Goal: Information Seeking & Learning: Learn about a topic

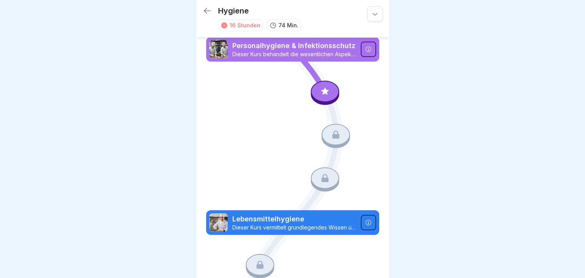
click at [361, 47] on div at bounding box center [368, 49] width 15 height 15
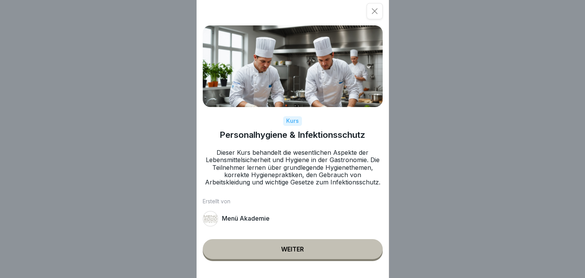
click at [286, 252] on div "Weiter" at bounding box center [292, 248] width 23 height 7
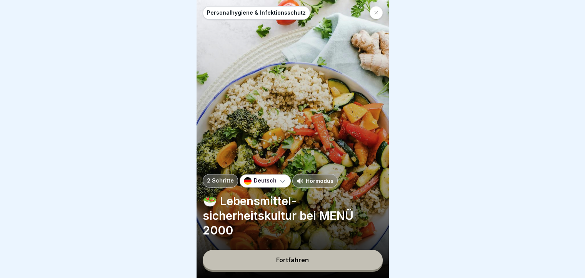
click at [292, 263] on div "Fortfahren" at bounding box center [292, 259] width 33 height 7
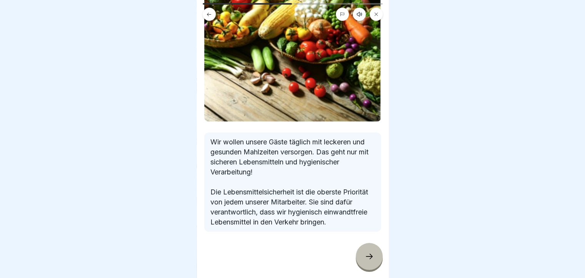
scroll to position [6, 0]
click at [371, 257] on icon at bounding box center [368, 255] width 9 height 9
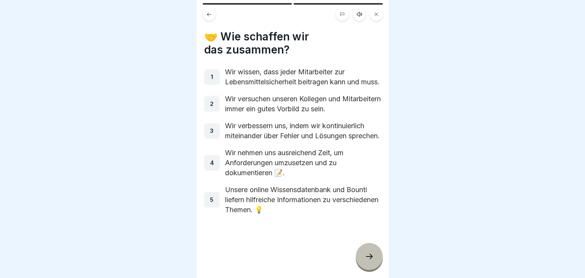
click at [367, 256] on icon at bounding box center [368, 255] width 9 height 9
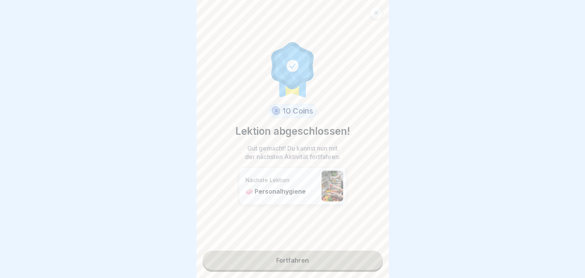
click at [304, 258] on link "Fortfahren" at bounding box center [293, 259] width 180 height 19
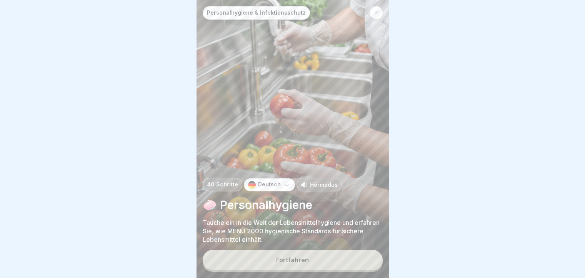
click at [304, 262] on div "Fortfahren" at bounding box center [292, 259] width 33 height 7
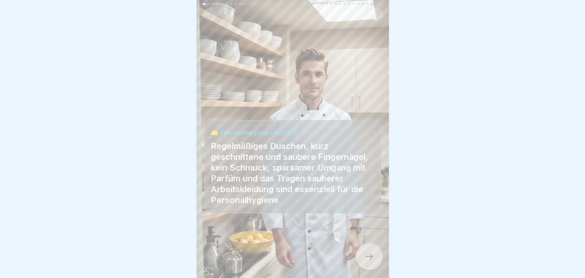
click at [367, 255] on icon at bounding box center [368, 255] width 9 height 9
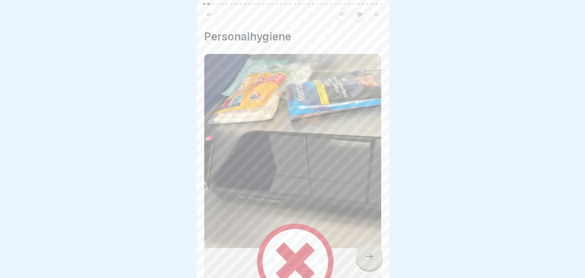
click at [367, 254] on icon at bounding box center [368, 255] width 9 height 9
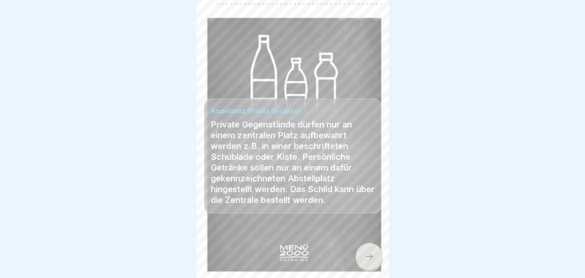
click at [367, 253] on icon at bounding box center [368, 255] width 9 height 9
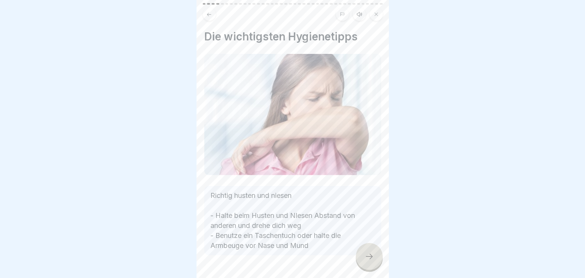
click at [367, 253] on icon at bounding box center [368, 255] width 9 height 9
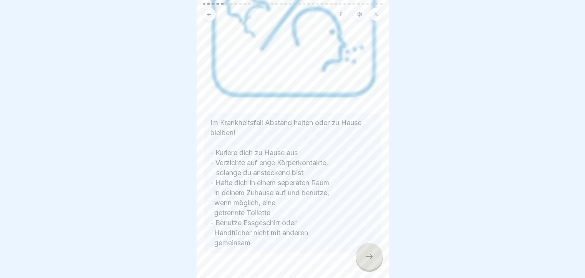
scroll to position [147, 0]
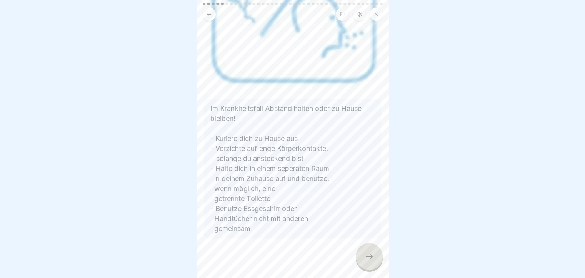
click at [364, 259] on icon at bounding box center [368, 255] width 9 height 9
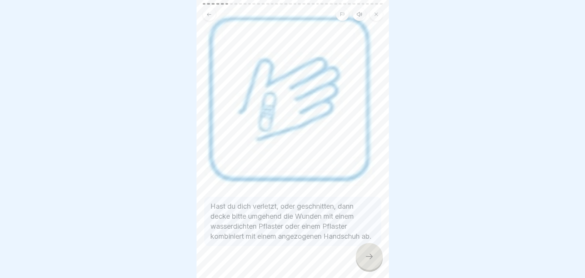
scroll to position [65, 0]
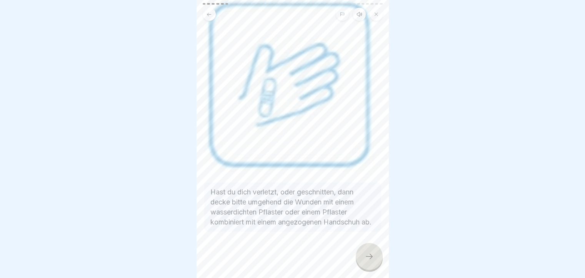
click at [366, 257] on icon at bounding box center [368, 255] width 9 height 9
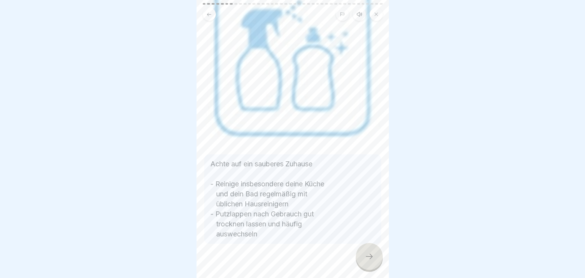
scroll to position [88, 0]
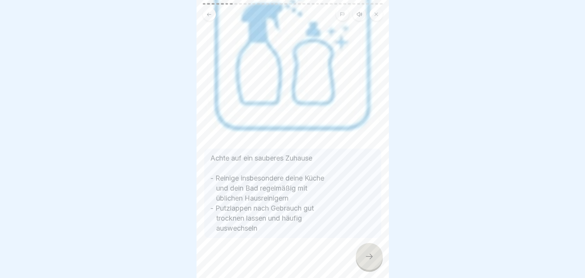
click at [364, 262] on div at bounding box center [369, 256] width 27 height 27
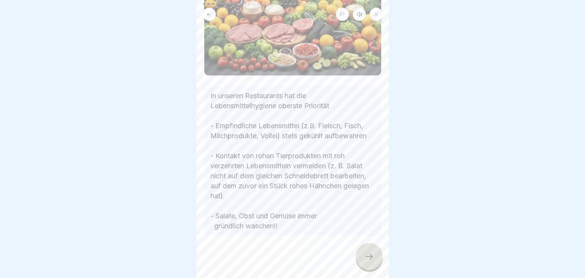
scroll to position [90, 0]
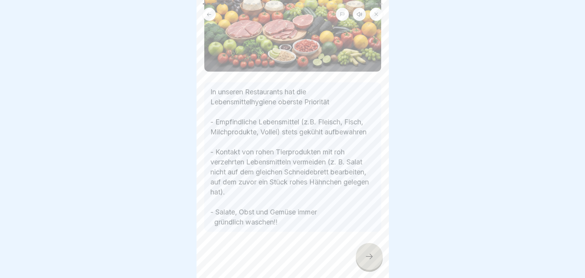
click at [364, 257] on div at bounding box center [369, 256] width 27 height 27
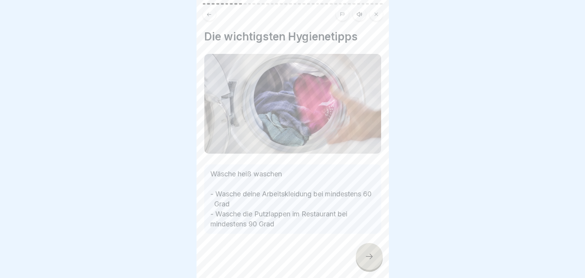
click at [367, 256] on icon at bounding box center [368, 255] width 9 height 9
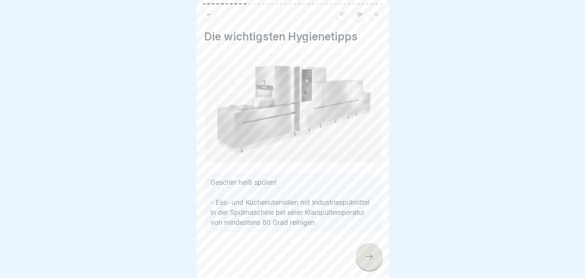
click at [325, 236] on div at bounding box center [292, 255] width 177 height 46
click at [367, 259] on icon at bounding box center [368, 255] width 9 height 9
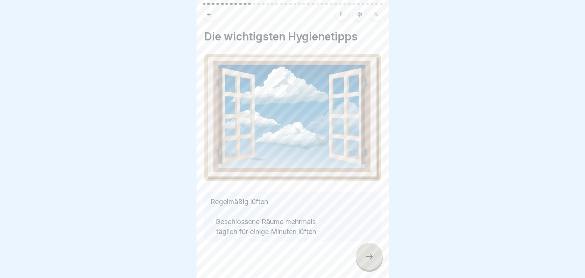
click at [366, 255] on icon at bounding box center [368, 255] width 9 height 9
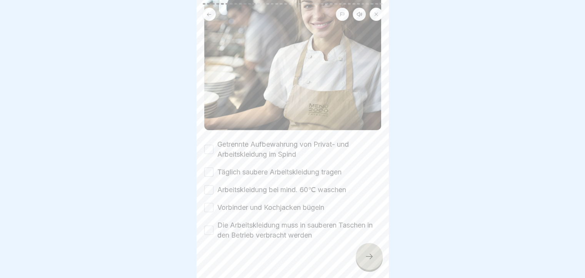
scroll to position [115, 0]
click at [368, 257] on icon at bounding box center [368, 255] width 9 height 9
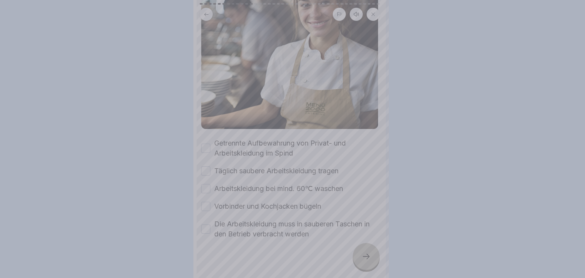
scroll to position [0, 0]
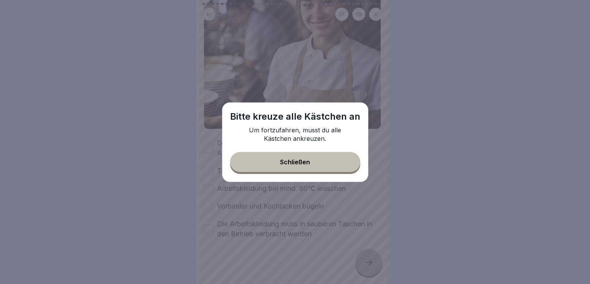
click at [305, 164] on div "Schließen" at bounding box center [295, 161] width 30 height 7
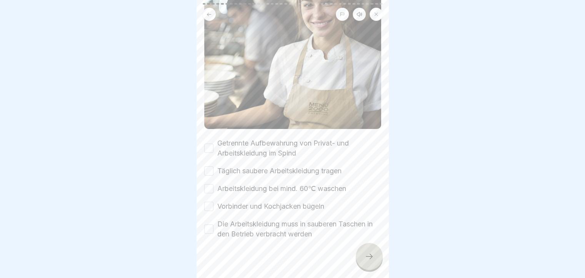
click at [209, 145] on button "Getrennte Aufbewahrung von Privat- und Arbeitskleidung im Spind" at bounding box center [208, 147] width 9 height 9
click at [204, 166] on button "Täglich saubere Arbeitskleidung tragen" at bounding box center [208, 170] width 9 height 9
click at [208, 184] on button "Arbeitskleidung bei mind. 60℃ waschen" at bounding box center [208, 188] width 9 height 9
drag, startPoint x: 208, startPoint y: 200, endPoint x: 206, endPoint y: 204, distance: 4.4
click at [208, 202] on button "Vorbinder und Kochjacken bügeln" at bounding box center [208, 205] width 9 height 9
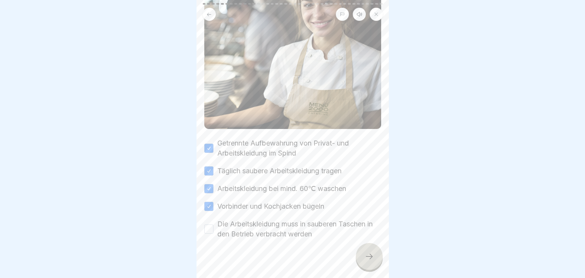
click at [210, 225] on button "Die Arbeitskleidung muss in sauberen Taschen in den Betrieb verbracht werden" at bounding box center [208, 228] width 9 height 9
click at [367, 261] on icon at bounding box center [368, 255] width 9 height 9
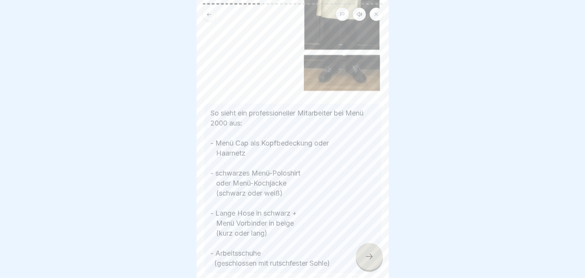
scroll to position [225, 0]
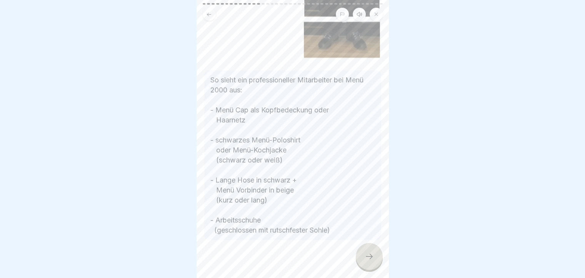
click at [370, 261] on icon at bounding box center [368, 255] width 9 height 9
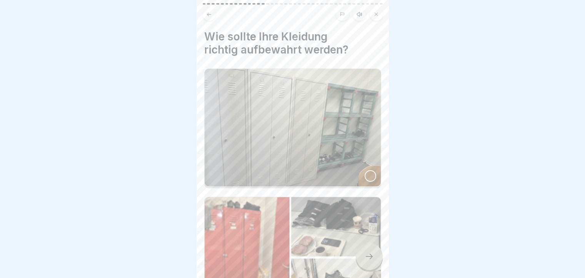
click at [369, 261] on icon at bounding box center [368, 255] width 9 height 9
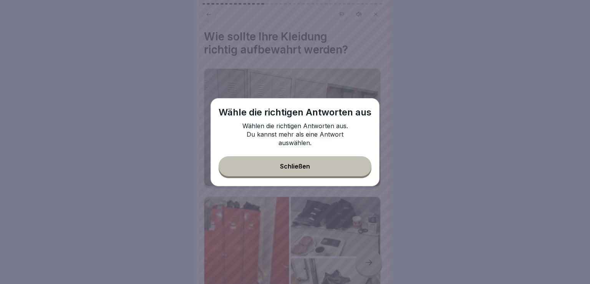
click at [298, 166] on div "Schließen" at bounding box center [295, 166] width 30 height 7
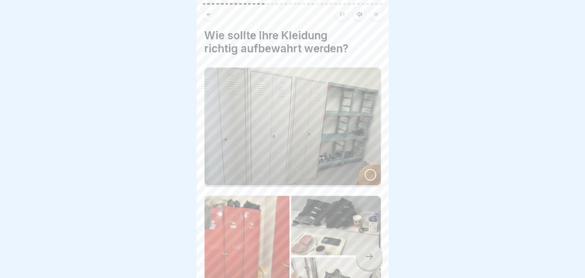
scroll to position [0, 0]
click at [364, 170] on div at bounding box center [370, 176] width 12 height 12
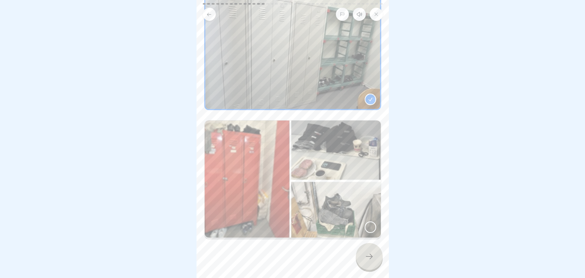
scroll to position [78, 0]
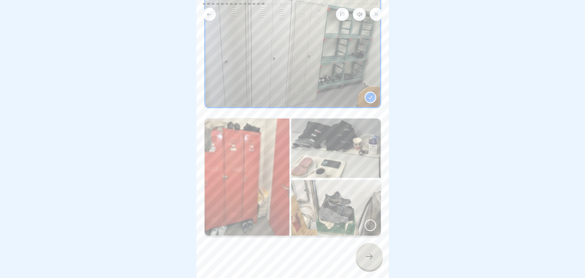
click at [371, 260] on icon at bounding box center [368, 255] width 9 height 9
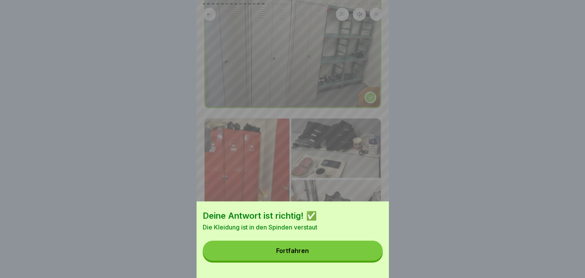
click at [308, 254] on div "Fortfahren" at bounding box center [292, 250] width 33 height 7
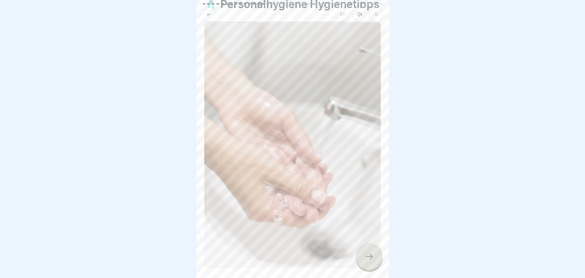
scroll to position [120, 0]
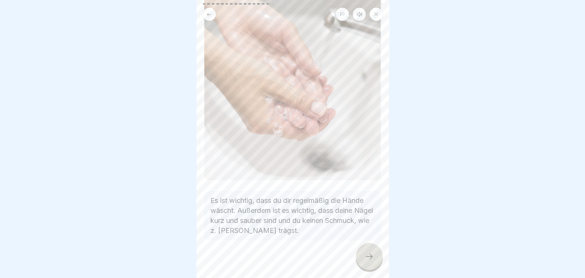
click at [363, 263] on div at bounding box center [369, 256] width 27 height 27
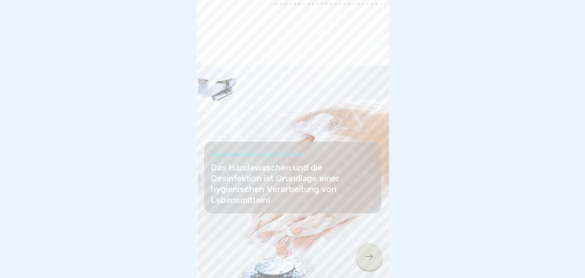
scroll to position [6, 0]
click at [369, 259] on icon at bounding box center [368, 255] width 9 height 9
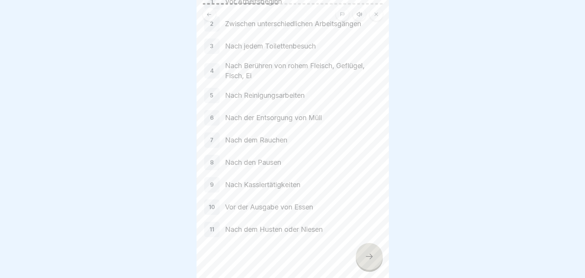
scroll to position [91, 0]
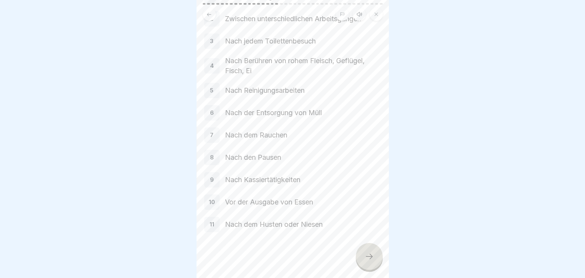
click at [370, 259] on icon at bounding box center [368, 255] width 9 height 9
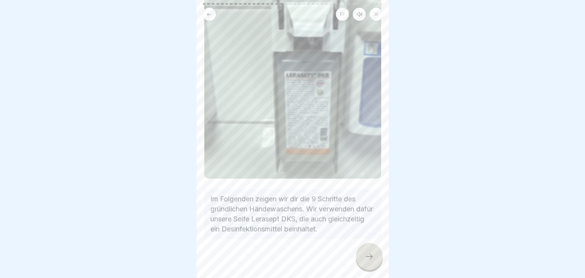
scroll to position [71, 0]
click at [372, 264] on div at bounding box center [369, 256] width 27 height 27
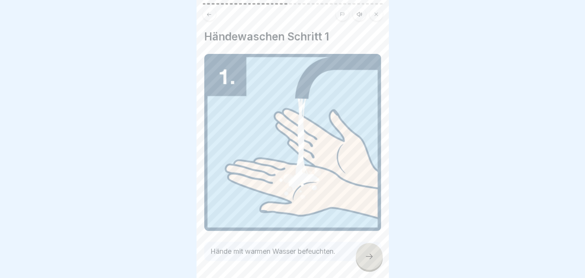
click at [372, 264] on div at bounding box center [369, 256] width 27 height 27
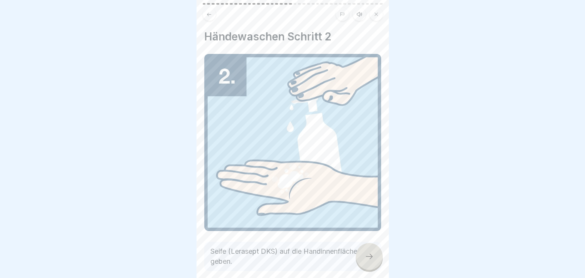
click at [372, 264] on div at bounding box center [369, 256] width 27 height 27
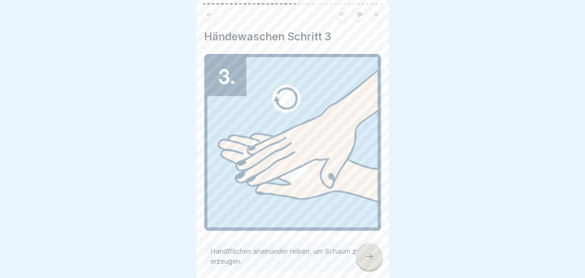
click at [372, 264] on div at bounding box center [369, 256] width 27 height 27
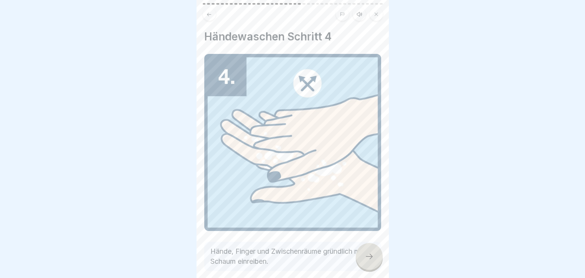
click at [372, 264] on div at bounding box center [369, 256] width 27 height 27
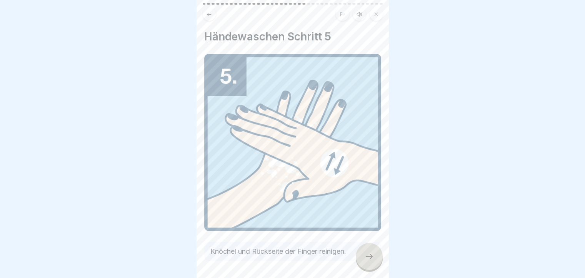
click at [372, 263] on div at bounding box center [369, 256] width 27 height 27
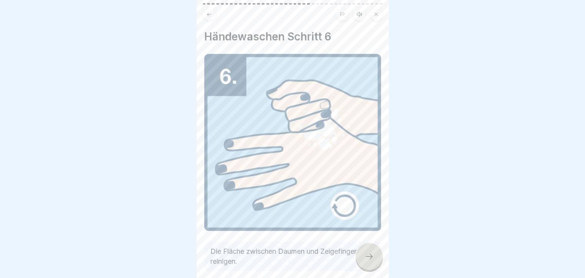
click at [372, 263] on div at bounding box center [369, 256] width 27 height 27
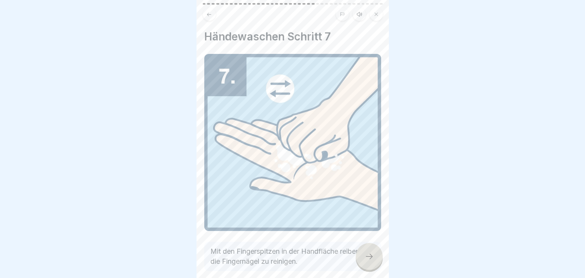
click at [370, 264] on div at bounding box center [369, 256] width 27 height 27
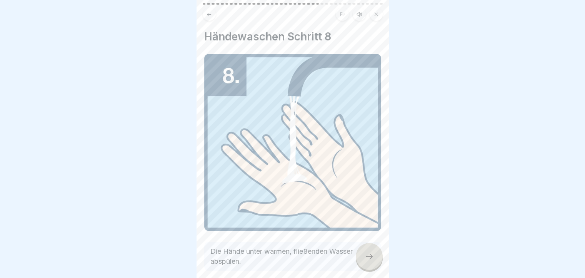
click at [370, 264] on div at bounding box center [369, 256] width 27 height 27
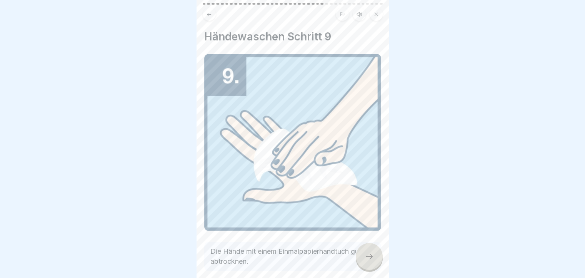
click at [369, 263] on div at bounding box center [369, 256] width 27 height 27
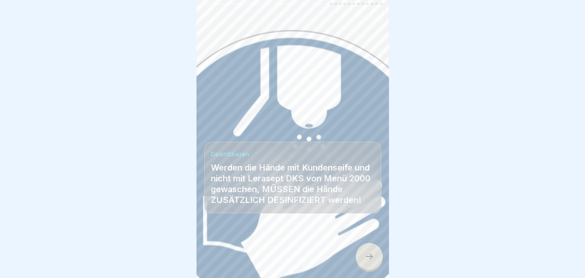
click at [366, 256] on icon at bounding box center [368, 255] width 9 height 9
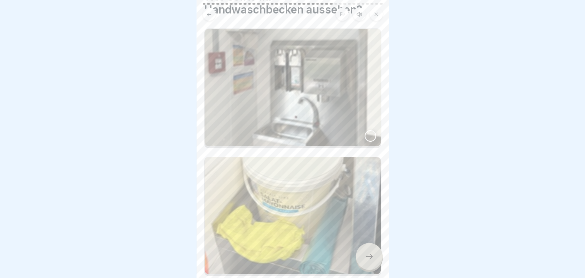
scroll to position [0, 0]
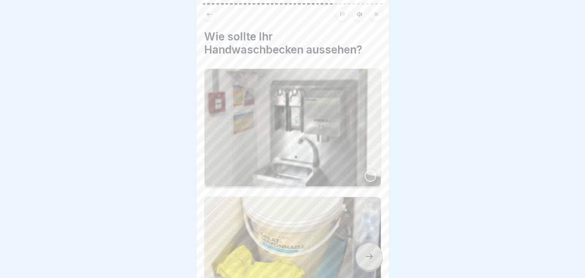
click at [364, 170] on div at bounding box center [370, 176] width 12 height 12
click at [369, 254] on icon at bounding box center [368, 255] width 9 height 9
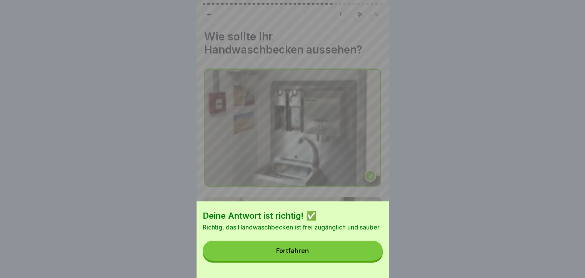
click at [312, 255] on button "Fortfahren" at bounding box center [293, 250] width 180 height 20
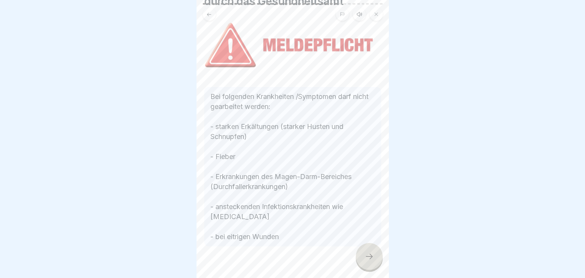
scroll to position [74, 0]
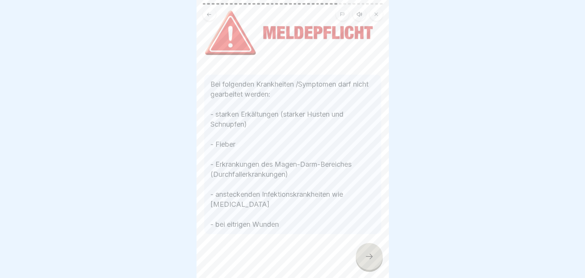
click at [369, 256] on icon at bounding box center [368, 255] width 9 height 9
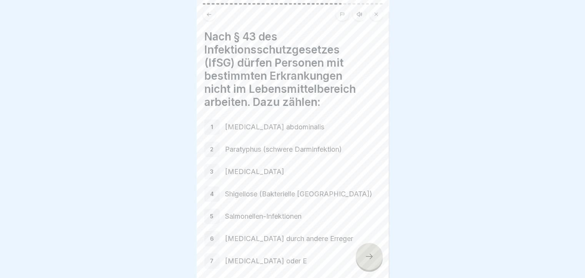
scroll to position [37, 0]
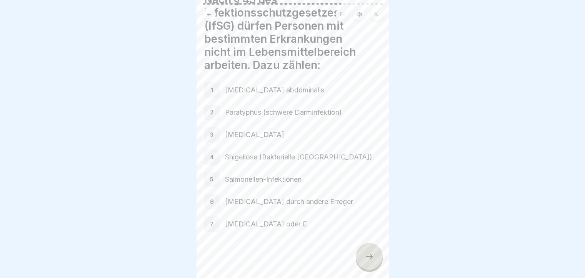
click at [367, 256] on icon at bounding box center [368, 255] width 9 height 9
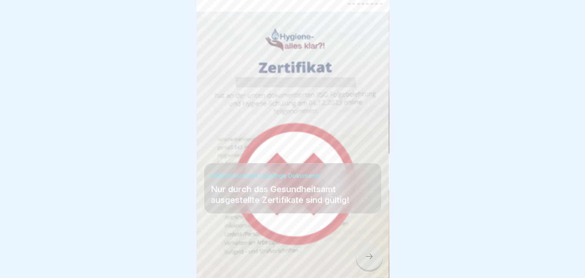
click at [374, 263] on div at bounding box center [369, 256] width 27 height 27
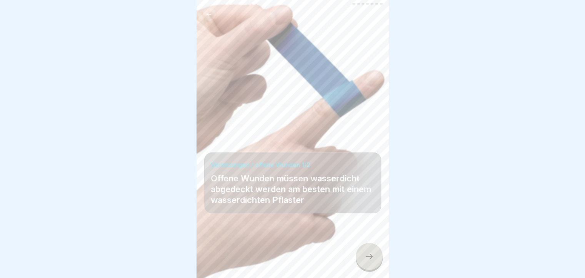
click at [370, 253] on icon at bounding box center [368, 255] width 9 height 9
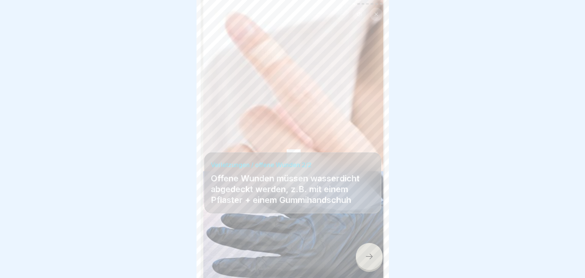
click at [370, 253] on icon at bounding box center [368, 255] width 9 height 9
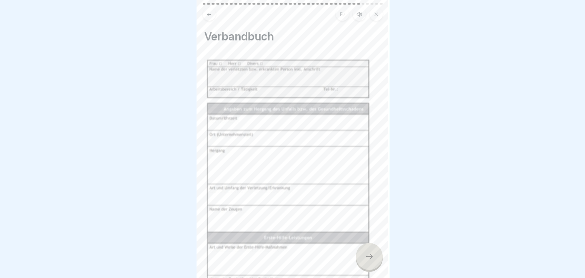
click at [370, 253] on icon at bounding box center [368, 255] width 9 height 9
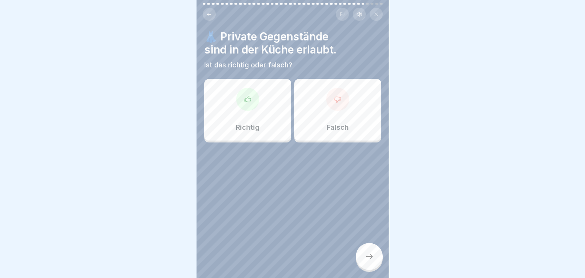
click at [332, 100] on div at bounding box center [337, 99] width 23 height 23
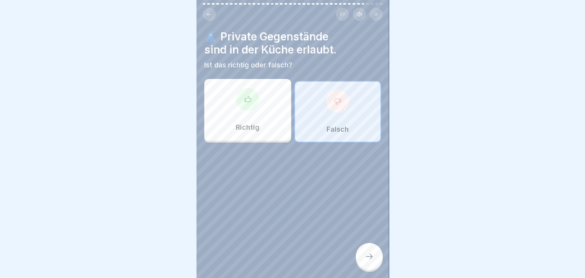
click at [365, 257] on icon at bounding box center [368, 255] width 9 height 9
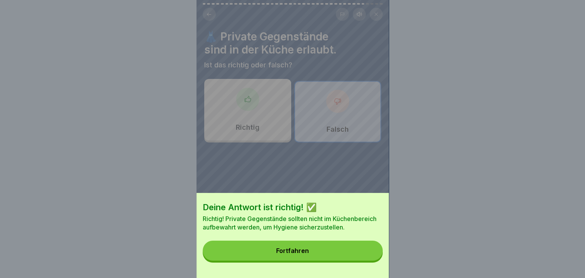
click at [309, 254] on div "Fortfahren" at bounding box center [292, 250] width 33 height 7
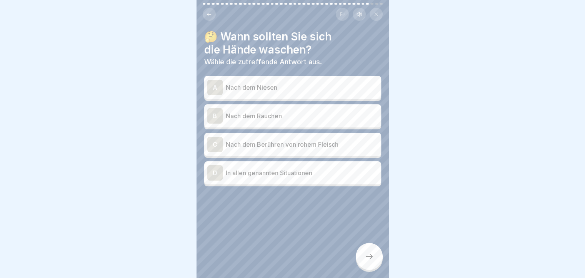
click at [295, 86] on div "A Nach dem Niesen" at bounding box center [292, 87] width 171 height 15
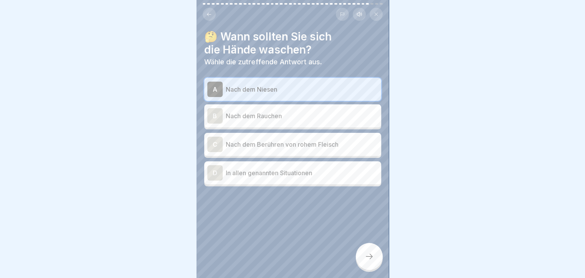
click at [286, 111] on p "Nach dem Rauchen" at bounding box center [302, 115] width 152 height 9
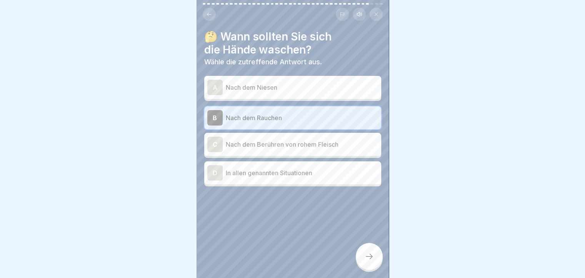
click at [288, 140] on p "Nach dem Berühren von rohem Fleisch" at bounding box center [302, 144] width 152 height 9
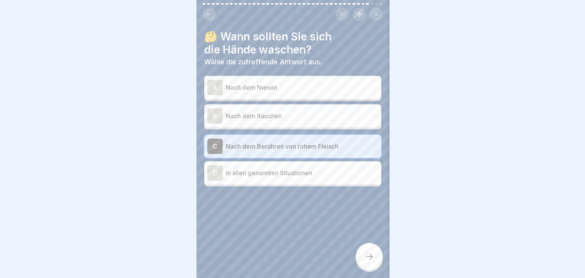
click at [217, 165] on div "D" at bounding box center [214, 172] width 15 height 15
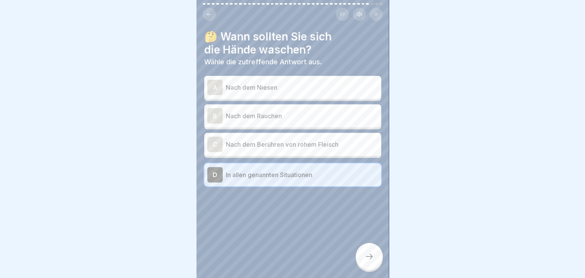
click at [367, 255] on icon at bounding box center [368, 255] width 9 height 9
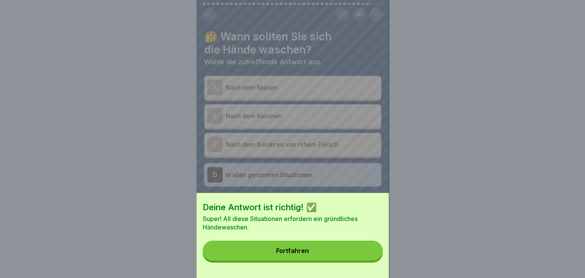
click at [312, 254] on button "Fortfahren" at bounding box center [293, 250] width 180 height 20
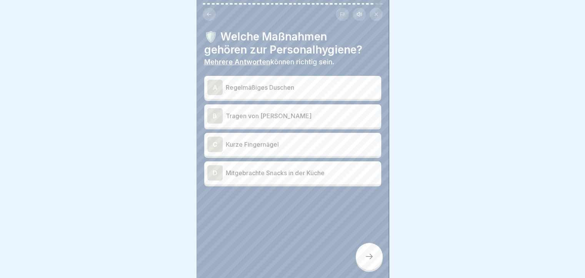
click at [213, 82] on div "A" at bounding box center [214, 87] width 15 height 15
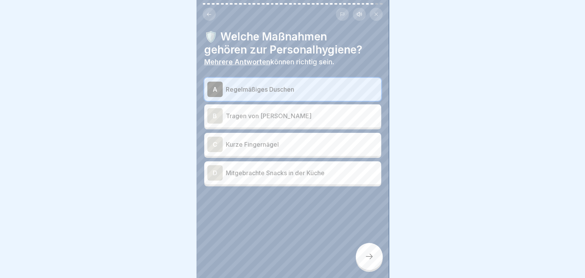
click at [215, 136] on div "C" at bounding box center [214, 143] width 15 height 15
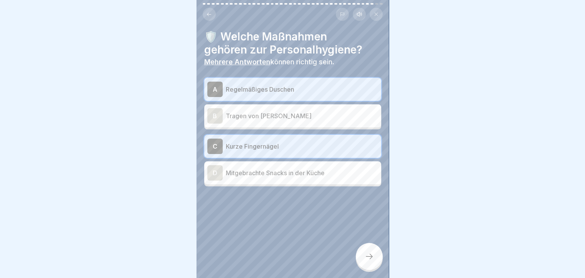
click at [359, 262] on div at bounding box center [369, 256] width 27 height 27
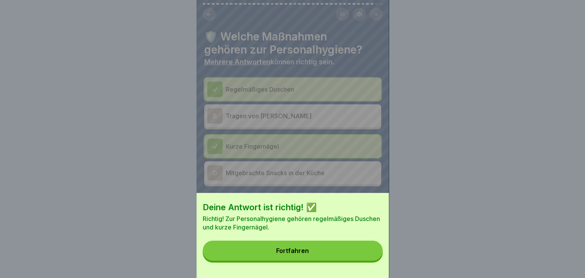
click at [327, 254] on button "Fortfahren" at bounding box center [293, 250] width 180 height 20
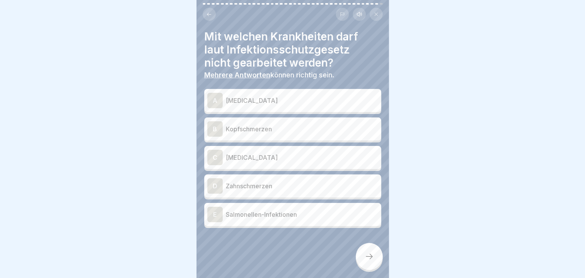
click at [213, 96] on div "A" at bounding box center [214, 100] width 15 height 15
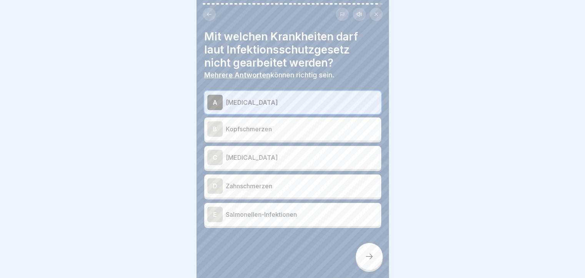
click at [217, 151] on div "C" at bounding box center [214, 157] width 15 height 15
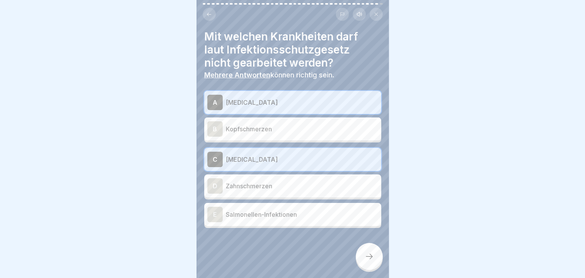
click at [214, 212] on div "E" at bounding box center [214, 213] width 15 height 15
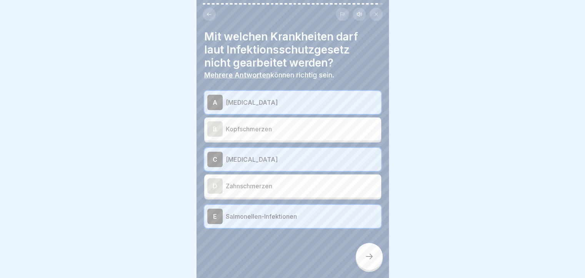
click at [375, 257] on div at bounding box center [369, 256] width 27 height 27
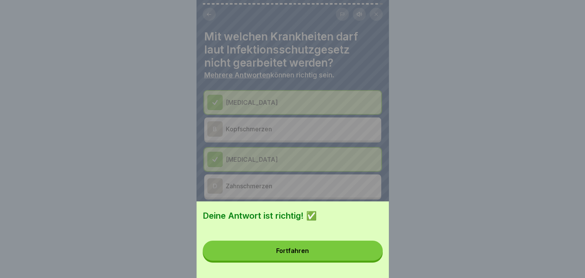
click at [327, 257] on button "Fortfahren" at bounding box center [293, 250] width 180 height 20
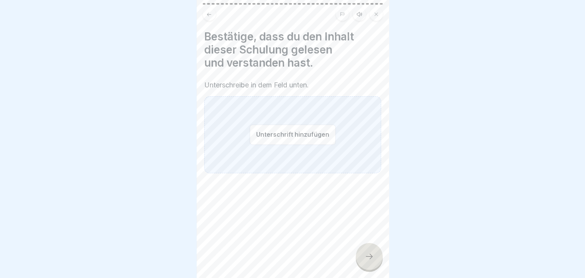
click at [287, 130] on button "Unterschrift hinzufügen" at bounding box center [292, 134] width 86 height 20
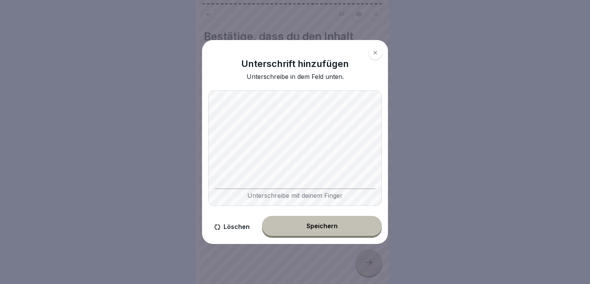
click at [334, 226] on div "Speichern" at bounding box center [322, 225] width 31 height 7
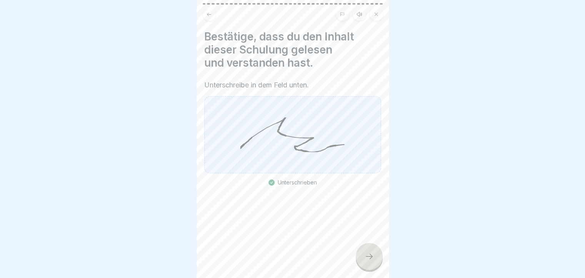
click at [364, 261] on icon at bounding box center [368, 255] width 9 height 9
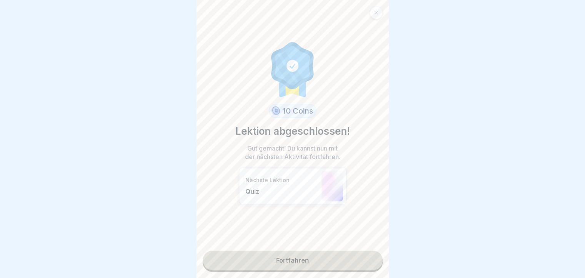
click at [299, 260] on link "Fortfahren" at bounding box center [293, 259] width 180 height 19
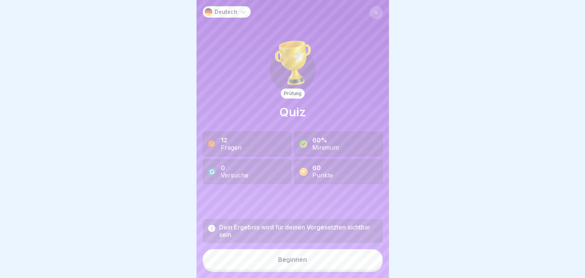
click at [284, 263] on div "Beginnen" at bounding box center [292, 259] width 29 height 7
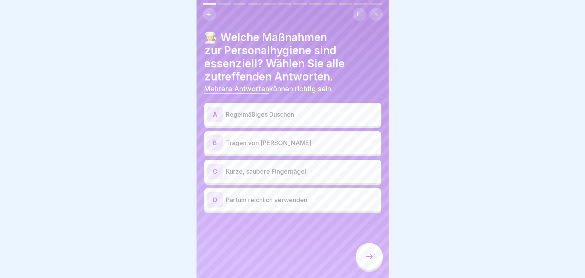
click at [216, 111] on div "A" at bounding box center [214, 113] width 15 height 15
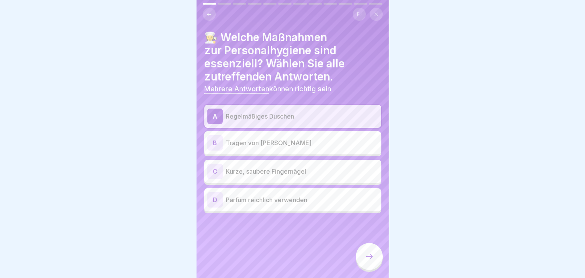
click at [211, 167] on div "C" at bounding box center [214, 170] width 15 height 15
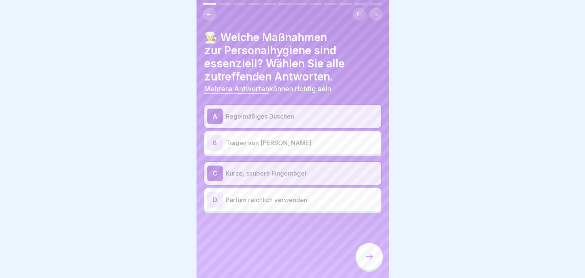
click at [369, 261] on icon at bounding box center [368, 255] width 9 height 9
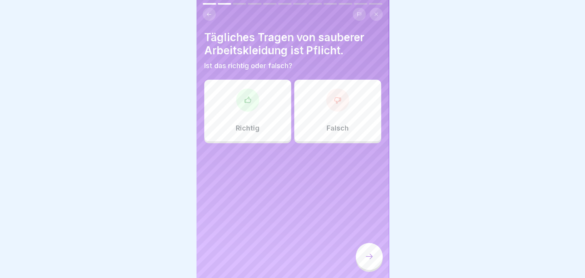
click at [240, 117] on div "Richtig" at bounding box center [247, 111] width 87 height 62
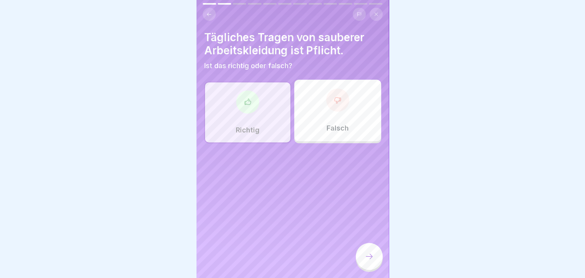
click at [365, 261] on icon at bounding box center [368, 255] width 9 height 9
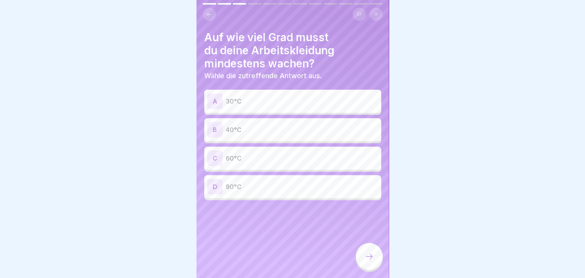
click at [219, 155] on div "C" at bounding box center [214, 157] width 15 height 15
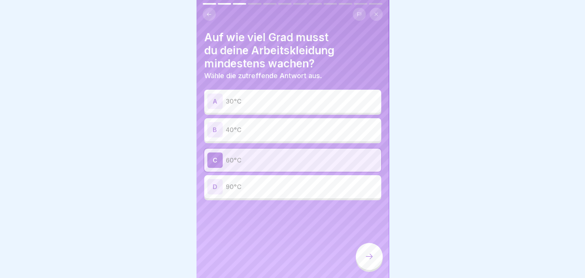
click at [369, 269] on div at bounding box center [369, 256] width 27 height 27
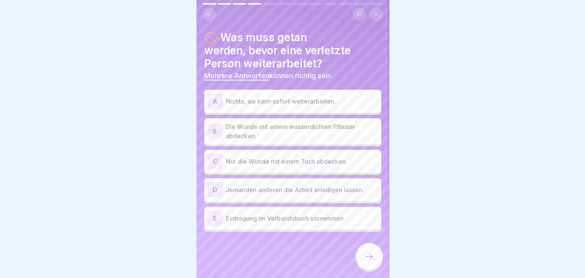
click at [214, 133] on div "B" at bounding box center [214, 130] width 15 height 15
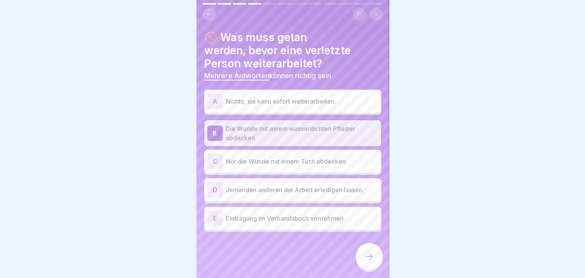
click at [214, 220] on div "E" at bounding box center [214, 217] width 15 height 15
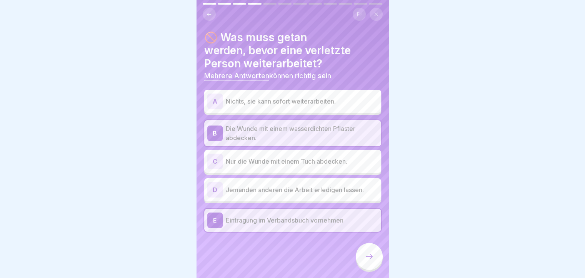
click at [368, 260] on icon at bounding box center [368, 255] width 9 height 9
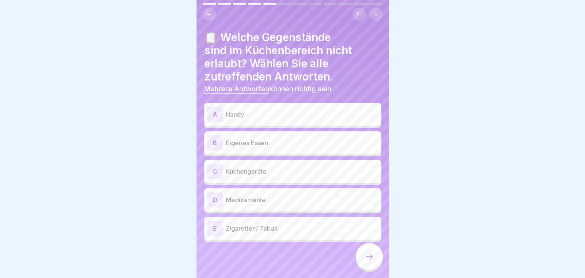
click at [214, 114] on div "A" at bounding box center [214, 113] width 15 height 15
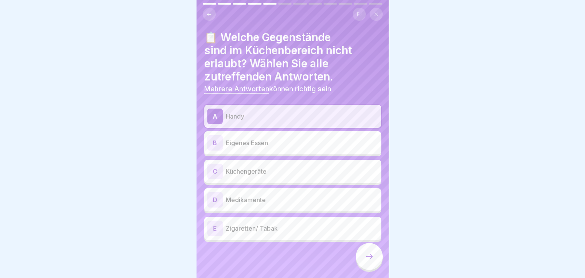
click at [214, 144] on div "B" at bounding box center [214, 142] width 15 height 15
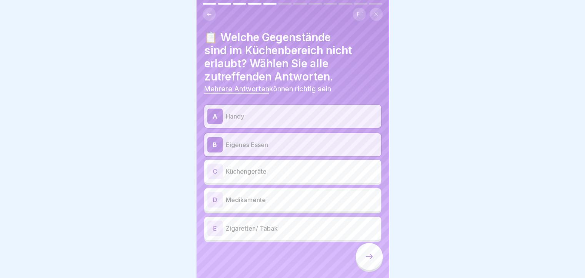
click at [215, 196] on div "D" at bounding box center [214, 199] width 15 height 15
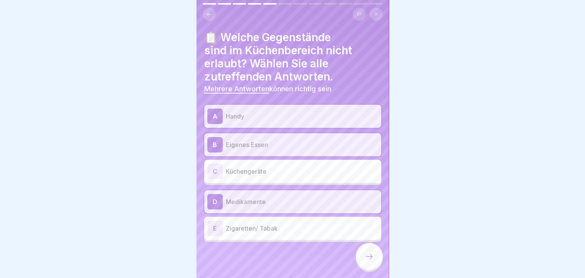
click at [219, 231] on div "E" at bounding box center [214, 227] width 15 height 15
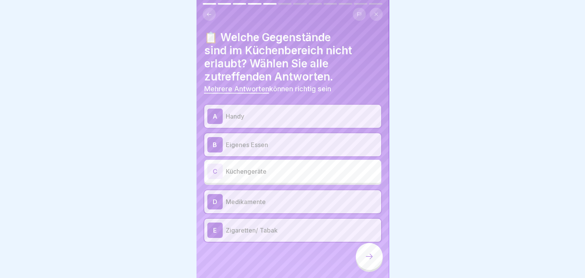
click at [367, 261] on icon at bounding box center [368, 255] width 9 height 9
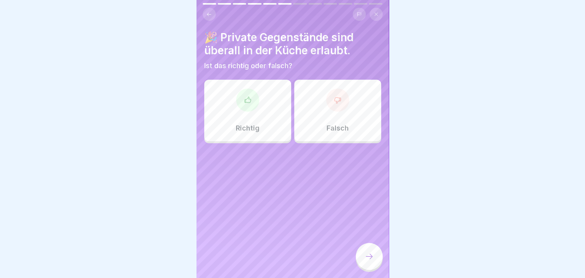
click at [342, 126] on p "Falsch" at bounding box center [337, 128] width 22 height 8
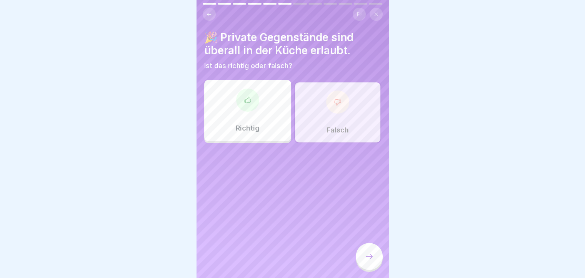
click at [374, 262] on div at bounding box center [369, 256] width 27 height 27
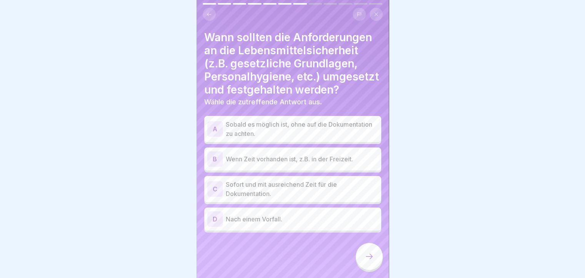
click at [213, 196] on div "C" at bounding box center [214, 188] width 15 height 15
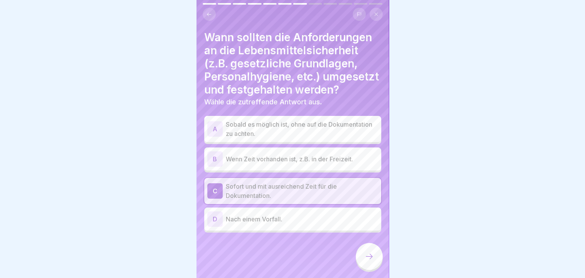
click at [367, 261] on icon at bounding box center [368, 255] width 9 height 9
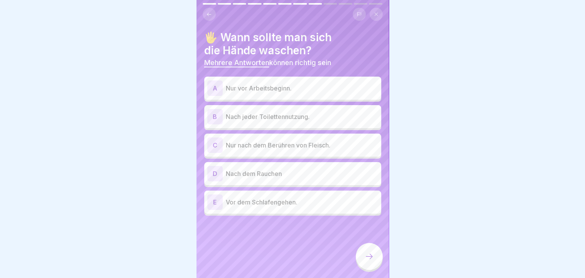
click at [214, 119] on div "B" at bounding box center [214, 116] width 15 height 15
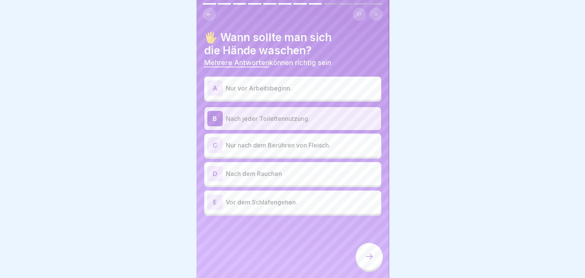
click at [214, 176] on div "D" at bounding box center [214, 173] width 15 height 15
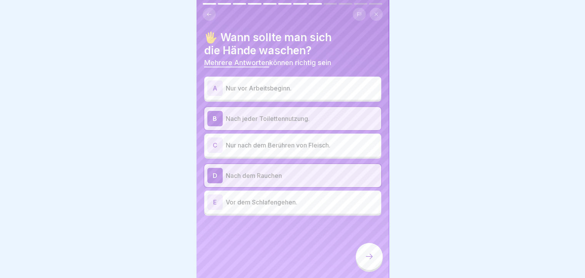
click at [211, 202] on div "E" at bounding box center [214, 201] width 15 height 15
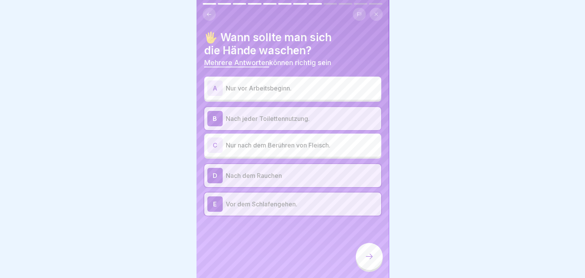
click at [367, 261] on icon at bounding box center [368, 255] width 9 height 9
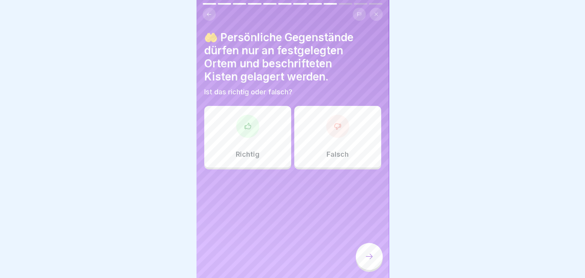
click at [242, 132] on div at bounding box center [247, 126] width 23 height 23
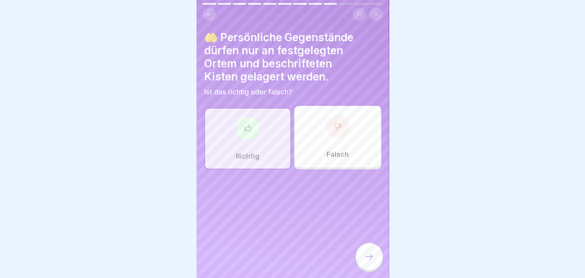
click at [367, 261] on icon at bounding box center [368, 255] width 9 height 9
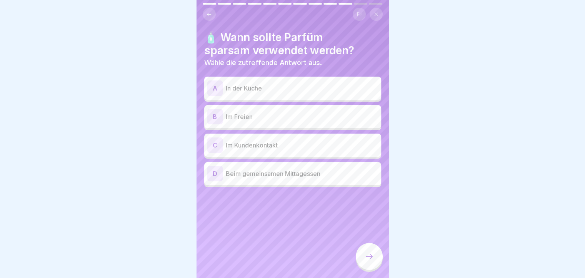
click at [212, 88] on div "A" at bounding box center [214, 87] width 15 height 15
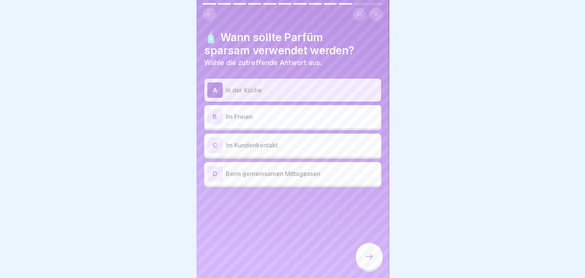
click at [369, 258] on icon at bounding box center [368, 255] width 9 height 9
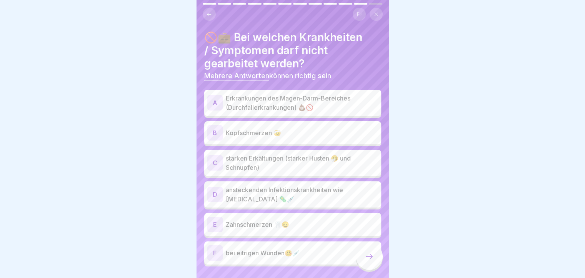
click at [214, 104] on div "A" at bounding box center [214, 102] width 15 height 15
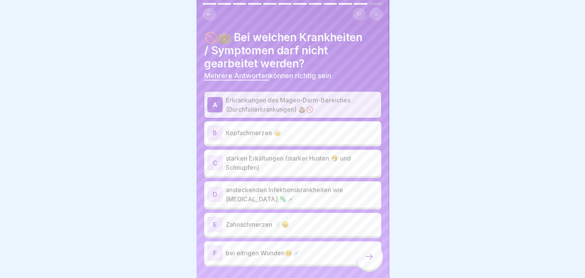
click at [215, 162] on div "C" at bounding box center [214, 162] width 15 height 15
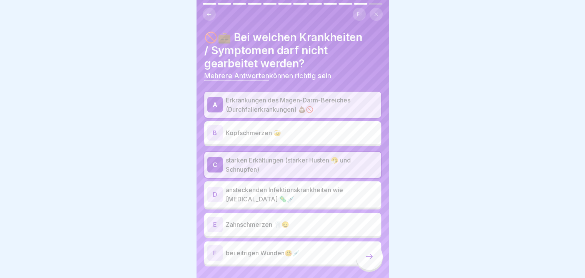
click at [218, 194] on div "D" at bounding box center [214, 193] width 15 height 15
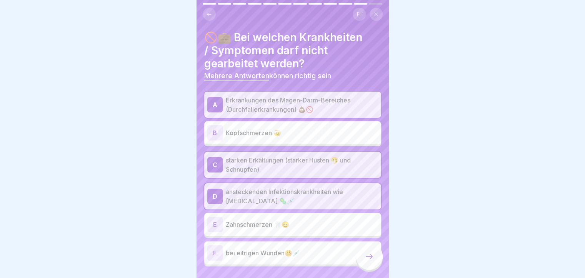
click at [215, 253] on div "F" at bounding box center [214, 252] width 15 height 15
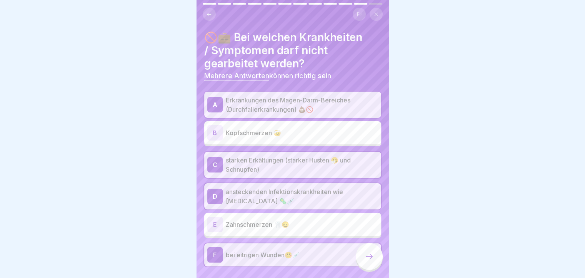
click at [362, 264] on div at bounding box center [369, 256] width 27 height 27
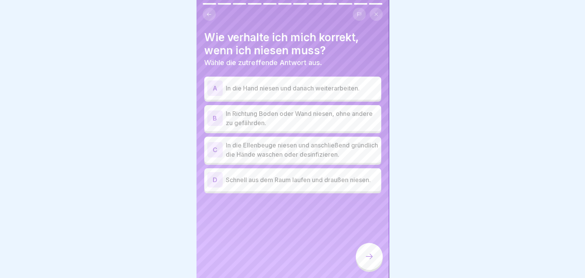
click at [212, 148] on div "C" at bounding box center [214, 149] width 15 height 15
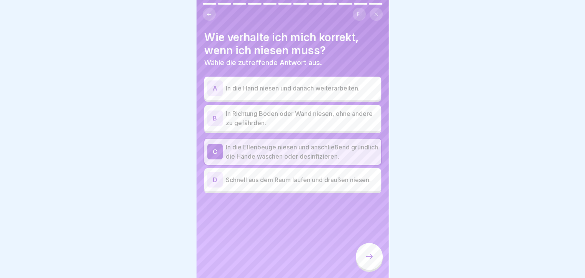
click at [371, 269] on div at bounding box center [369, 256] width 27 height 27
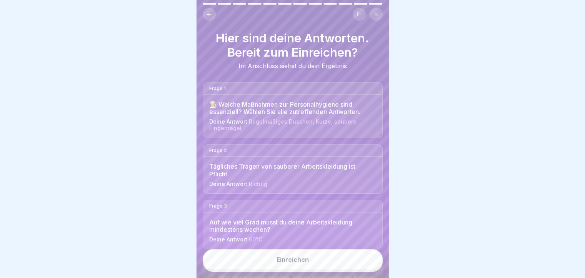
click at [321, 269] on button "Einreichen" at bounding box center [293, 259] width 180 height 21
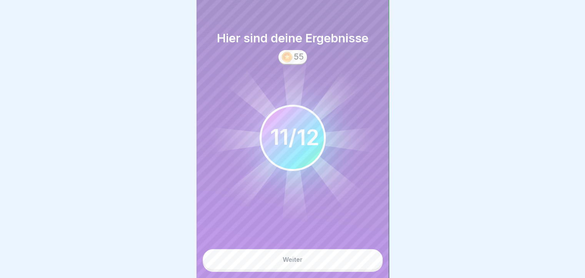
click at [272, 268] on button "Weiter" at bounding box center [293, 259] width 180 height 21
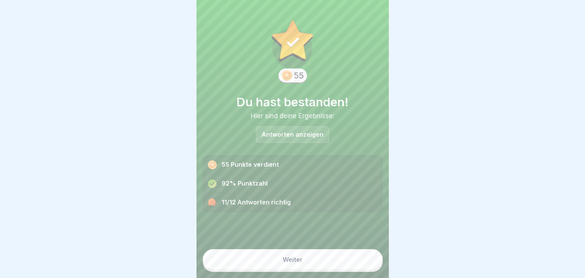
click at [298, 263] on div "Weiter" at bounding box center [293, 259] width 20 height 7
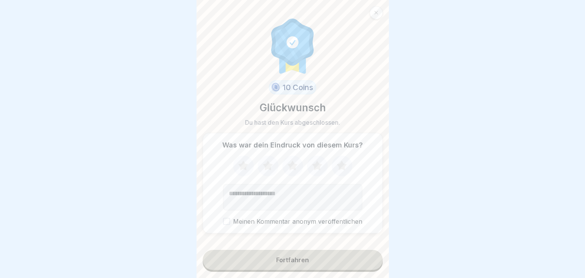
click at [298, 263] on div "Fortfahren" at bounding box center [292, 259] width 33 height 7
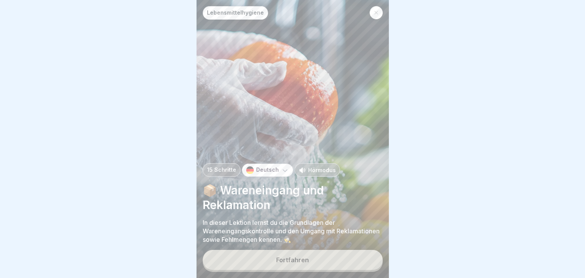
scroll to position [6, 0]
click at [303, 260] on div "Fortfahren" at bounding box center [292, 259] width 33 height 7
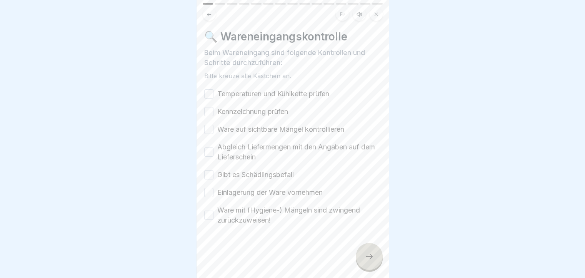
click at [210, 89] on button "Temperaturen und Kühlkette prüfen" at bounding box center [208, 93] width 9 height 9
click at [209, 108] on button "Kennzeichnung prüfen" at bounding box center [208, 111] width 9 height 9
click at [209, 129] on div "Temperaturen und Kühlkette prüfen Kennzeichnung prüfen Ware auf sichtbare Mänge…" at bounding box center [292, 157] width 177 height 136
click at [209, 151] on div "Abgleich Liefermengen mit den Angaben auf dem Lieferschein" at bounding box center [292, 152] width 177 height 20
click at [209, 147] on button "Abgleich Liefermengen mit den Angaben auf dem Lieferschein" at bounding box center [208, 151] width 9 height 9
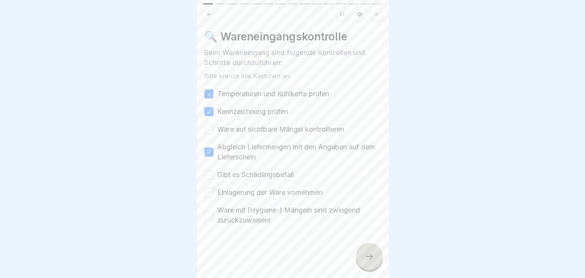
click at [209, 125] on button "Ware auf sichtbare Mängel kontrollieren" at bounding box center [208, 129] width 9 height 9
click at [208, 170] on button "Gibt es Schädlingsbefall" at bounding box center [208, 174] width 9 height 9
click at [208, 188] on button "Einlagerung der Ware vornehmen" at bounding box center [208, 192] width 9 height 9
click at [211, 211] on button "Ware mit (Hygiene-) Mängeln sind zwingend zurückzuweisen!" at bounding box center [208, 214] width 9 height 9
click at [366, 257] on icon at bounding box center [368, 255] width 9 height 9
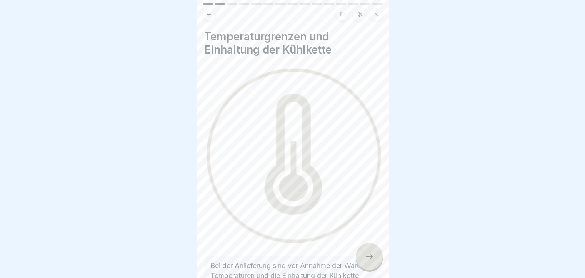
click at [178, 201] on div at bounding box center [292, 139] width 585 height 278
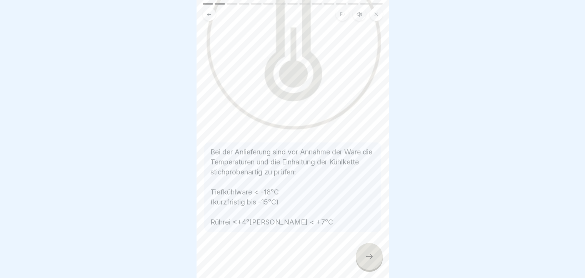
scroll to position [127, 0]
click at [369, 258] on icon at bounding box center [368, 255] width 9 height 9
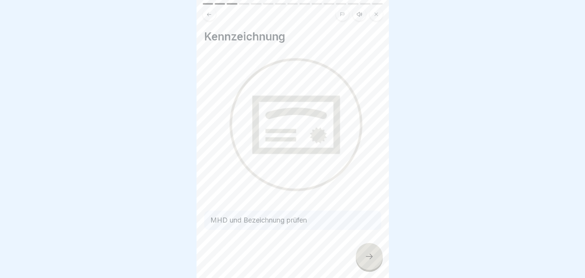
click at [369, 259] on icon at bounding box center [368, 255] width 9 height 9
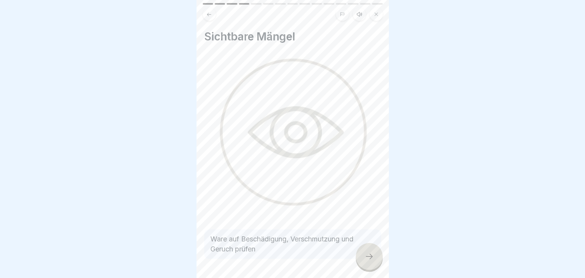
click at [369, 259] on icon at bounding box center [368, 255] width 9 height 9
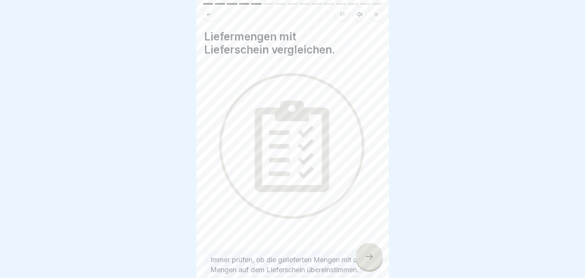
click at [371, 259] on icon at bounding box center [368, 255] width 9 height 9
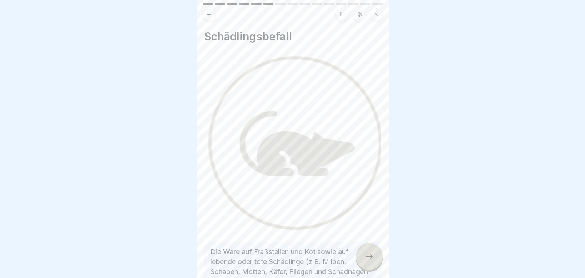
click at [371, 260] on icon at bounding box center [368, 255] width 9 height 9
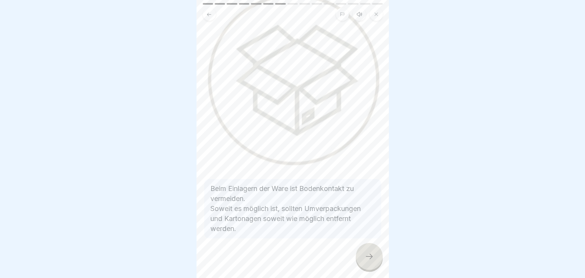
scroll to position [62, 0]
click at [364, 254] on icon at bounding box center [368, 255] width 9 height 9
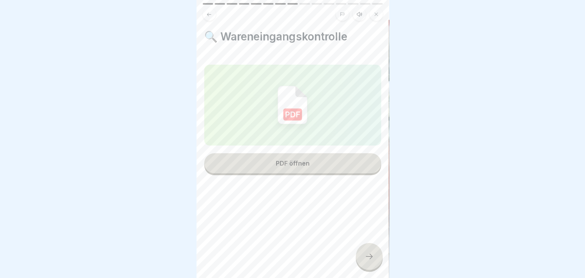
scroll to position [0, 0]
click at [306, 163] on button "PDF öffnen" at bounding box center [292, 163] width 177 height 20
click at [373, 261] on icon at bounding box center [368, 255] width 9 height 9
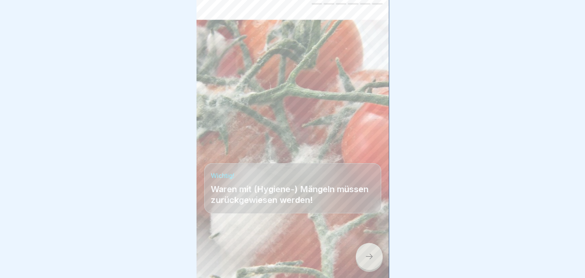
click at [366, 261] on icon at bounding box center [368, 255] width 9 height 9
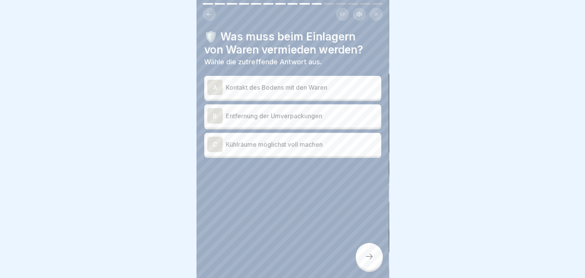
click at [215, 84] on div "A" at bounding box center [214, 87] width 15 height 15
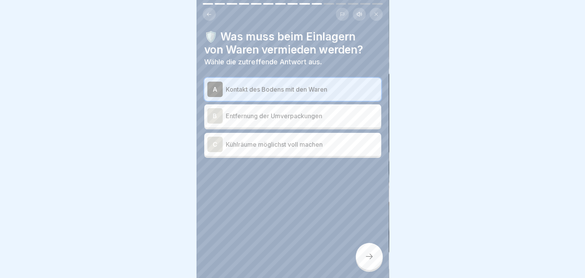
click at [216, 117] on div "B" at bounding box center [214, 115] width 15 height 15
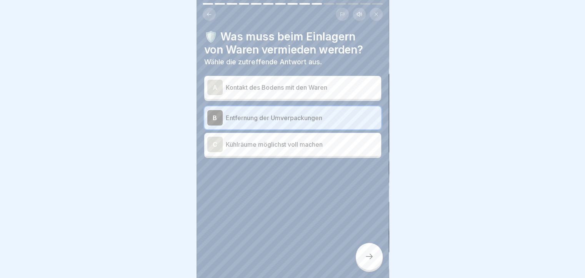
click at [365, 261] on icon at bounding box center [368, 255] width 9 height 9
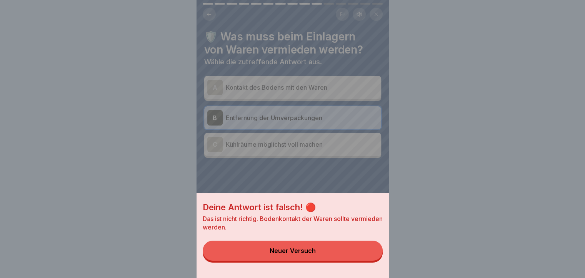
click at [277, 254] on div "Neuer Versuch" at bounding box center [292, 250] width 46 height 7
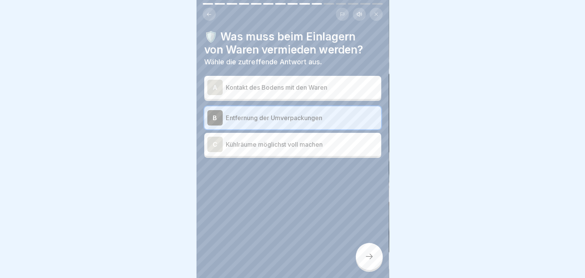
click at [215, 86] on div "A" at bounding box center [214, 87] width 15 height 15
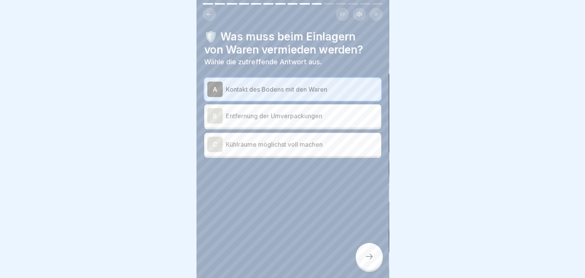
click at [372, 261] on icon at bounding box center [368, 255] width 9 height 9
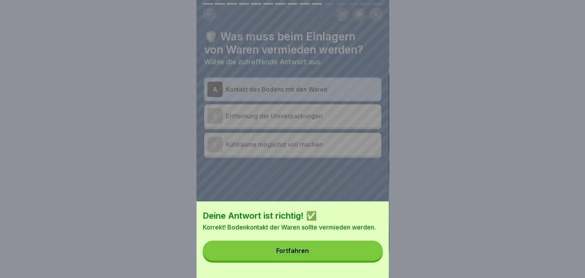
click at [294, 260] on button "Fortfahren" at bounding box center [293, 250] width 180 height 20
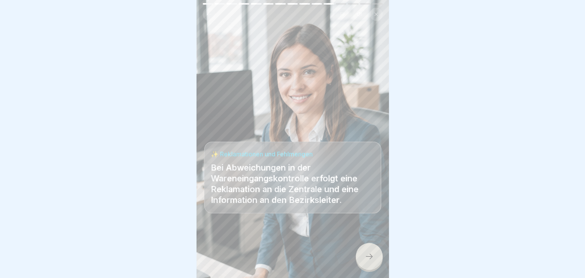
click at [368, 257] on div at bounding box center [369, 256] width 27 height 27
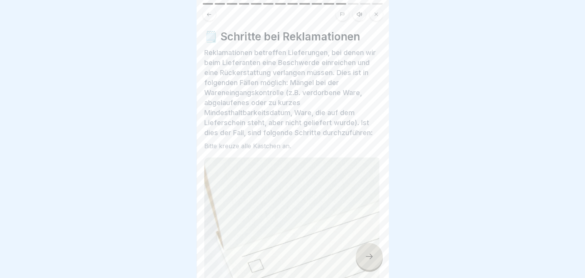
scroll to position [6, 0]
click at [365, 253] on icon at bounding box center [368, 255] width 9 height 9
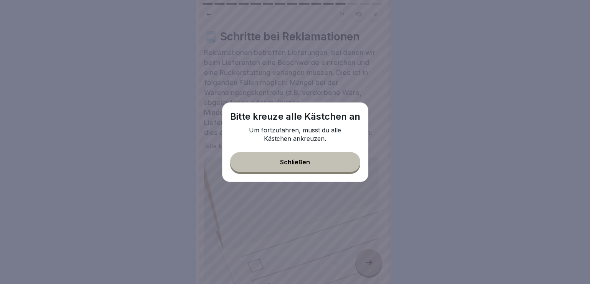
click at [291, 170] on button "Schließen" at bounding box center [295, 162] width 130 height 20
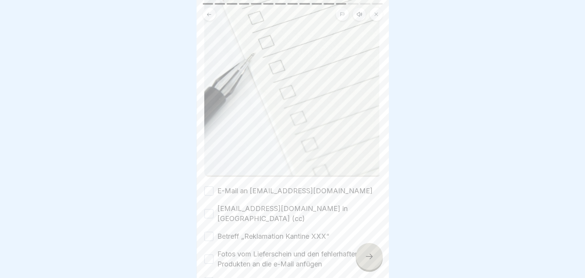
scroll to position [254, 0]
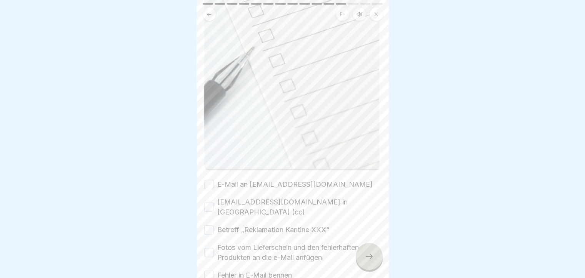
click at [210, 225] on button "Betreff „Reklamation Kantine XXX“" at bounding box center [208, 229] width 9 height 9
click at [211, 248] on button "Fotos vom Lieferschein und den fehlerhaften Produkten an die e-Mail anfügen" at bounding box center [208, 252] width 9 height 9
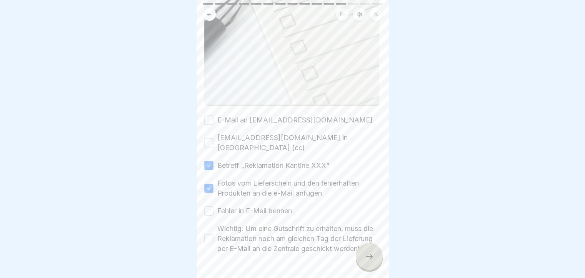
scroll to position [331, 0]
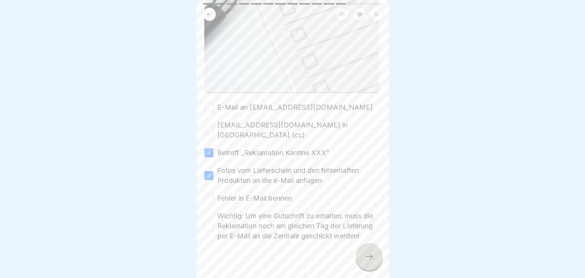
click at [209, 103] on button "E-Mail an lieferschein@menue2000.de" at bounding box center [208, 107] width 9 height 9
click at [208, 125] on button "kundenbetreuung@menue2000.de in Kopie (cc)" at bounding box center [208, 129] width 9 height 9
click at [210, 103] on button "E-Mail an lieferschein@menue2000.de" at bounding box center [208, 107] width 9 height 9
click at [209, 193] on button "Fehler in E-Mail bennen" at bounding box center [208, 197] width 9 height 9
click at [210, 221] on button "Wichtig: Um eine Gutschrift zu erhalten, muss die Reklamation noch am gleichen …" at bounding box center [208, 225] width 9 height 9
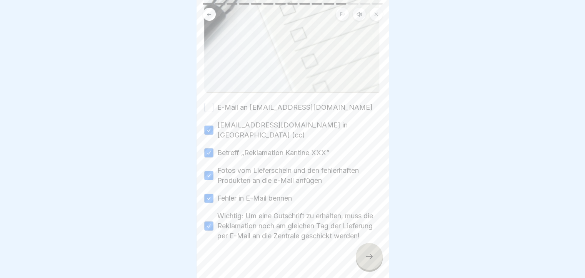
click at [364, 257] on icon at bounding box center [368, 255] width 9 height 9
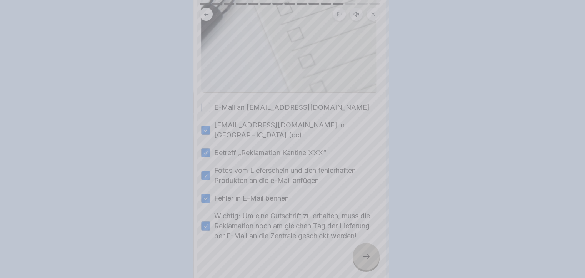
scroll to position [0, 0]
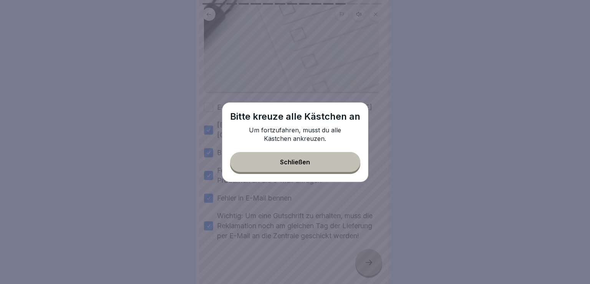
click at [305, 163] on div "Schließen" at bounding box center [295, 161] width 30 height 7
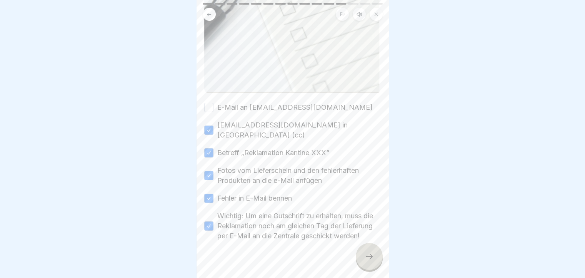
click at [209, 103] on button "E-Mail an lieferschein@menue2000.de" at bounding box center [208, 107] width 9 height 9
click at [366, 261] on icon at bounding box center [368, 255] width 9 height 9
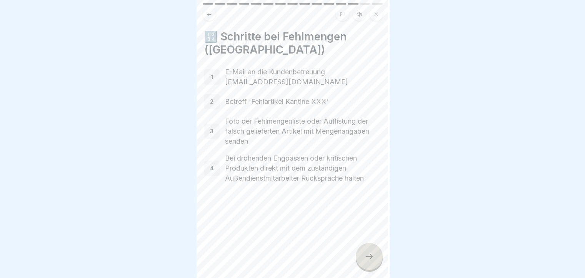
click at [209, 76] on div "1" at bounding box center [211, 76] width 15 height 15
click at [367, 267] on div at bounding box center [369, 256] width 27 height 27
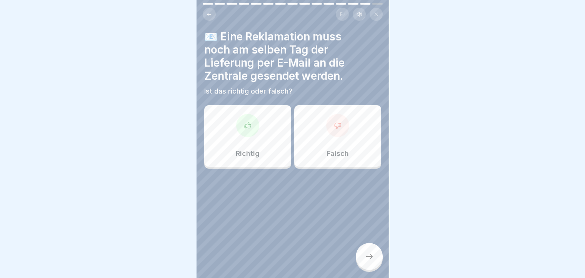
click at [259, 136] on div "Richtig" at bounding box center [247, 136] width 87 height 62
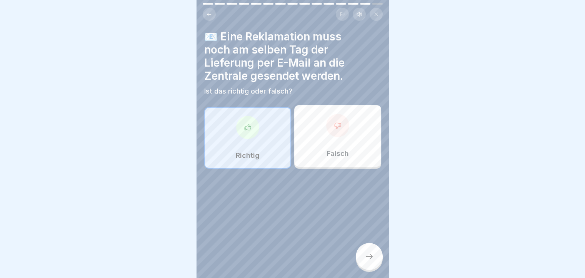
click at [367, 268] on div at bounding box center [369, 256] width 27 height 27
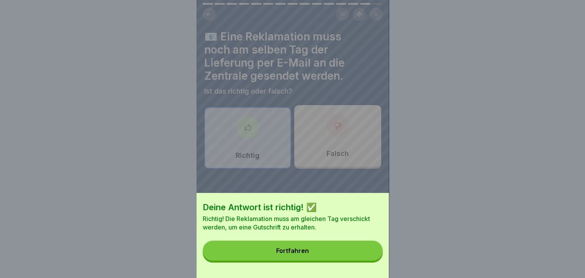
click at [298, 254] on div "Fortfahren" at bounding box center [292, 250] width 33 height 7
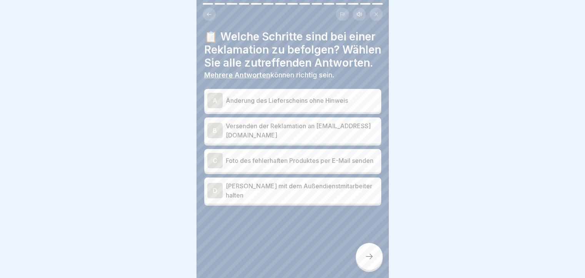
click at [213, 138] on div "B" at bounding box center [214, 130] width 15 height 15
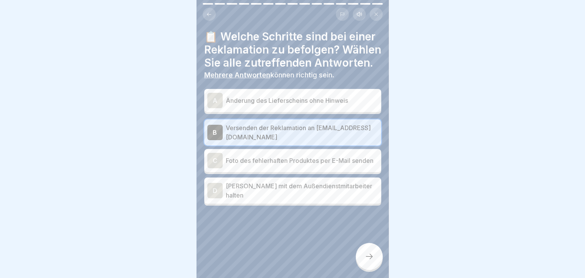
click at [217, 168] on div "C" at bounding box center [214, 160] width 15 height 15
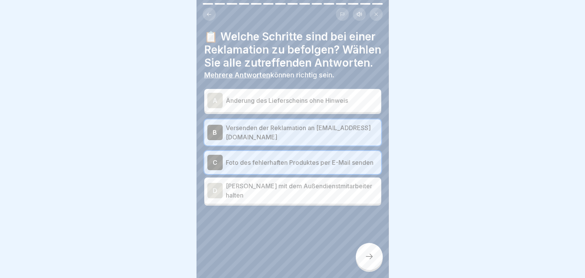
click at [362, 258] on div at bounding box center [369, 256] width 27 height 27
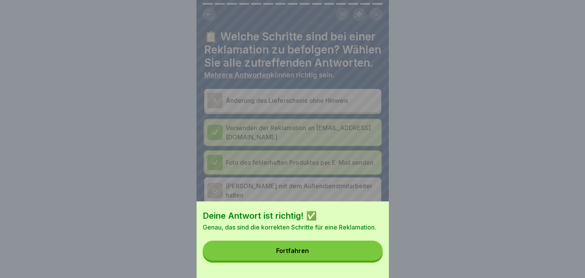
click at [295, 254] on div "Fortfahren" at bounding box center [292, 250] width 33 height 7
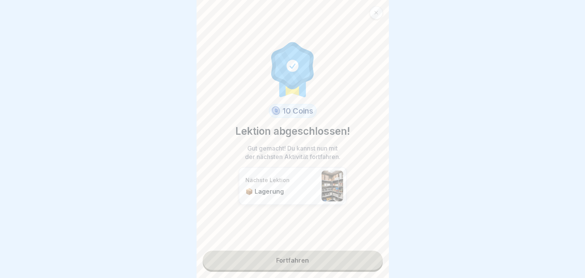
click at [289, 257] on link "Fortfahren" at bounding box center [293, 259] width 180 height 19
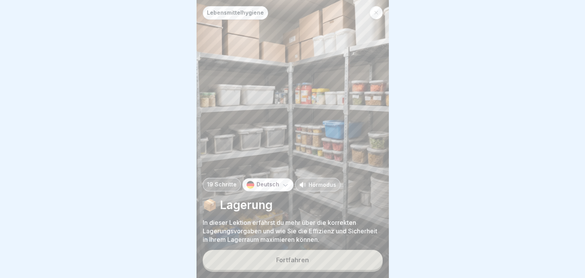
click at [287, 263] on div "Fortfahren" at bounding box center [292, 259] width 33 height 7
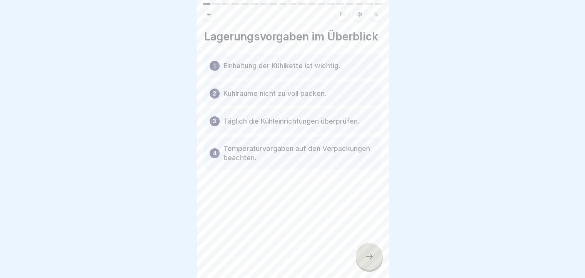
click at [368, 260] on icon at bounding box center [368, 255] width 9 height 9
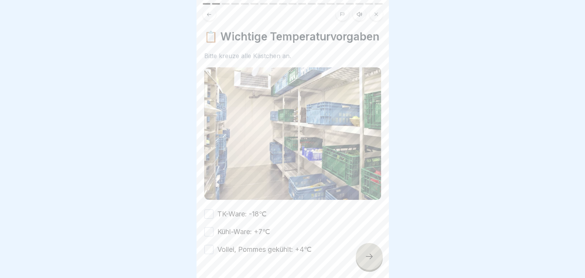
click at [207, 218] on button "TK-Ware: -18℃" at bounding box center [208, 213] width 9 height 9
click at [206, 236] on button "Kühl-Ware: +7℃" at bounding box center [208, 231] width 9 height 9
click at [208, 254] on button "Vollei, Pommes gekühlt: +4℃" at bounding box center [208, 248] width 9 height 9
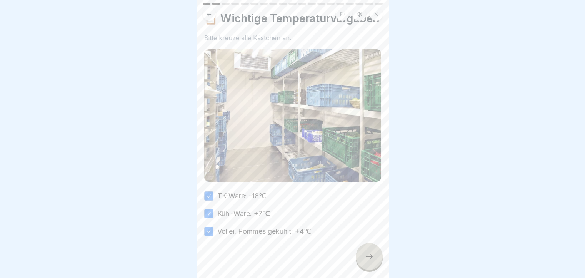
scroll to position [31, 0]
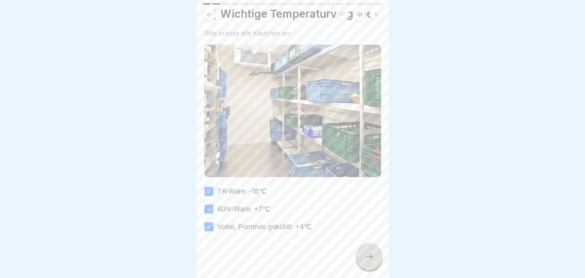
click at [366, 261] on icon at bounding box center [368, 255] width 9 height 9
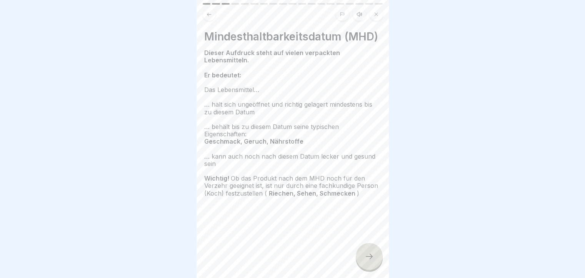
click at [374, 264] on div at bounding box center [369, 256] width 27 height 27
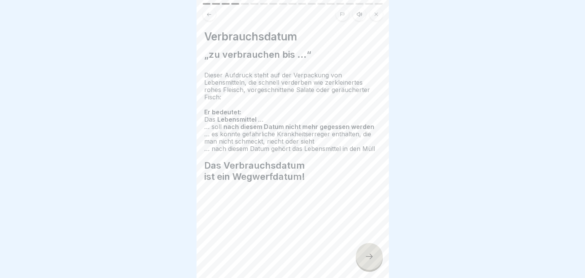
click at [374, 264] on div at bounding box center [369, 256] width 27 height 27
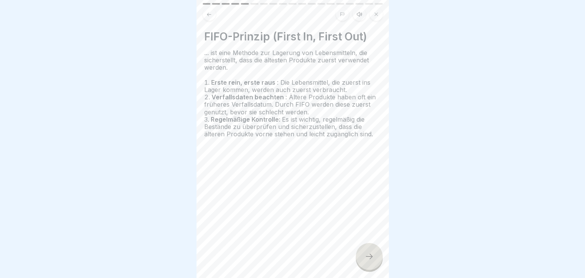
click at [367, 261] on icon at bounding box center [368, 255] width 9 height 9
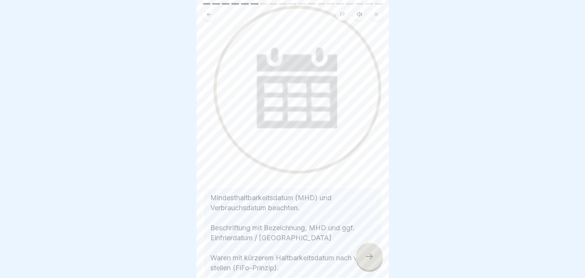
scroll to position [101, 0]
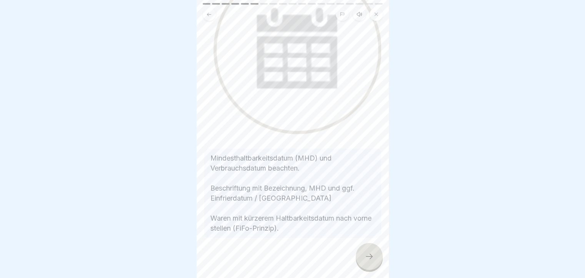
click at [367, 261] on icon at bounding box center [368, 255] width 9 height 9
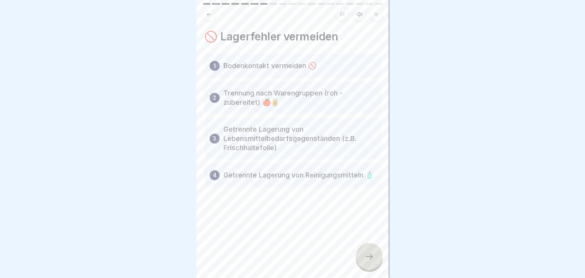
click at [367, 260] on icon at bounding box center [368, 255] width 9 height 9
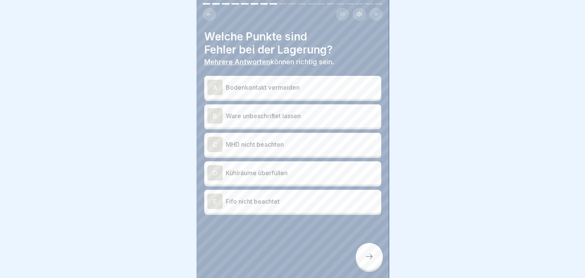
click at [208, 9] on button at bounding box center [209, 14] width 13 height 13
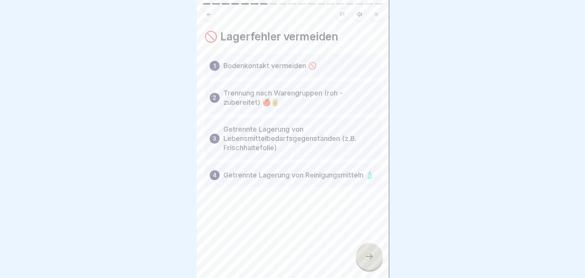
click at [367, 261] on icon at bounding box center [368, 255] width 9 height 9
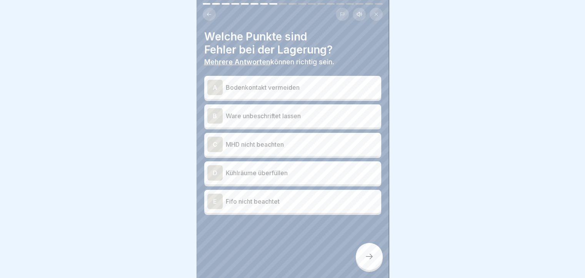
click at [210, 118] on div "B" at bounding box center [214, 115] width 15 height 15
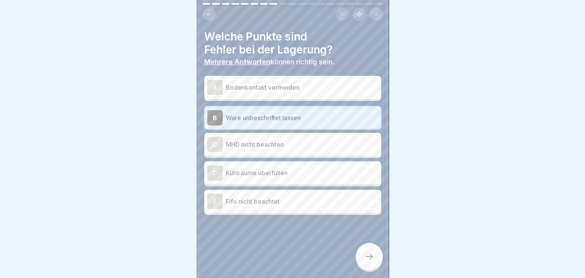
click at [211, 145] on div "C" at bounding box center [214, 143] width 15 height 15
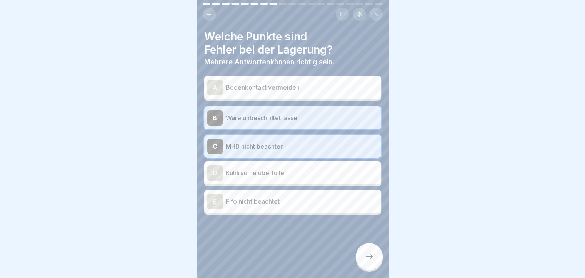
click at [210, 171] on div "D" at bounding box center [214, 172] width 15 height 15
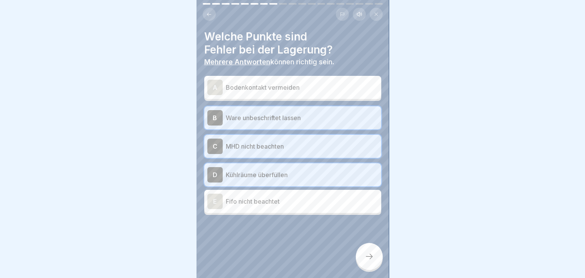
click at [211, 204] on div "E" at bounding box center [214, 200] width 15 height 15
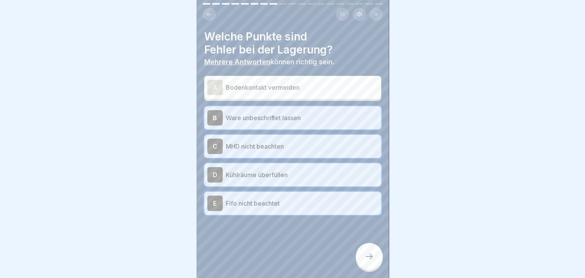
click at [209, 14] on icon at bounding box center [209, 13] width 4 height 3
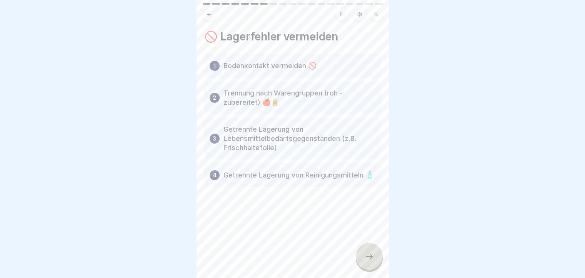
click at [369, 257] on div at bounding box center [369, 256] width 27 height 27
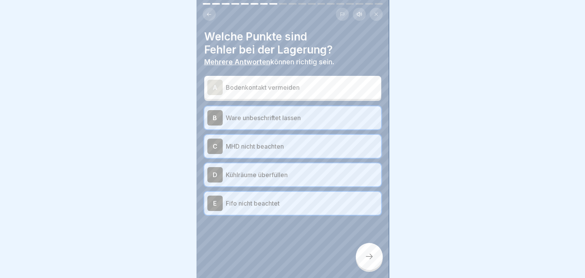
click at [374, 263] on div at bounding box center [369, 256] width 27 height 27
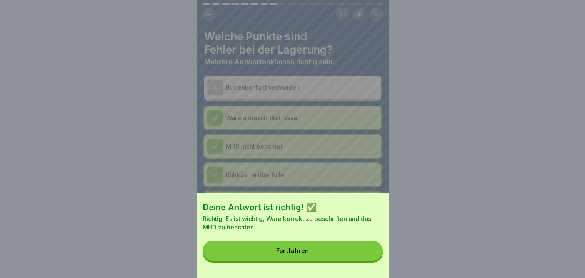
click at [298, 254] on div "Fortfahren" at bounding box center [292, 250] width 33 height 7
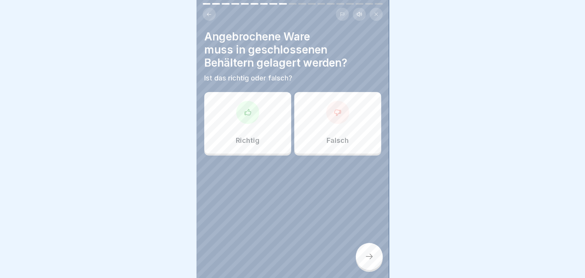
click at [262, 134] on div "Richtig" at bounding box center [247, 123] width 87 height 62
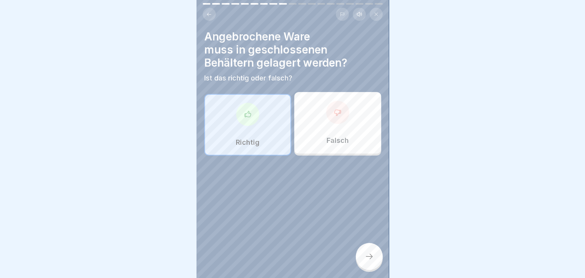
click at [372, 260] on icon at bounding box center [368, 255] width 9 height 9
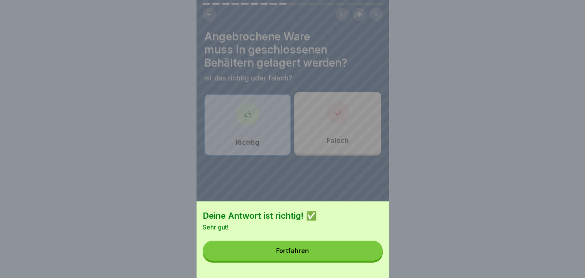
click at [303, 253] on div "Fortfahren" at bounding box center [292, 250] width 33 height 7
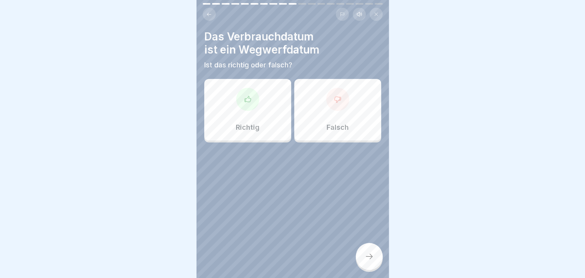
click at [254, 120] on div "Richtig" at bounding box center [247, 110] width 87 height 62
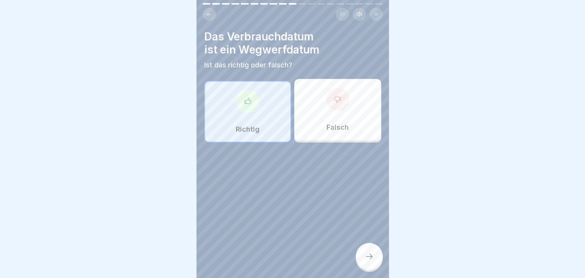
click at [367, 257] on div at bounding box center [369, 256] width 27 height 27
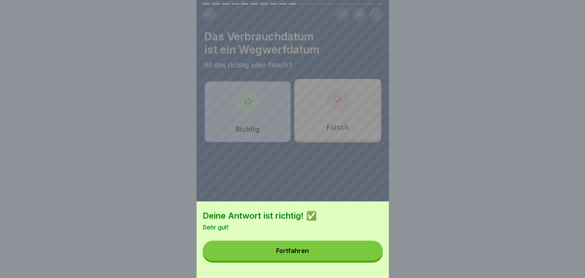
click at [313, 249] on button "Fortfahren" at bounding box center [293, 250] width 180 height 20
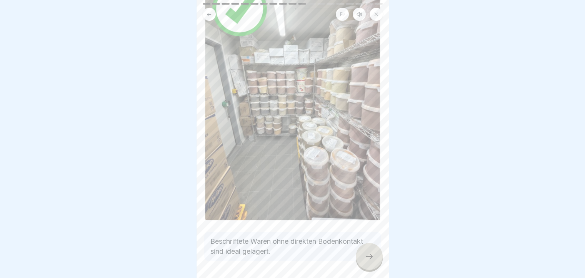
scroll to position [105, 0]
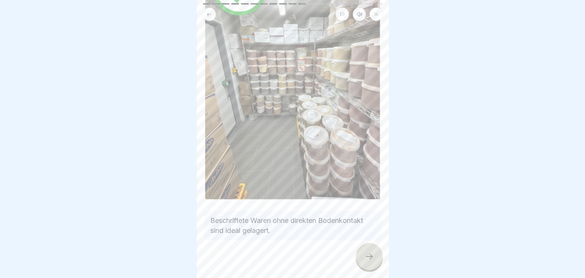
click at [367, 260] on icon at bounding box center [368, 255] width 9 height 9
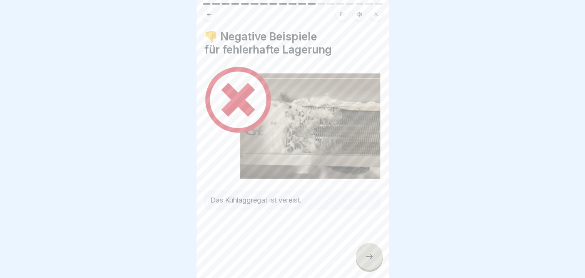
click at [366, 261] on icon at bounding box center [368, 255] width 9 height 9
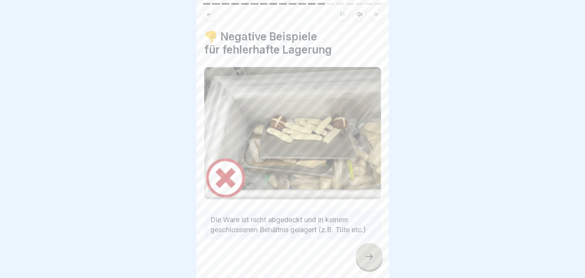
click at [363, 265] on div at bounding box center [369, 256] width 27 height 27
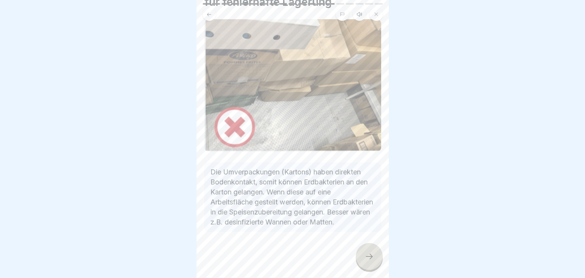
scroll to position [53, 0]
click at [369, 269] on div at bounding box center [369, 256] width 27 height 27
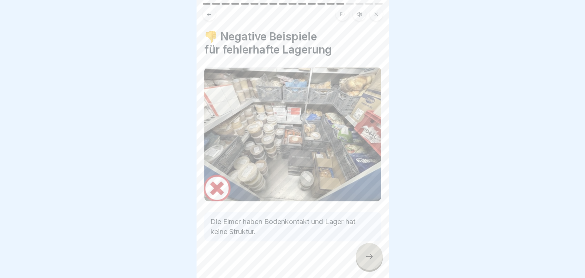
click at [369, 261] on icon at bounding box center [368, 255] width 9 height 9
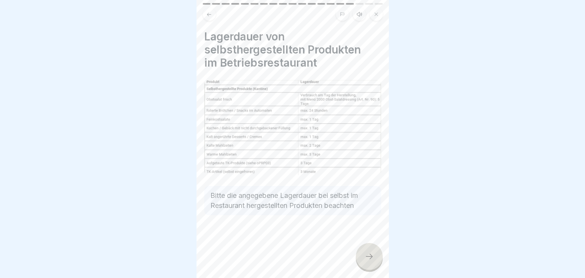
click at [367, 261] on icon at bounding box center [368, 255] width 9 height 9
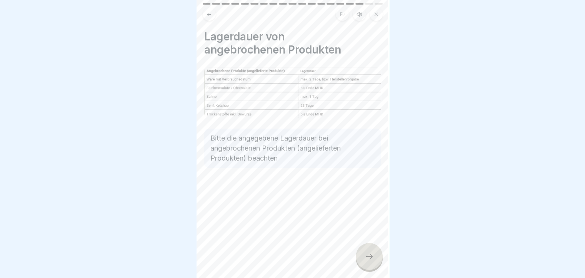
click at [209, 17] on icon at bounding box center [209, 15] width 6 height 6
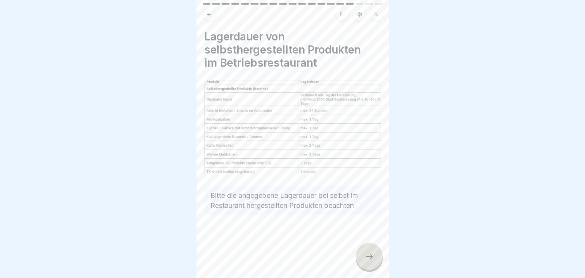
scroll to position [0, 0]
click at [379, 263] on div at bounding box center [369, 256] width 27 height 27
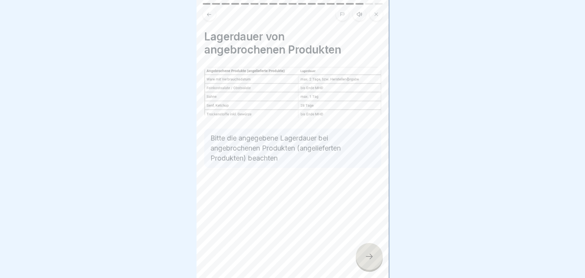
click at [364, 251] on div at bounding box center [369, 256] width 27 height 27
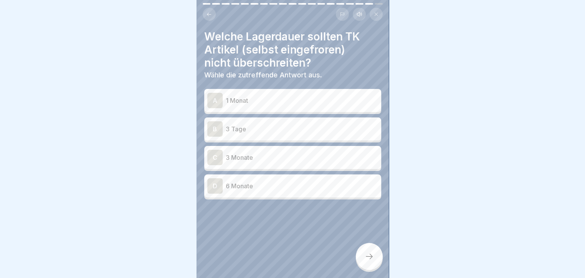
click at [251, 156] on p "3 Monate" at bounding box center [302, 157] width 152 height 9
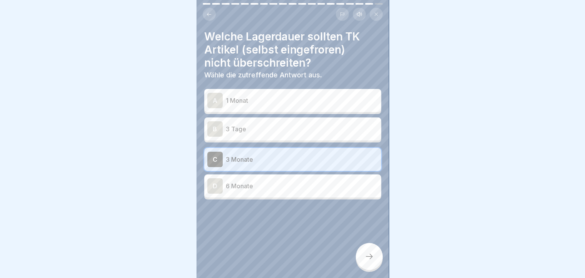
click at [370, 261] on icon at bounding box center [368, 255] width 9 height 9
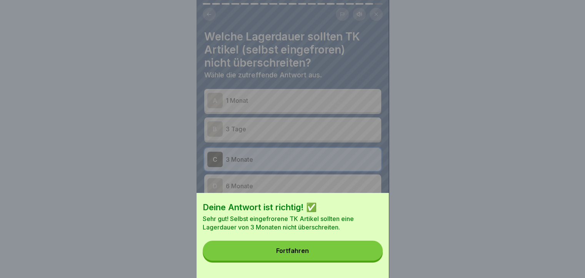
click at [311, 256] on button "Fortfahren" at bounding box center [293, 250] width 180 height 20
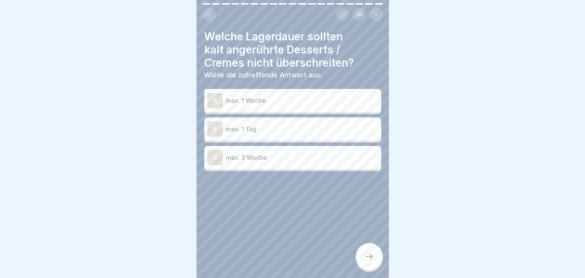
click at [266, 131] on p "max. 1 Tag" at bounding box center [302, 128] width 152 height 9
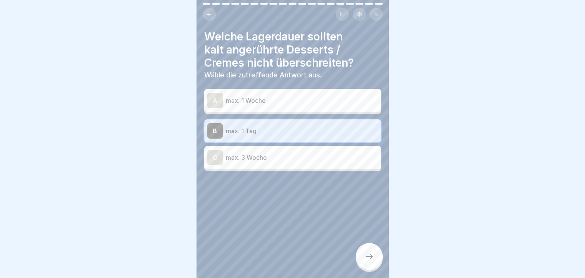
click at [367, 261] on icon at bounding box center [368, 255] width 9 height 9
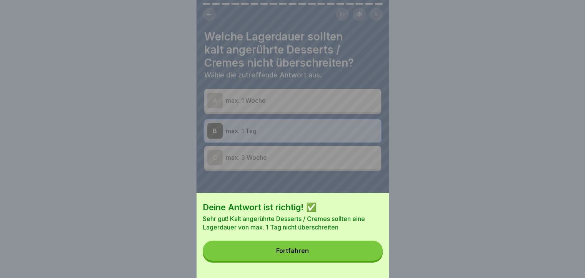
click at [299, 254] on div "Fortfahren" at bounding box center [292, 250] width 33 height 7
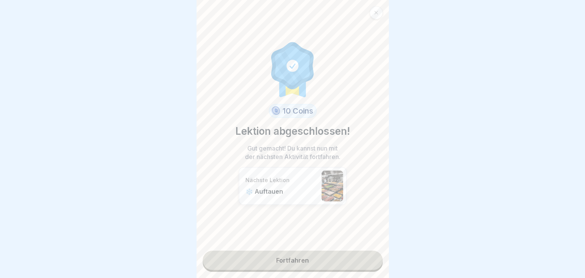
click at [280, 262] on link "Fortfahren" at bounding box center [293, 259] width 180 height 19
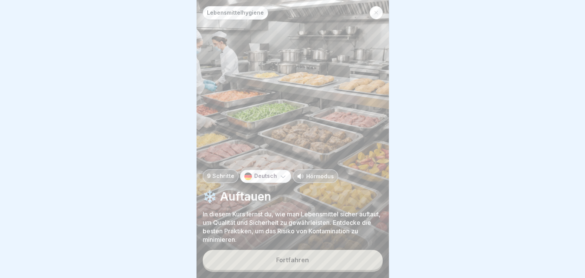
click at [286, 263] on div "Fortfahren" at bounding box center [292, 259] width 33 height 7
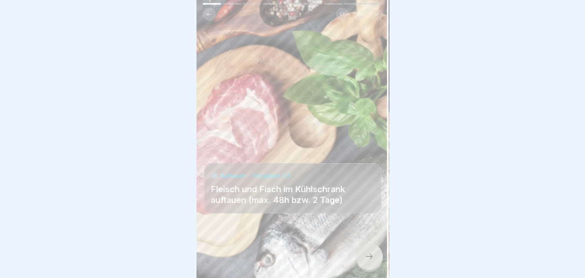
click at [367, 261] on icon at bounding box center [368, 255] width 9 height 9
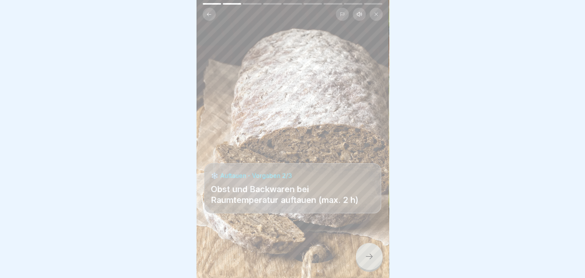
click at [367, 261] on icon at bounding box center [368, 255] width 9 height 9
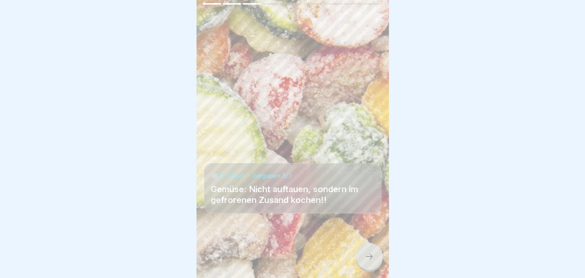
click at [367, 261] on icon at bounding box center [368, 255] width 9 height 9
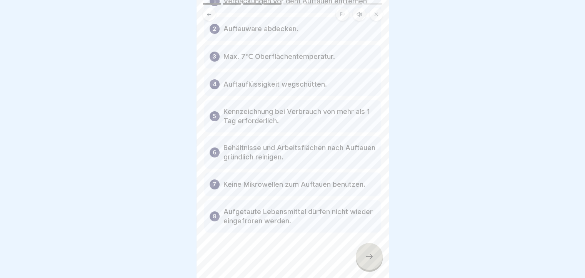
scroll to position [65, 0]
click at [376, 259] on div at bounding box center [369, 256] width 27 height 27
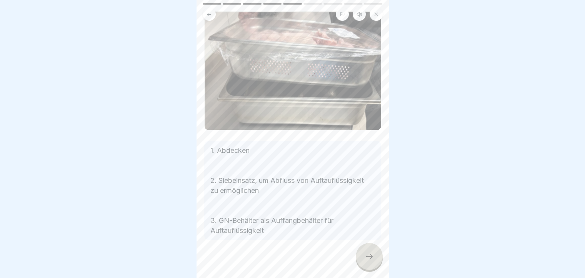
scroll to position [60, 0]
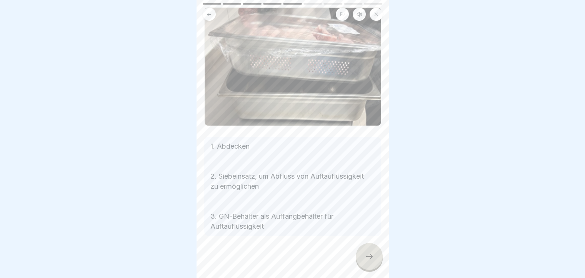
click at [364, 255] on div at bounding box center [369, 256] width 27 height 27
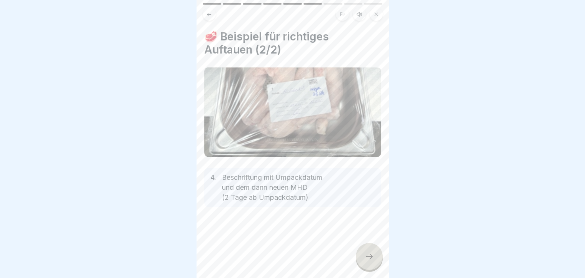
click at [364, 255] on div at bounding box center [369, 256] width 27 height 27
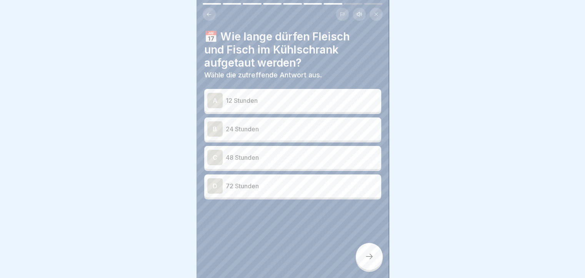
click at [240, 129] on p "24 Stunden" at bounding box center [302, 128] width 152 height 9
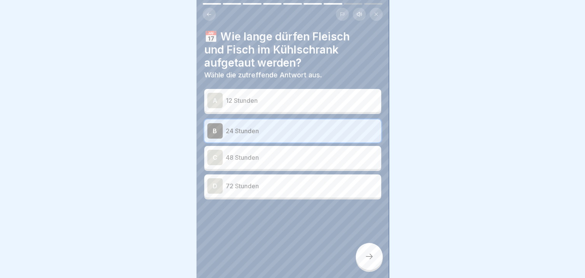
click at [376, 260] on div at bounding box center [369, 256] width 27 height 27
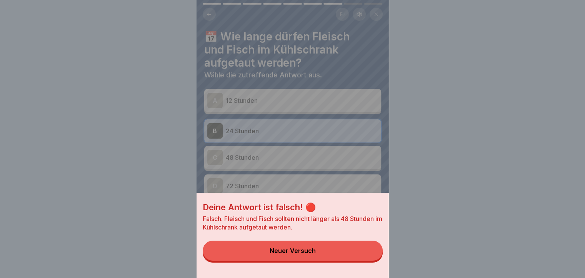
click at [284, 250] on button "Neuer Versuch" at bounding box center [293, 250] width 180 height 20
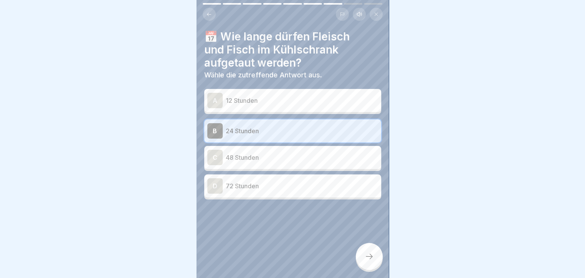
click at [214, 151] on div "C" at bounding box center [214, 157] width 15 height 15
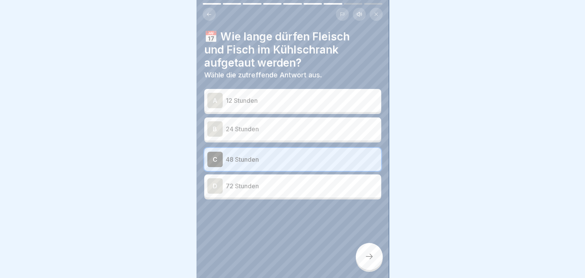
click at [371, 261] on icon at bounding box center [368, 255] width 9 height 9
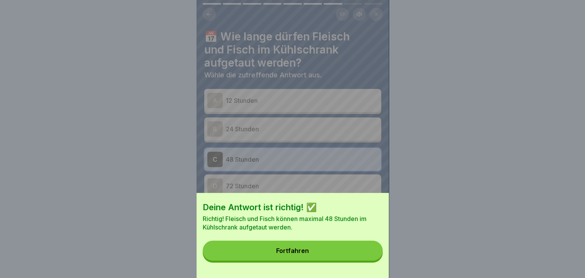
click at [312, 260] on button "Fortfahren" at bounding box center [293, 250] width 180 height 20
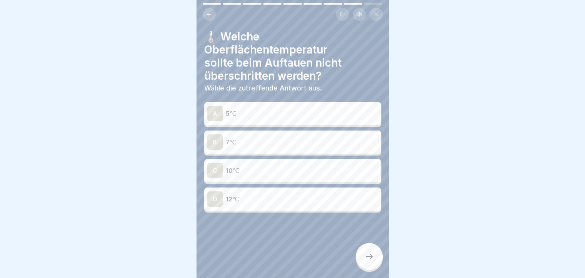
click at [249, 145] on p "7℃" at bounding box center [302, 141] width 152 height 9
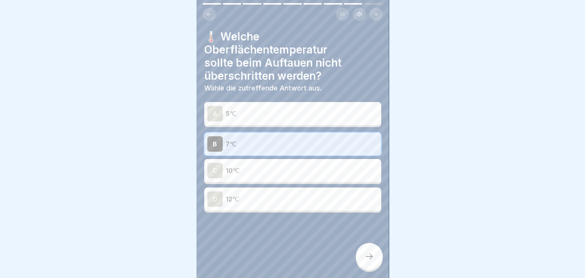
click at [372, 259] on icon at bounding box center [368, 255] width 9 height 9
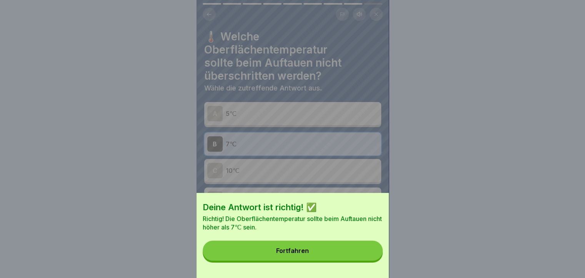
click at [329, 257] on button "Fortfahren" at bounding box center [293, 250] width 180 height 20
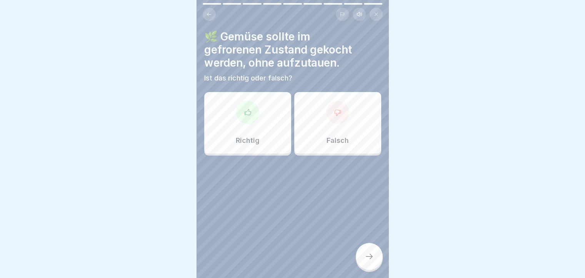
click at [246, 128] on div "Richtig" at bounding box center [247, 123] width 87 height 62
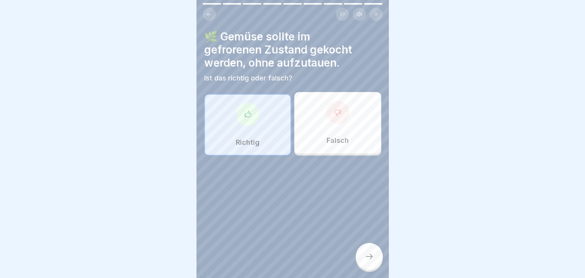
click at [371, 269] on div at bounding box center [369, 256] width 27 height 27
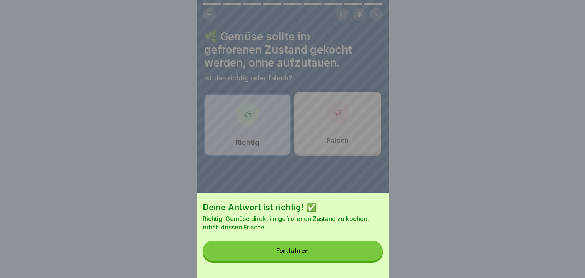
click at [300, 254] on div "Fortfahren" at bounding box center [292, 250] width 33 height 7
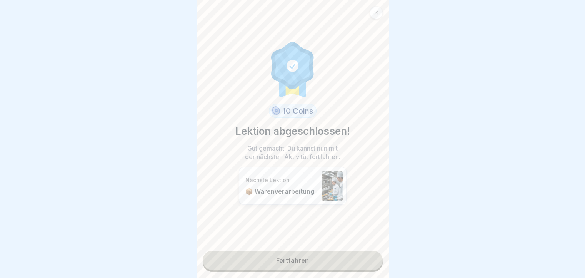
click at [298, 259] on link "Fortfahren" at bounding box center [293, 259] width 180 height 19
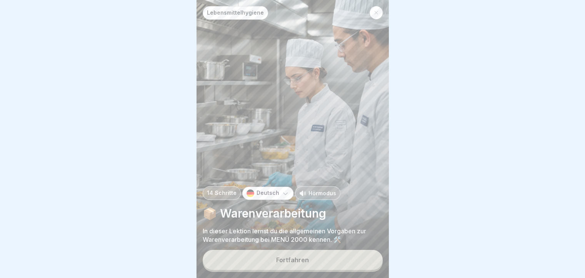
click at [286, 263] on div "Fortfahren" at bounding box center [292, 259] width 33 height 7
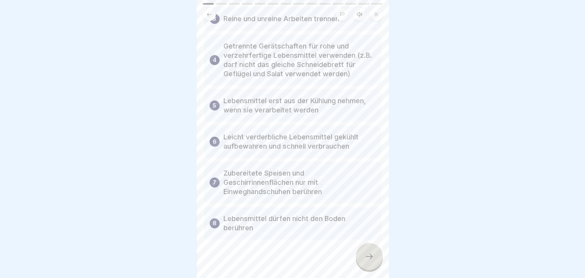
scroll to position [149, 0]
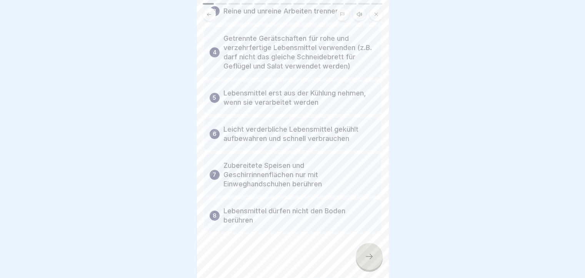
click at [366, 261] on icon at bounding box center [368, 255] width 9 height 9
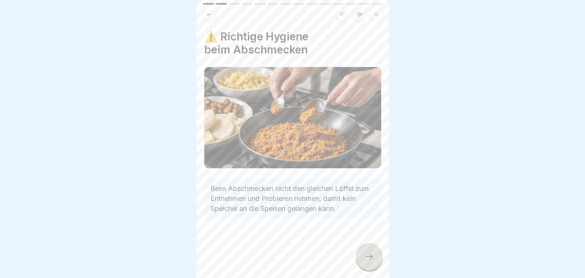
click at [366, 261] on icon at bounding box center [368, 255] width 9 height 9
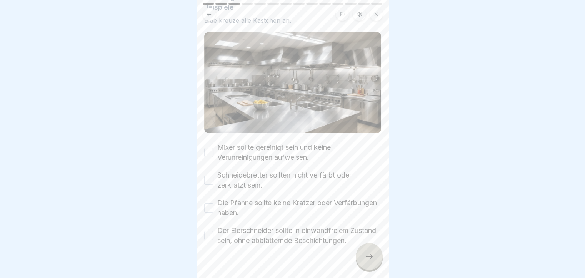
scroll to position [77, 0]
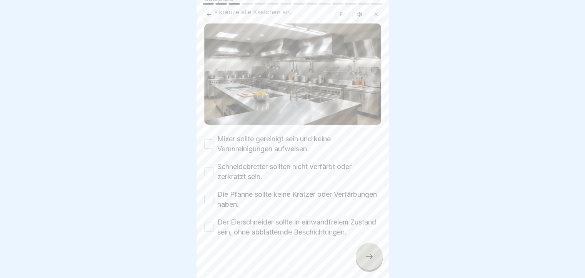
click at [208, 141] on button "Mixer sollte gereinigt sein und keine Verunreinigungen aufweisen." at bounding box center [208, 143] width 9 height 9
click at [208, 169] on button "Schneidebretter sollten nicht verfärbt oder zerkratzt sein." at bounding box center [208, 171] width 9 height 9
click at [211, 196] on button "Die Pfanne sollte keine Kratzer oder Verfärbungen haben." at bounding box center [208, 198] width 9 height 9
click at [210, 231] on button "Der Eierschneider sollte in einwandfreiem Zustand sein, ohne abblätternde Besch…" at bounding box center [208, 226] width 9 height 9
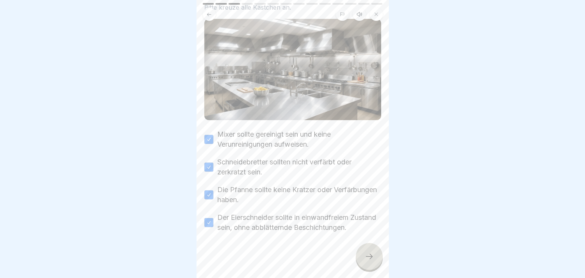
scroll to position [88, 0]
click at [367, 261] on icon at bounding box center [368, 255] width 9 height 9
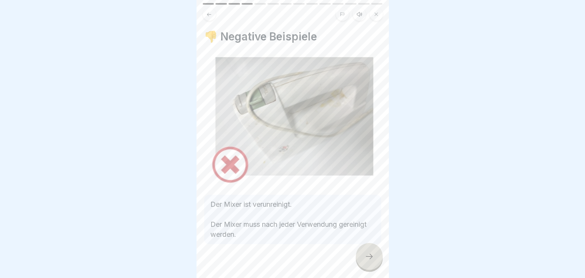
click at [367, 261] on icon at bounding box center [368, 255] width 9 height 9
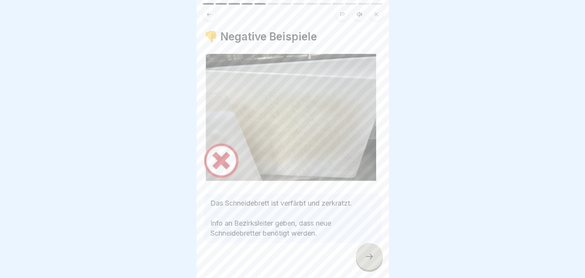
click at [367, 261] on icon at bounding box center [368, 255] width 9 height 9
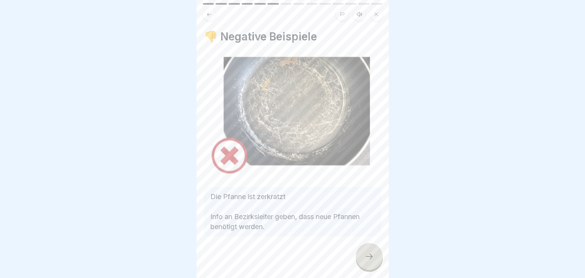
click at [367, 261] on icon at bounding box center [368, 255] width 9 height 9
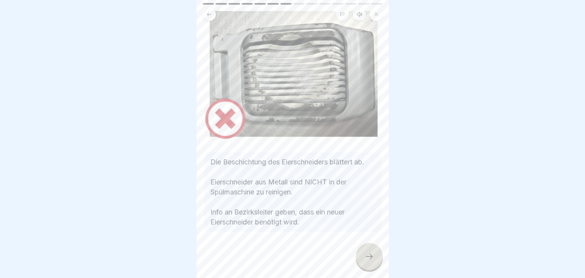
scroll to position [50, 0]
click at [371, 257] on div at bounding box center [369, 256] width 27 height 27
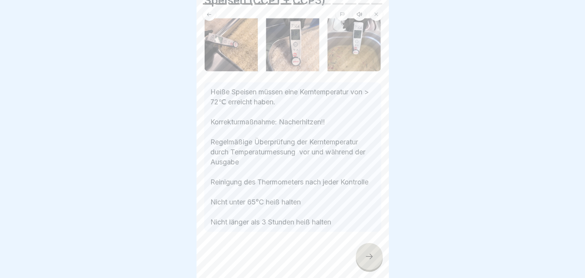
scroll to position [57, 0]
click at [362, 263] on div at bounding box center [369, 256] width 27 height 27
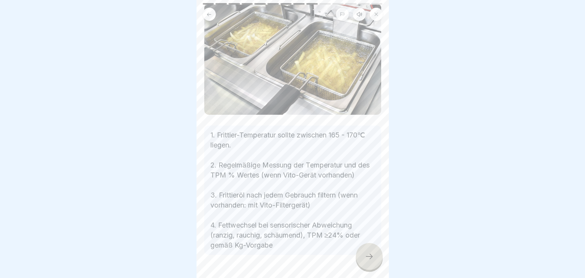
scroll to position [77, 0]
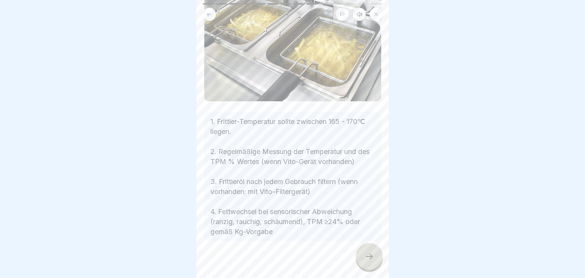
click at [367, 261] on icon at bounding box center [368, 255] width 9 height 9
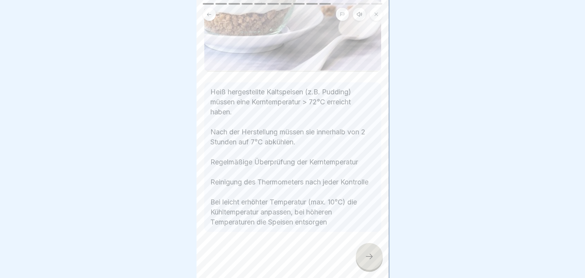
scroll to position [271, 0]
click at [367, 256] on div at bounding box center [369, 256] width 27 height 27
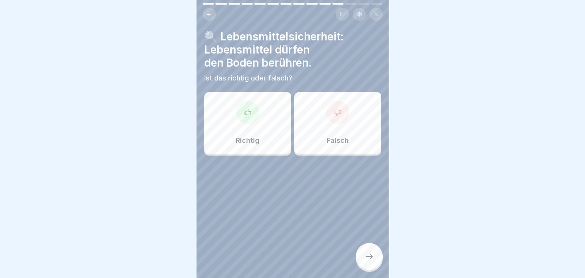
click at [348, 140] on div "Falsch" at bounding box center [337, 123] width 87 height 62
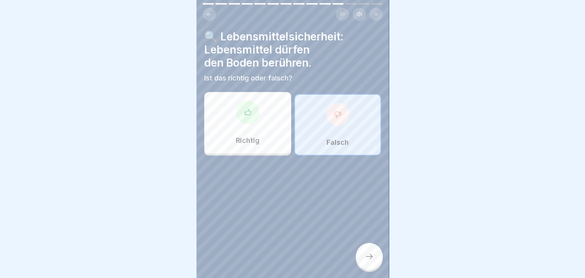
click at [375, 263] on div at bounding box center [369, 256] width 27 height 27
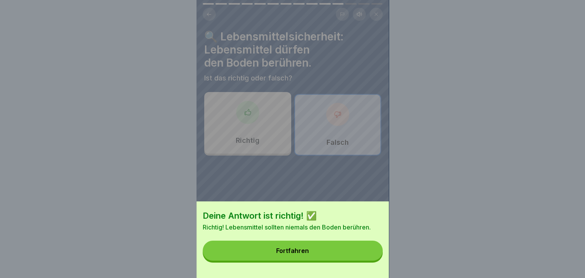
click at [324, 253] on button "Fortfahren" at bounding box center [293, 250] width 180 height 20
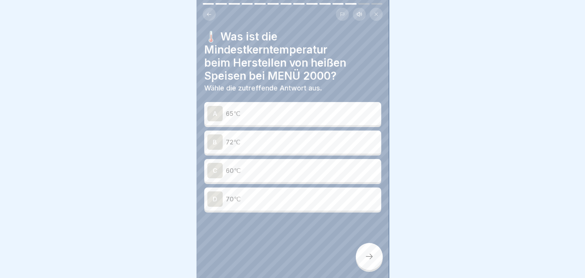
click at [240, 145] on p "72℃" at bounding box center [302, 141] width 152 height 9
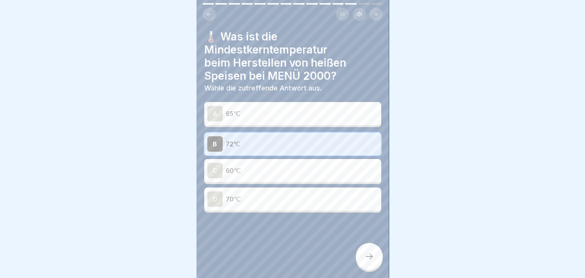
click at [369, 261] on icon at bounding box center [368, 255] width 9 height 9
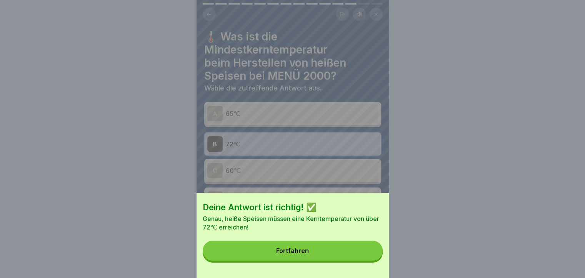
click at [304, 254] on div "Fortfahren" at bounding box center [292, 250] width 33 height 7
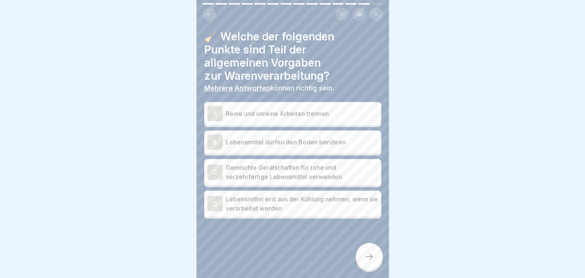
click at [218, 113] on div "A" at bounding box center [214, 113] width 15 height 15
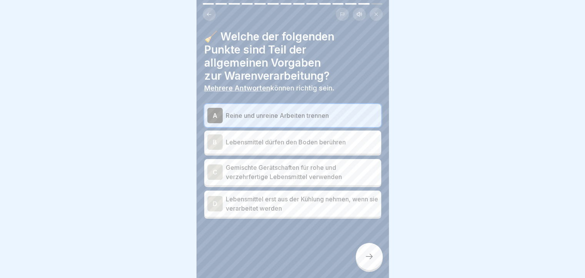
click at [214, 166] on div "C" at bounding box center [214, 171] width 15 height 15
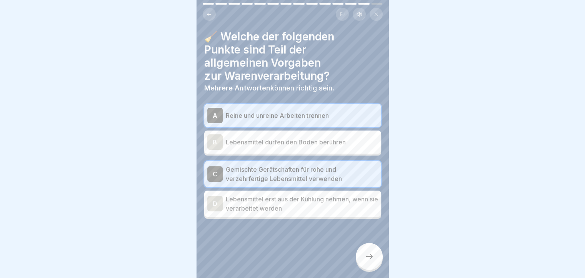
click at [208, 205] on div "D" at bounding box center [214, 203] width 15 height 15
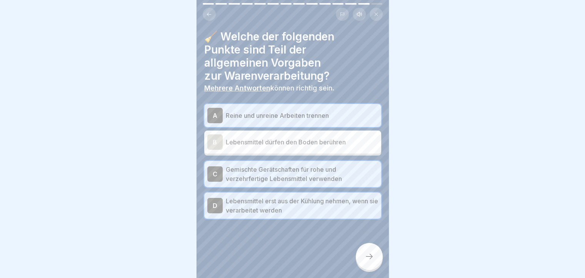
click at [369, 261] on icon at bounding box center [368, 255] width 9 height 9
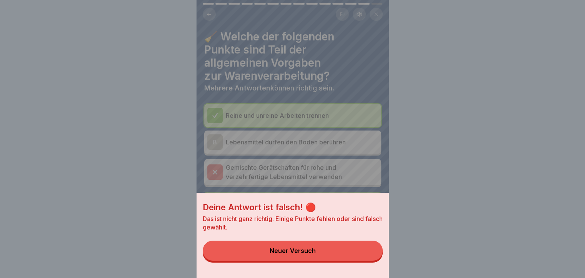
click at [292, 260] on button "Neuer Versuch" at bounding box center [293, 250] width 180 height 20
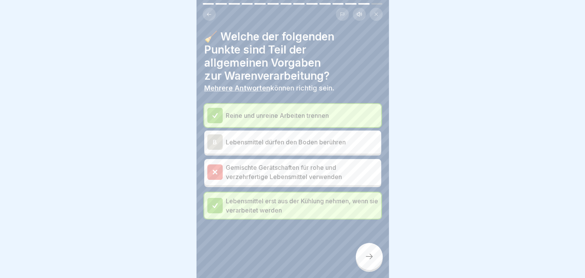
click at [214, 166] on div at bounding box center [214, 171] width 15 height 15
click at [213, 175] on div at bounding box center [214, 171] width 15 height 15
click at [206, 10] on button at bounding box center [209, 14] width 13 height 13
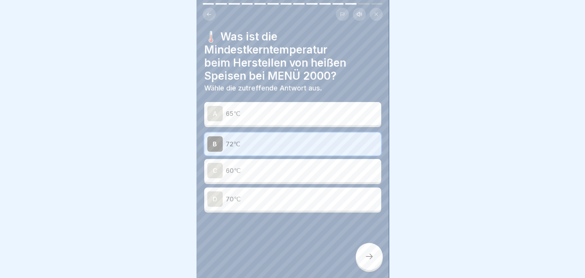
click at [369, 261] on icon at bounding box center [368, 255] width 9 height 9
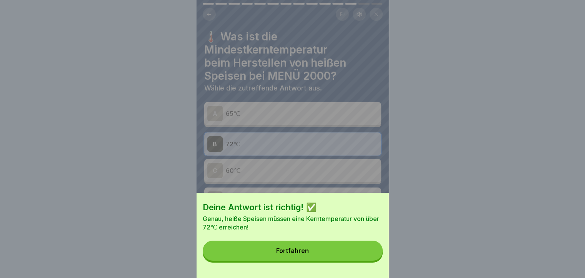
click at [299, 260] on button "Fortfahren" at bounding box center [293, 250] width 180 height 20
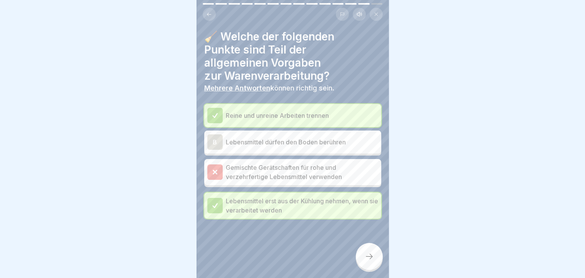
click at [213, 168] on icon at bounding box center [214, 171] width 7 height 7
click at [214, 146] on div "B" at bounding box center [214, 141] width 15 height 15
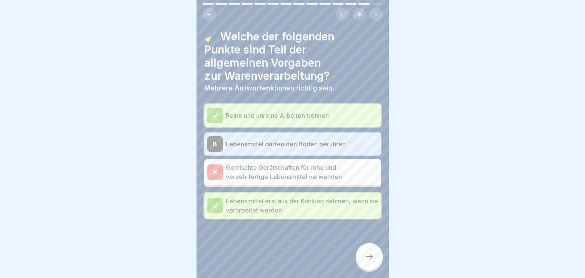
click at [367, 269] on div at bounding box center [369, 256] width 27 height 27
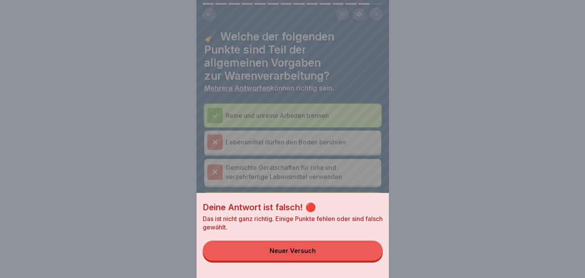
click at [283, 254] on div "Neuer Versuch" at bounding box center [292, 250] width 46 height 7
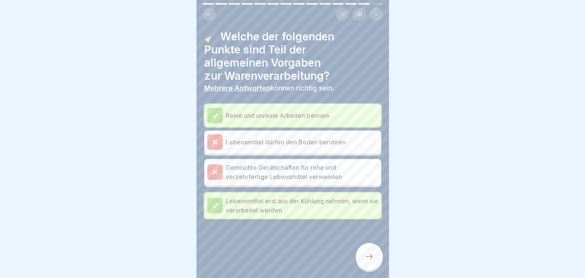
click at [367, 261] on icon at bounding box center [368, 255] width 9 height 9
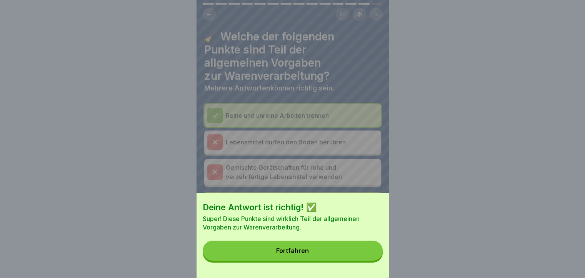
click at [296, 252] on button "Fortfahren" at bounding box center [293, 250] width 180 height 20
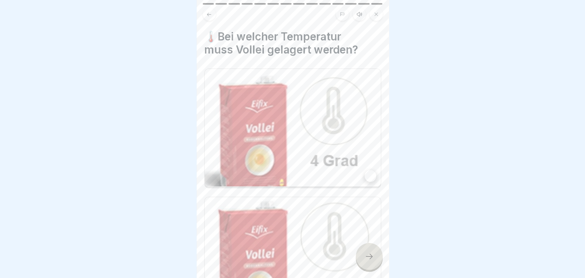
click at [335, 113] on img at bounding box center [292, 127] width 176 height 117
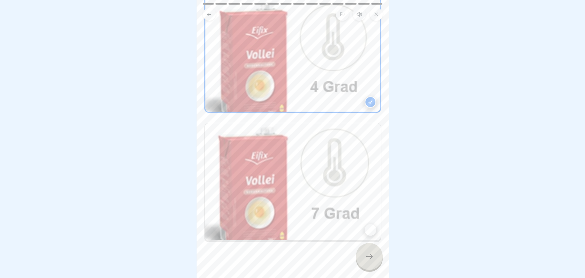
scroll to position [78, 0]
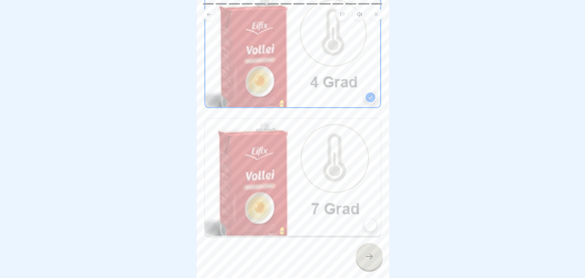
click at [369, 269] on div at bounding box center [369, 256] width 27 height 27
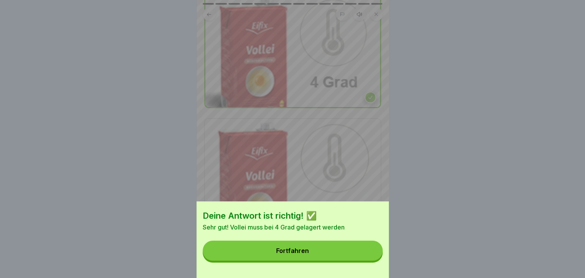
click at [318, 249] on button "Fortfahren" at bounding box center [293, 250] width 180 height 20
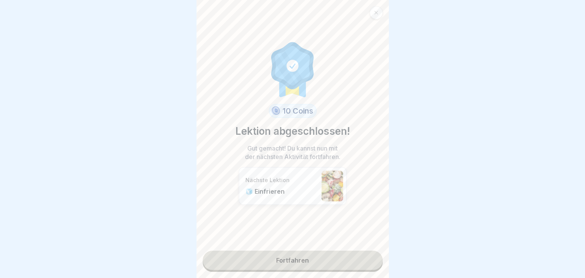
click at [292, 258] on link "Fortfahren" at bounding box center [293, 259] width 180 height 19
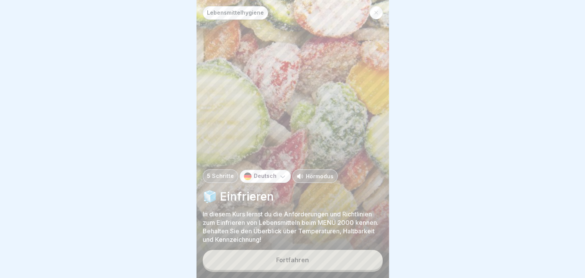
drag, startPoint x: 292, startPoint y: 258, endPoint x: 292, endPoint y: 262, distance: 4.2
click at [292, 259] on button "Fortfahren" at bounding box center [293, 259] width 180 height 20
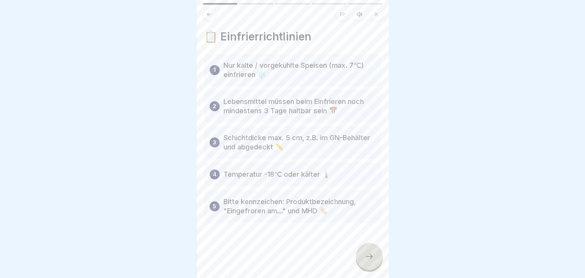
click at [368, 258] on icon at bounding box center [368, 255] width 9 height 9
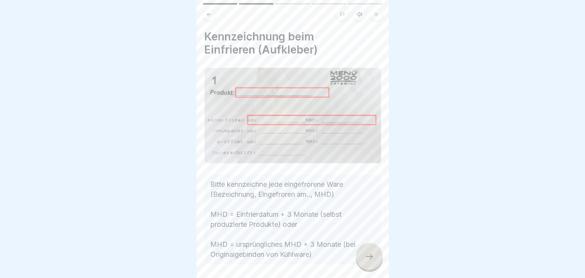
click at [365, 268] on div at bounding box center [369, 256] width 27 height 27
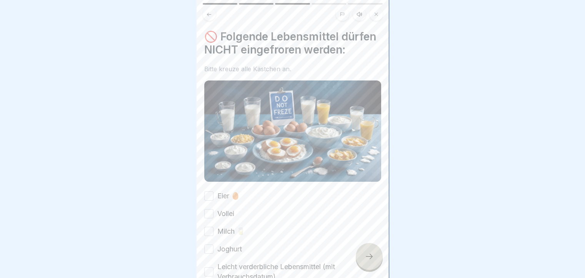
click at [451, 167] on div at bounding box center [292, 139] width 585 height 278
click at [209, 197] on button "Eier 🥚" at bounding box center [208, 195] width 9 height 9
click at [213, 217] on button "Vollei" at bounding box center [208, 213] width 9 height 9
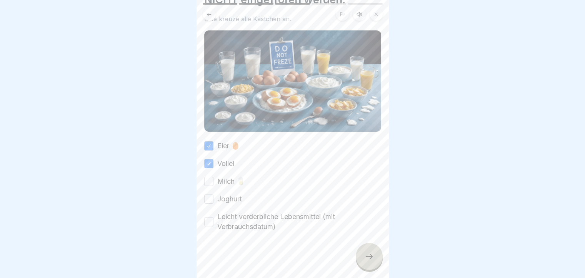
scroll to position [59, 0]
click at [206, 217] on button "Leicht verderbliche Lebensmittel (mit Verbrauchsdatum)" at bounding box center [208, 221] width 9 height 9
click at [209, 176] on button "Milch 🥛" at bounding box center [208, 180] width 9 height 9
click at [215, 195] on div "Joghurt" at bounding box center [223, 199] width 38 height 10
click at [211, 194] on button "Joghurt" at bounding box center [208, 198] width 9 height 9
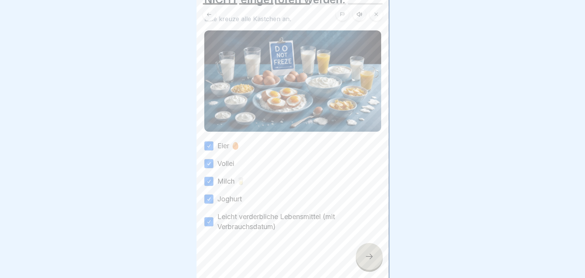
click at [373, 264] on div at bounding box center [369, 256] width 27 height 27
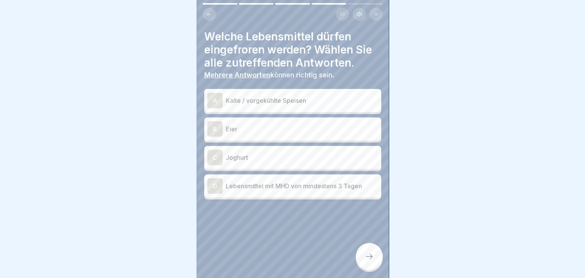
click at [214, 95] on div "A" at bounding box center [214, 100] width 15 height 15
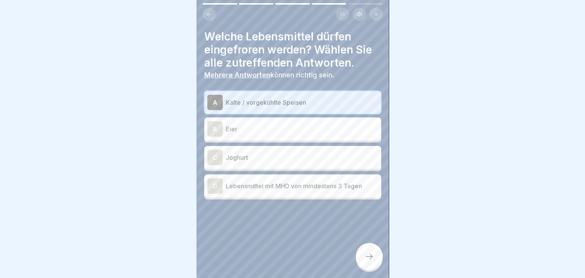
click at [216, 183] on div "D" at bounding box center [214, 185] width 15 height 15
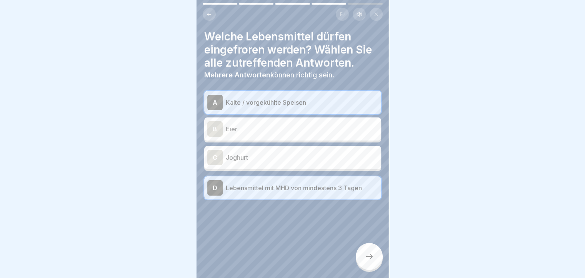
click at [375, 255] on div at bounding box center [369, 256] width 27 height 27
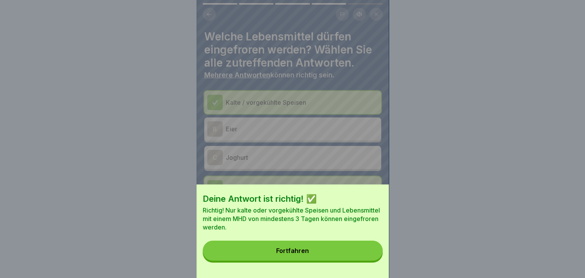
click at [344, 251] on button "Fortfahren" at bounding box center [293, 250] width 180 height 20
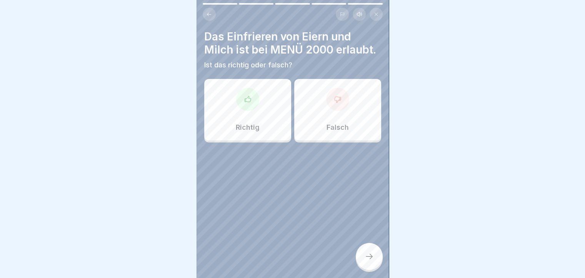
click at [336, 131] on p "Falsch" at bounding box center [337, 127] width 22 height 8
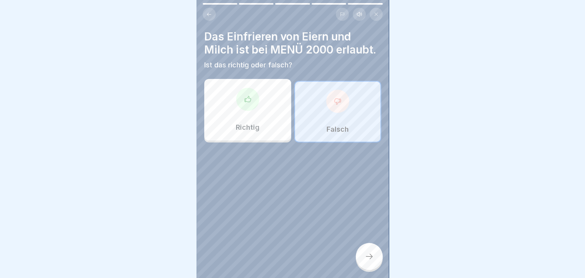
click at [361, 253] on div at bounding box center [369, 256] width 27 height 27
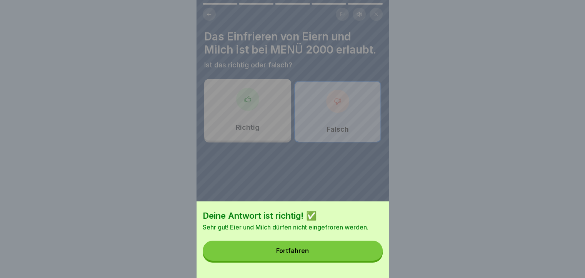
click at [349, 252] on button "Fortfahren" at bounding box center [293, 250] width 180 height 20
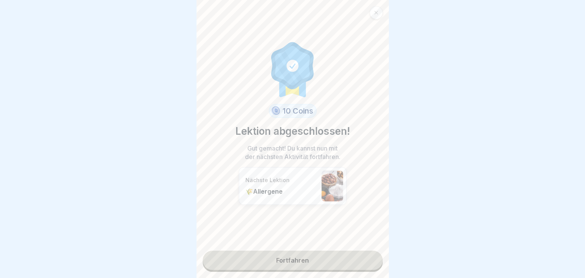
click at [337, 245] on div "10 Coins Lektion abgeschlossen! Gut gemacht! Du kannst nun mit der nächsten Akt…" at bounding box center [292, 139] width 192 height 278
click at [293, 259] on link "Fortfahren" at bounding box center [293, 259] width 180 height 19
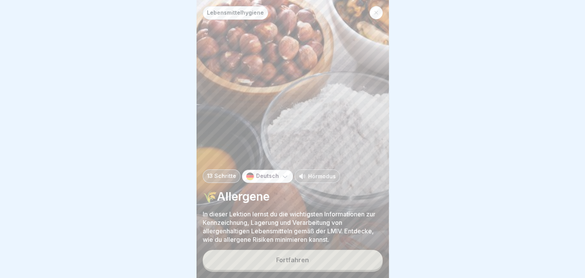
click at [292, 256] on button "Fortfahren" at bounding box center [293, 259] width 180 height 20
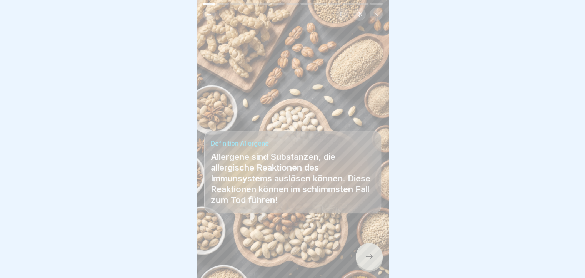
click at [369, 260] on icon at bounding box center [368, 255] width 9 height 9
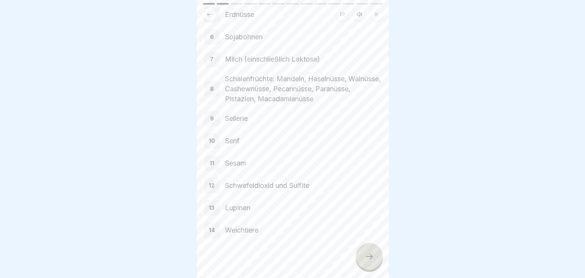
scroll to position [160, 0]
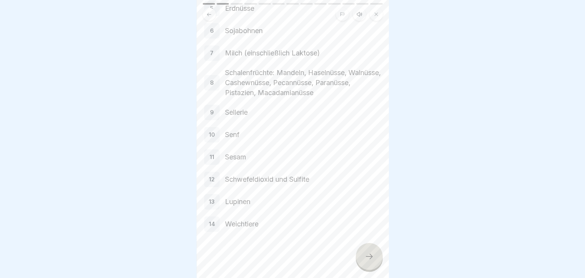
click at [364, 253] on icon at bounding box center [368, 255] width 9 height 9
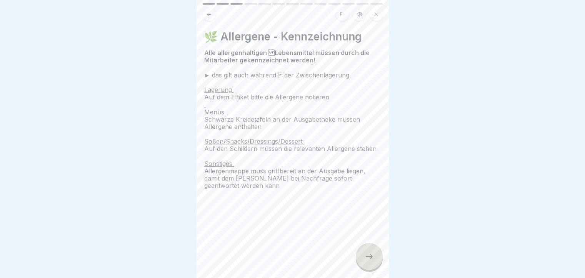
click at [366, 257] on icon at bounding box center [368, 255] width 9 height 9
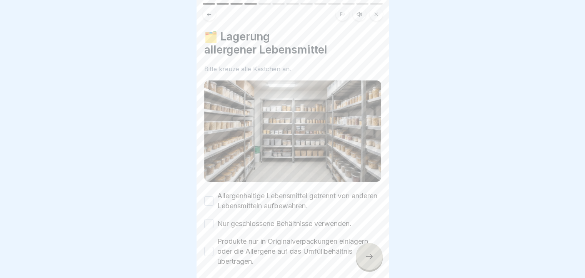
click at [210, 196] on button "Allergenhaltige Lebensmittel getrennt von anderen Lebensmitteln aufbewahren." at bounding box center [208, 200] width 9 height 9
click at [211, 219] on button "Nur geschlossene Behältnisse verwenden." at bounding box center [208, 223] width 9 height 9
click at [207, 246] on button "Produkte nur in Originalverpackungen einlagern oder die Allergene auf das Umfül…" at bounding box center [208, 250] width 9 height 9
click at [374, 258] on div at bounding box center [369, 256] width 27 height 27
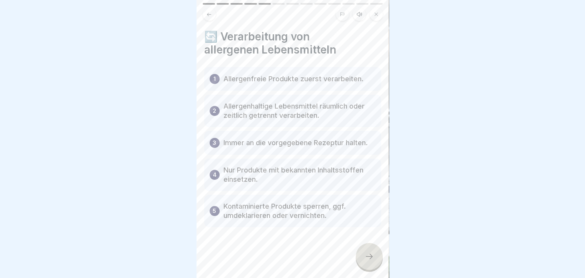
click at [371, 258] on icon at bounding box center [368, 255] width 9 height 9
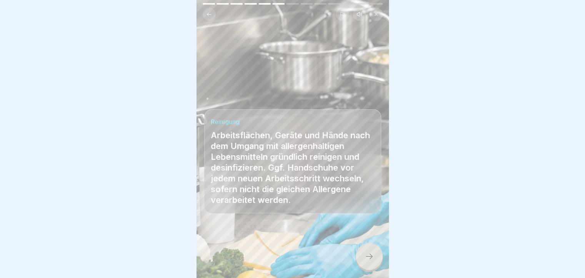
click at [367, 261] on div at bounding box center [369, 256] width 27 height 27
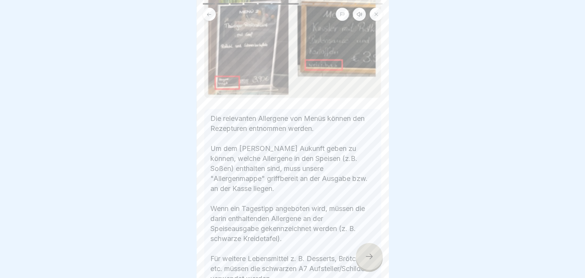
scroll to position [231, 0]
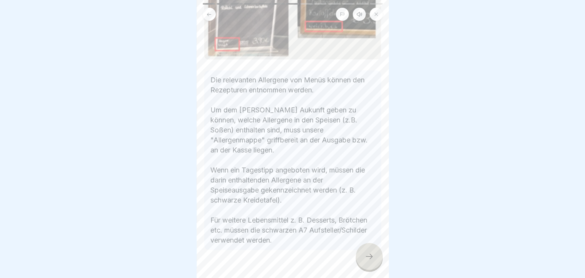
click at [370, 255] on icon at bounding box center [368, 255] width 9 height 9
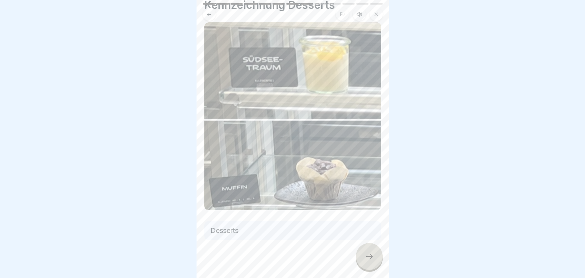
scroll to position [47, 0]
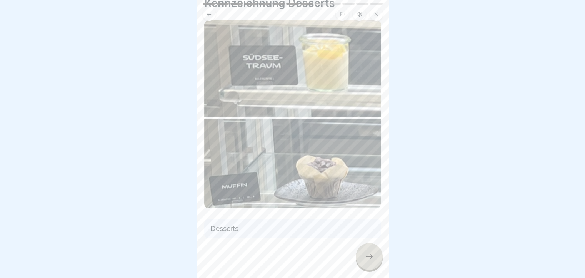
click at [370, 265] on div at bounding box center [369, 256] width 27 height 27
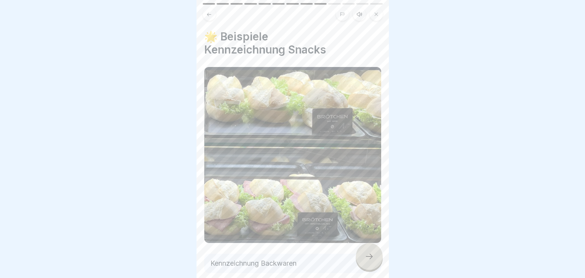
click at [367, 261] on div at bounding box center [369, 256] width 27 height 27
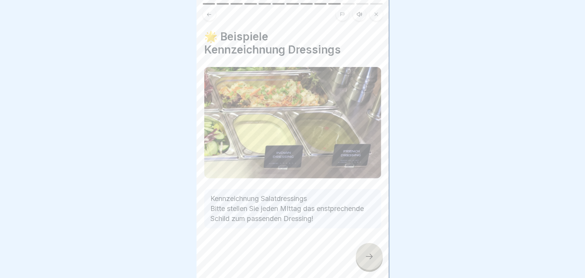
click at [367, 259] on icon at bounding box center [368, 255] width 9 height 9
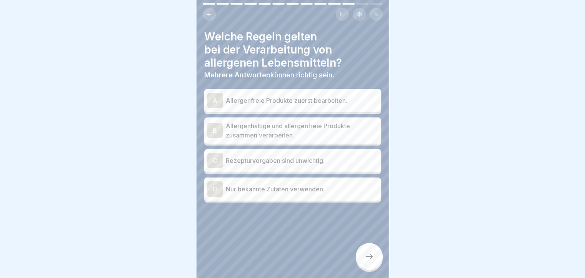
click at [213, 93] on div "A" at bounding box center [214, 100] width 15 height 15
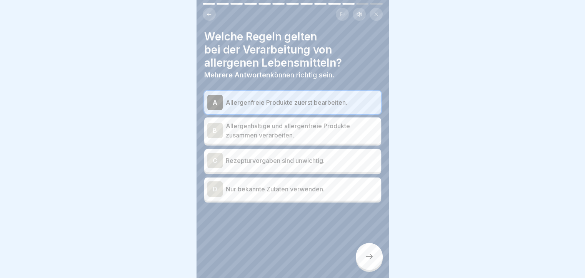
click at [213, 95] on div "A" at bounding box center [214, 102] width 15 height 15
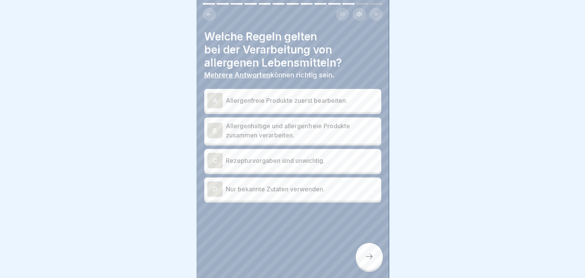
click at [215, 93] on div "A" at bounding box center [214, 100] width 15 height 15
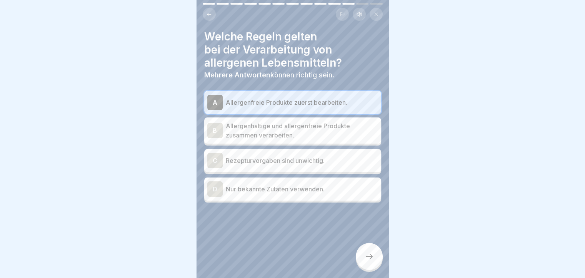
click at [215, 186] on div "D" at bounding box center [214, 188] width 15 height 15
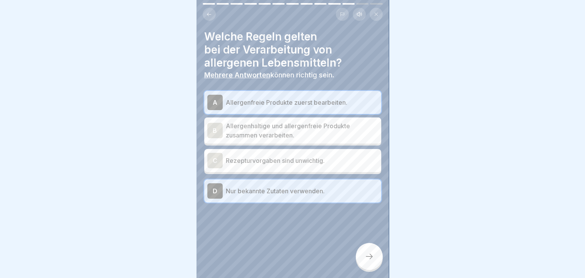
click at [364, 259] on icon at bounding box center [368, 255] width 9 height 9
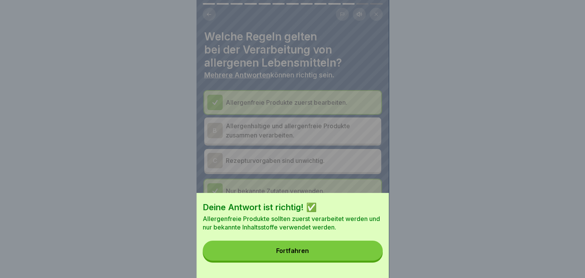
click at [311, 256] on button "Fortfahren" at bounding box center [293, 250] width 180 height 20
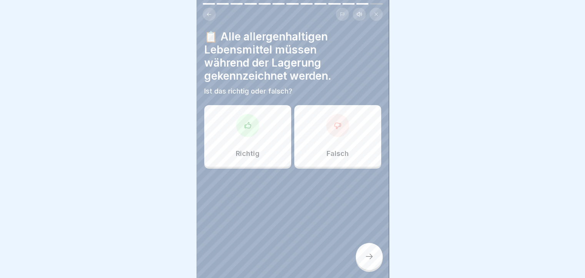
click at [234, 156] on div "Richtig" at bounding box center [247, 136] width 87 height 62
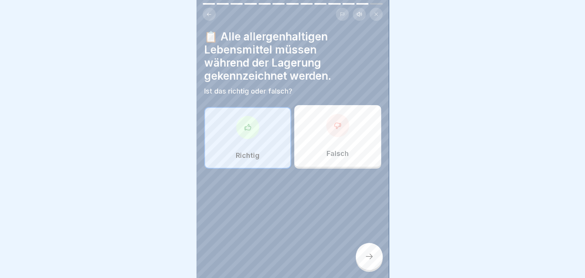
click at [231, 143] on div "Richtig" at bounding box center [247, 138] width 87 height 62
click at [369, 260] on icon at bounding box center [368, 255] width 9 height 9
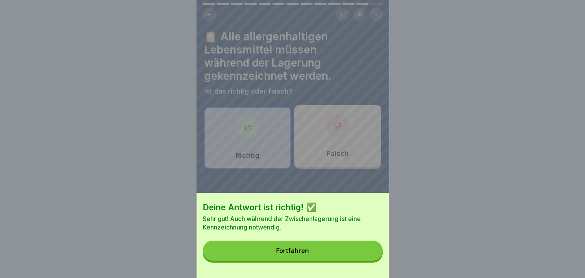
click at [357, 255] on button "Fortfahren" at bounding box center [293, 250] width 180 height 20
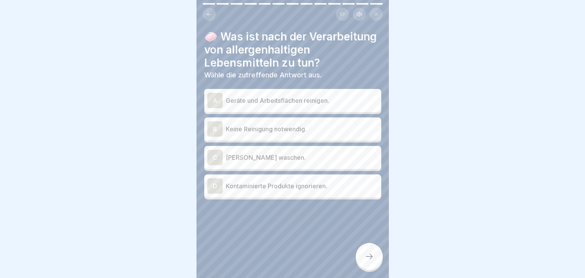
click at [215, 107] on div "A" at bounding box center [214, 100] width 15 height 15
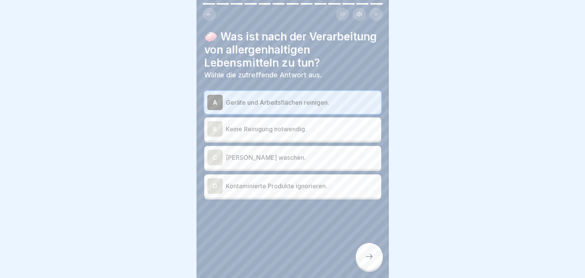
click at [365, 263] on div at bounding box center [369, 256] width 27 height 27
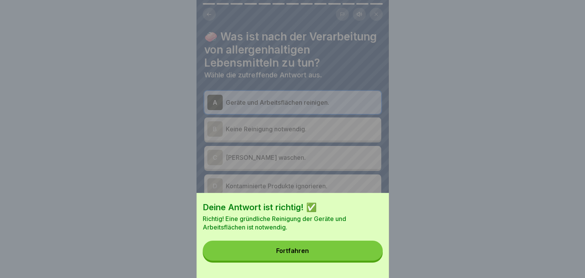
click at [304, 254] on div "Fortfahren" at bounding box center [292, 250] width 33 height 7
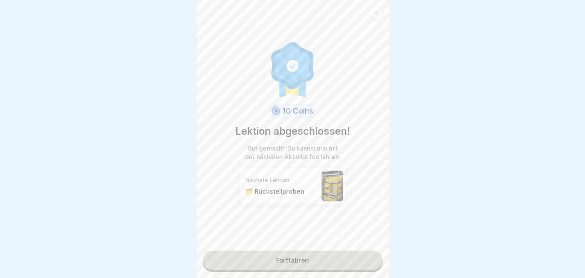
click at [289, 256] on link "Fortfahren" at bounding box center [293, 259] width 180 height 19
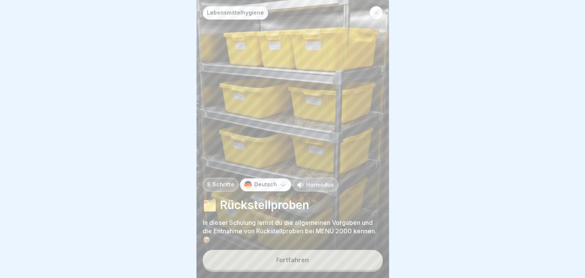
click at [289, 256] on button "Fortfahren" at bounding box center [293, 259] width 180 height 20
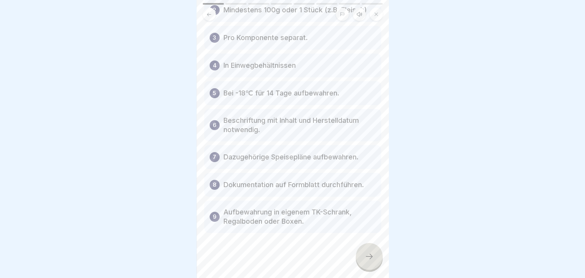
scroll to position [106, 0]
click at [368, 261] on div at bounding box center [369, 256] width 27 height 27
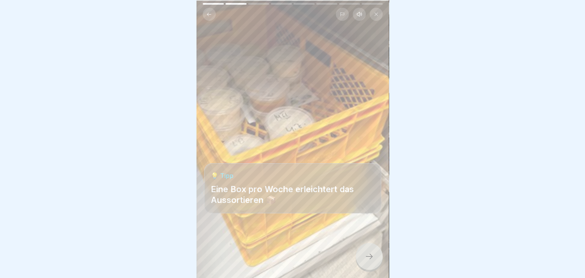
click at [368, 261] on div at bounding box center [369, 256] width 27 height 27
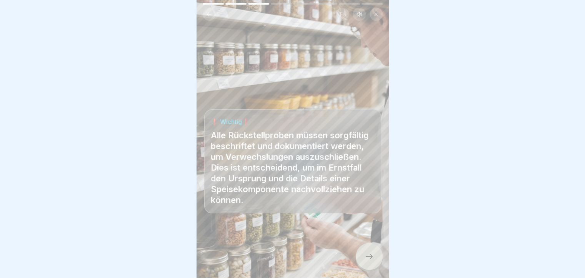
click at [368, 261] on div at bounding box center [369, 256] width 27 height 27
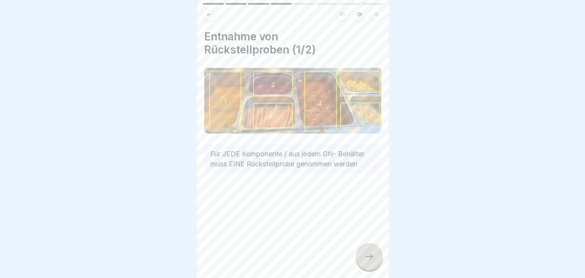
click at [368, 261] on div at bounding box center [369, 256] width 27 height 27
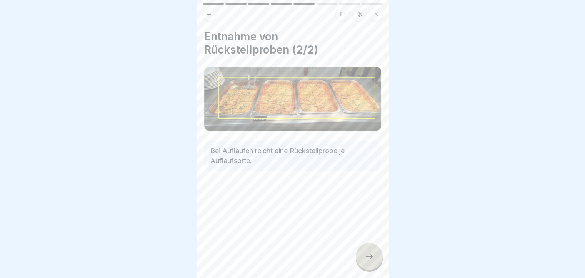
click at [368, 261] on div at bounding box center [369, 256] width 27 height 27
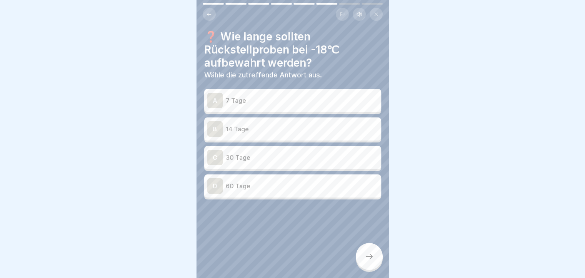
click at [210, 12] on icon at bounding box center [209, 15] width 6 height 6
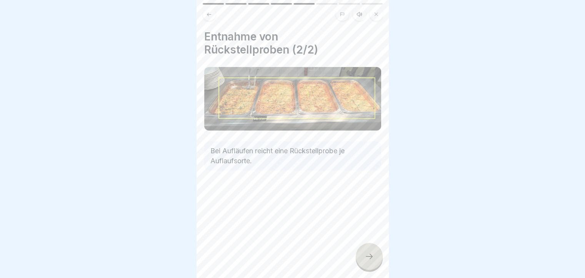
click at [210, 12] on icon at bounding box center [209, 15] width 6 height 6
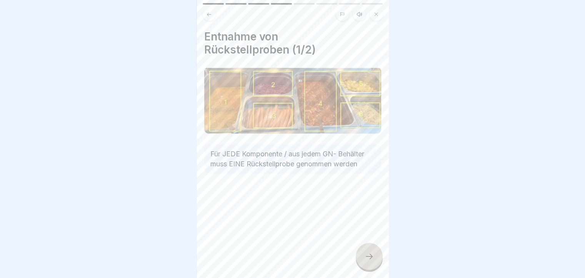
click at [210, 12] on icon at bounding box center [209, 15] width 6 height 6
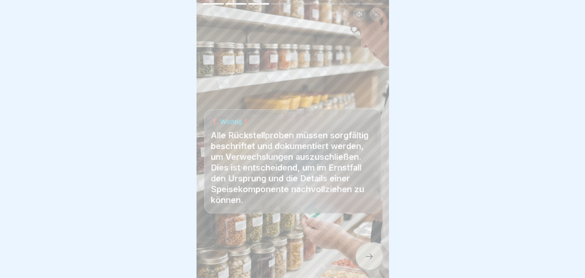
click at [210, 12] on icon at bounding box center [209, 15] width 6 height 6
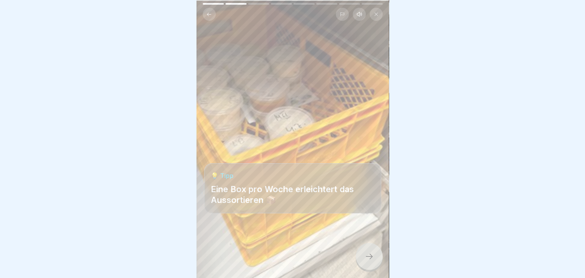
click at [210, 12] on icon at bounding box center [209, 15] width 6 height 6
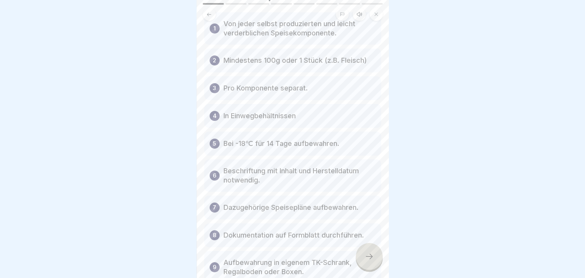
scroll to position [68, 0]
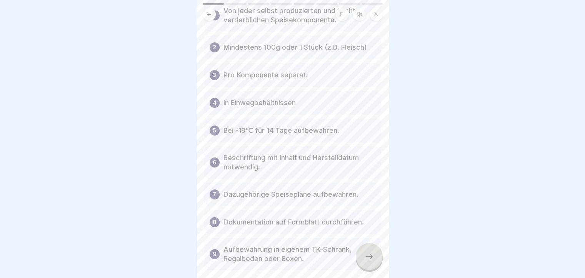
click at [371, 261] on icon at bounding box center [368, 255] width 9 height 9
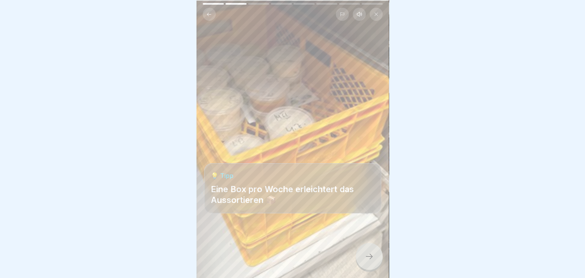
click at [371, 261] on icon at bounding box center [368, 255] width 9 height 9
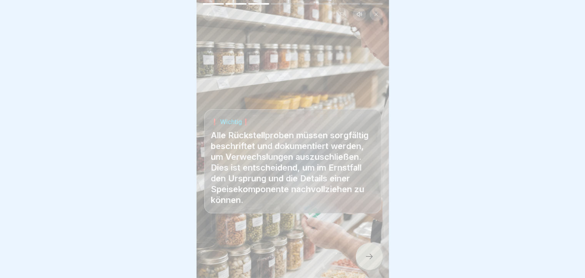
click at [371, 261] on icon at bounding box center [368, 255] width 9 height 9
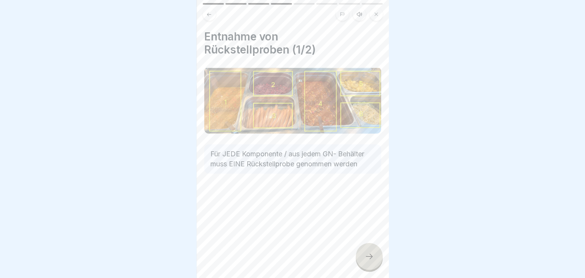
click at [371, 261] on icon at bounding box center [368, 255] width 9 height 9
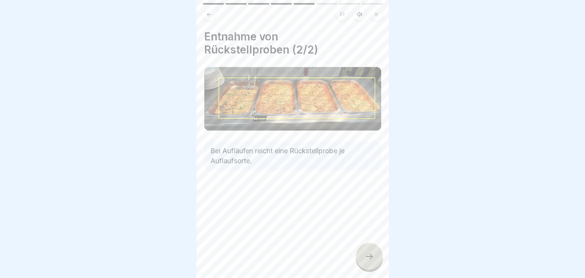
click at [371, 261] on icon at bounding box center [368, 255] width 9 height 9
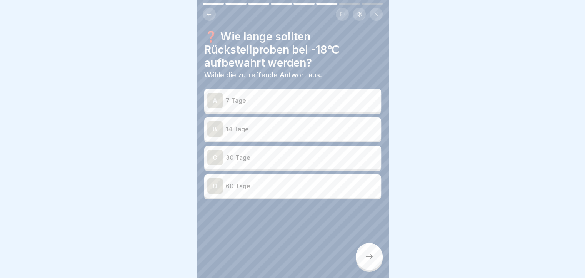
click at [234, 131] on p "14 Tage" at bounding box center [302, 128] width 152 height 9
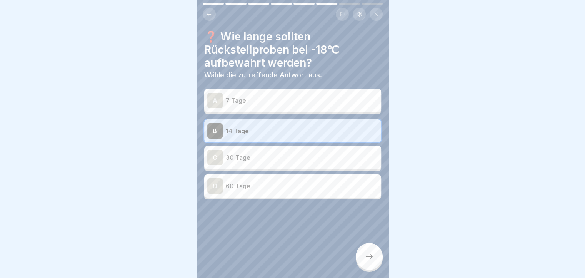
click at [371, 259] on icon at bounding box center [369, 255] width 7 height 5
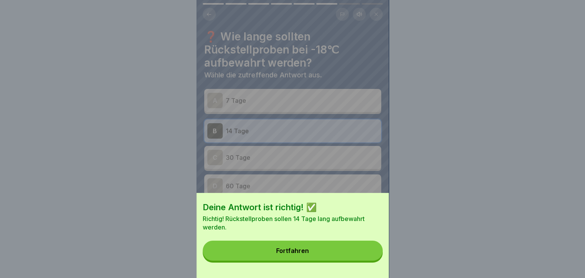
click at [325, 256] on button "Fortfahren" at bounding box center [293, 250] width 180 height 20
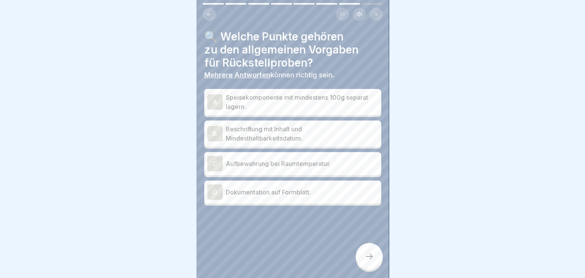
click at [215, 101] on div "A" at bounding box center [214, 101] width 15 height 15
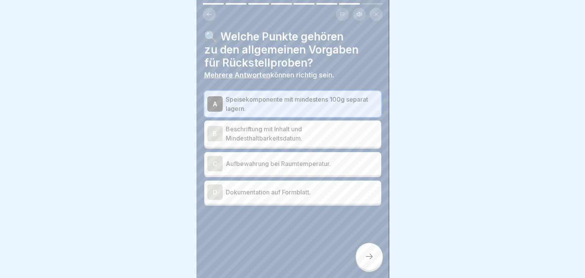
click at [215, 196] on div "D" at bounding box center [214, 191] width 15 height 15
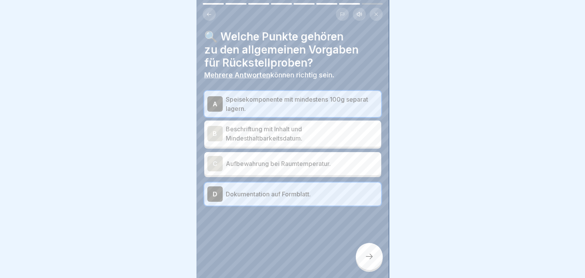
click at [372, 261] on icon at bounding box center [368, 255] width 9 height 9
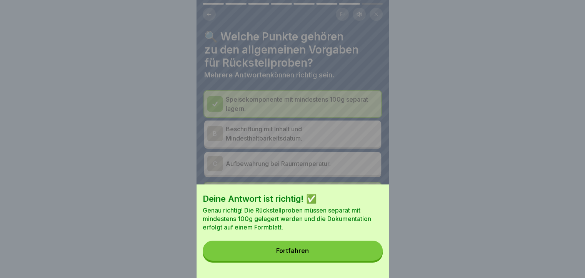
click at [334, 255] on button "Fortfahren" at bounding box center [293, 250] width 180 height 20
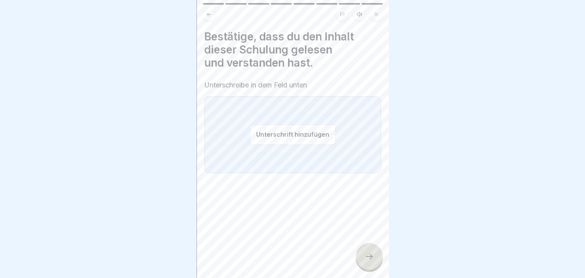
click at [278, 136] on button "Unterschrift hinzufügen" at bounding box center [292, 134] width 86 height 20
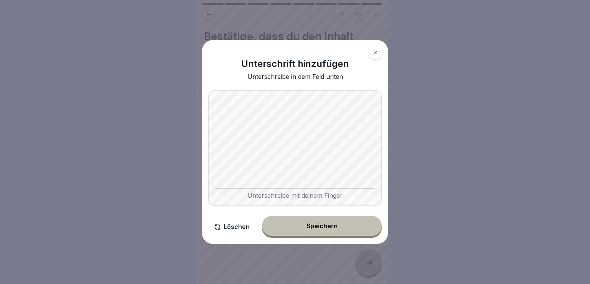
click at [326, 228] on div "Speichern" at bounding box center [322, 225] width 31 height 7
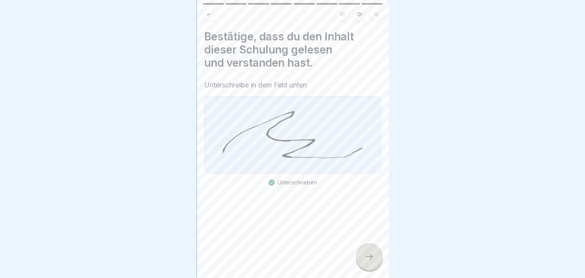
click at [368, 261] on icon at bounding box center [368, 255] width 9 height 9
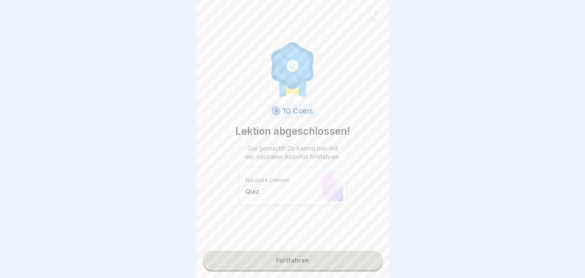
click at [276, 262] on link "Fortfahren" at bounding box center [293, 259] width 180 height 19
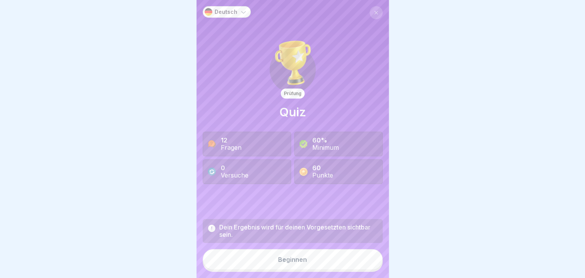
click at [294, 263] on div "Beginnen" at bounding box center [292, 259] width 29 height 7
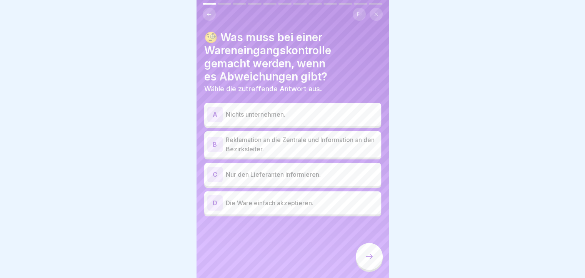
click at [215, 143] on div "B" at bounding box center [214, 143] width 15 height 15
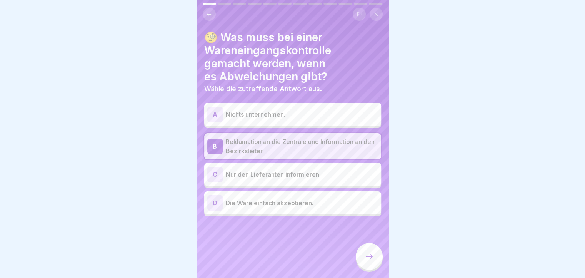
click at [370, 269] on div at bounding box center [369, 256] width 27 height 27
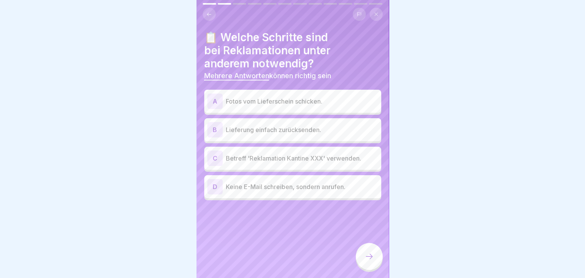
click at [209, 102] on div "A" at bounding box center [214, 100] width 15 height 15
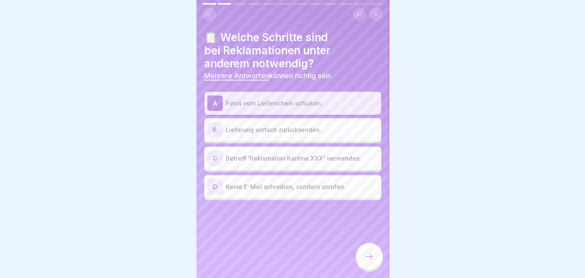
click at [214, 160] on div "C" at bounding box center [214, 157] width 15 height 15
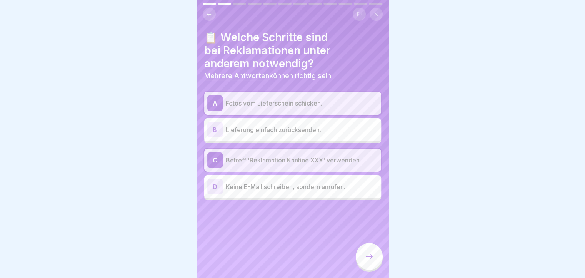
click at [372, 261] on icon at bounding box center [368, 255] width 9 height 9
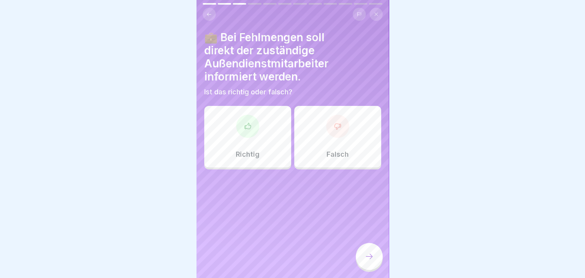
click at [248, 153] on p "Richtig" at bounding box center [248, 154] width 24 height 8
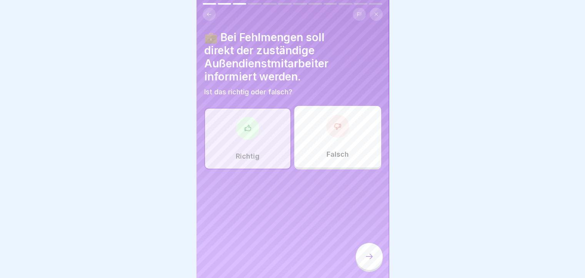
click at [363, 259] on div at bounding box center [369, 256] width 27 height 27
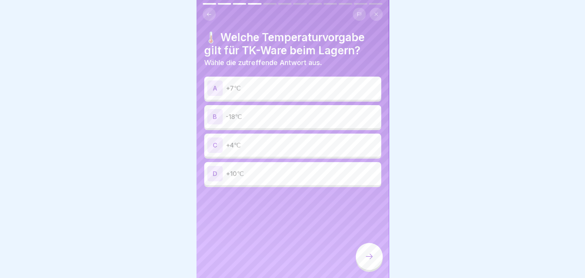
click at [238, 117] on p "-18℃" at bounding box center [302, 116] width 152 height 9
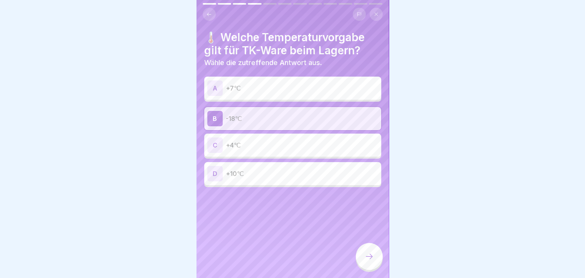
click at [374, 267] on div at bounding box center [369, 256] width 27 height 27
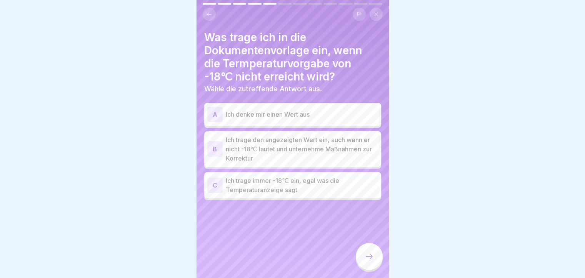
click at [214, 146] on div "B" at bounding box center [214, 148] width 15 height 15
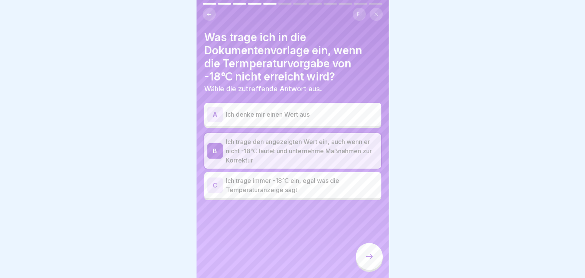
click at [369, 268] on div at bounding box center [369, 256] width 27 height 27
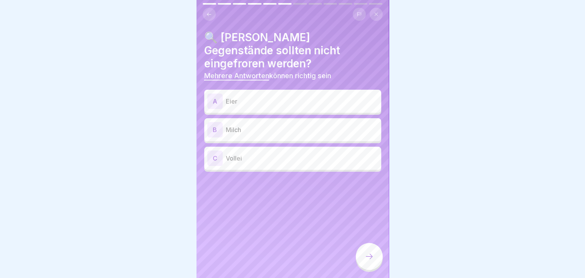
drag, startPoint x: 193, startPoint y: 114, endPoint x: 178, endPoint y: 92, distance: 26.5
click at [178, 92] on div at bounding box center [292, 139] width 585 height 278
click at [213, 93] on div "A" at bounding box center [214, 100] width 15 height 15
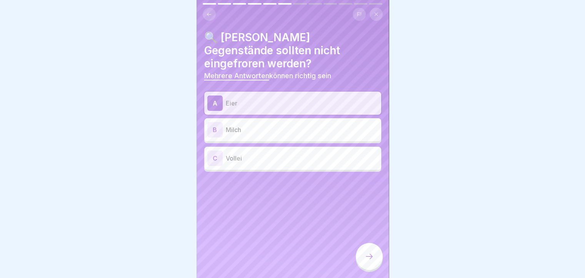
click at [216, 122] on div "B" at bounding box center [214, 129] width 15 height 15
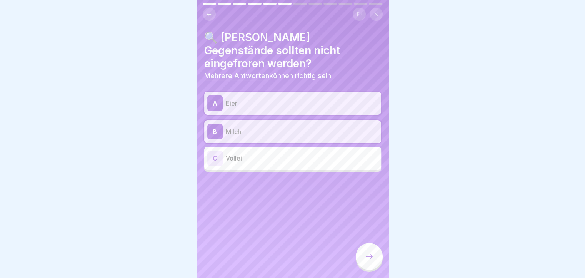
click at [214, 150] on div "C" at bounding box center [214, 157] width 15 height 15
click at [215, 150] on div "C" at bounding box center [214, 157] width 15 height 15
click at [219, 150] on div "C" at bounding box center [214, 157] width 15 height 15
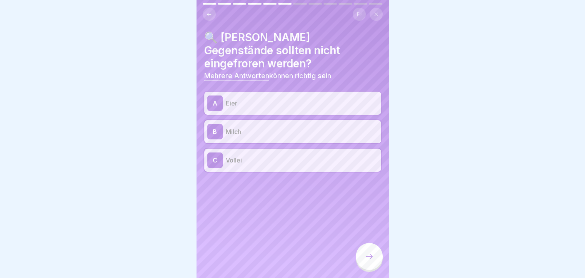
click at [372, 268] on div at bounding box center [369, 256] width 27 height 27
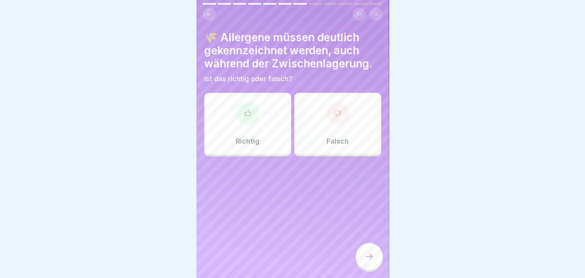
click at [226, 144] on div "Richtig" at bounding box center [247, 124] width 87 height 62
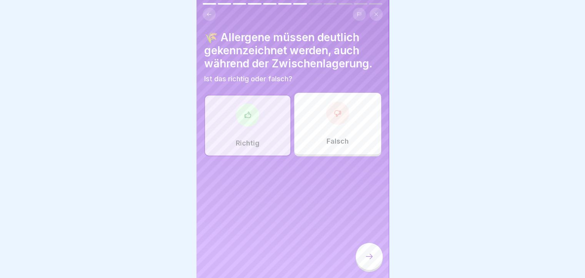
click at [371, 256] on div at bounding box center [369, 256] width 27 height 27
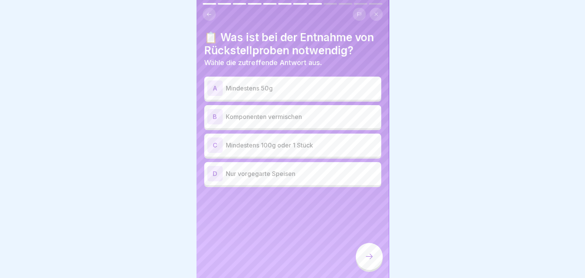
click at [218, 143] on div "C" at bounding box center [214, 144] width 15 height 15
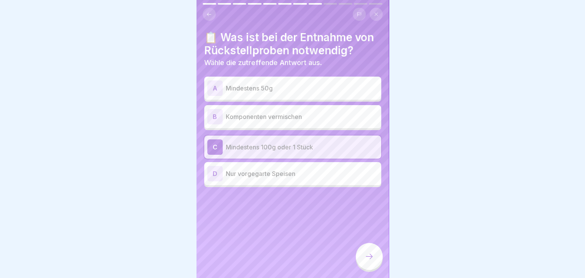
click at [372, 269] on div at bounding box center [369, 256] width 27 height 27
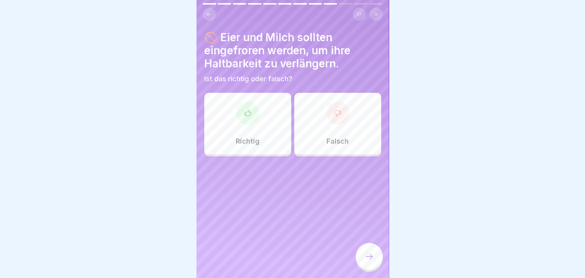
click at [354, 129] on div "Falsch" at bounding box center [337, 124] width 87 height 62
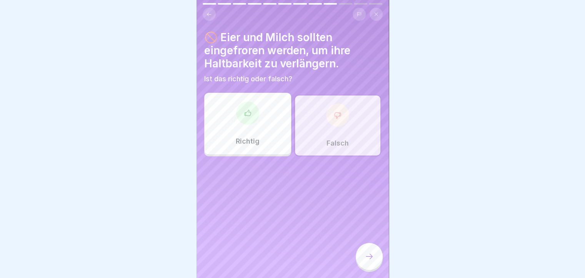
click at [360, 260] on div at bounding box center [369, 256] width 27 height 27
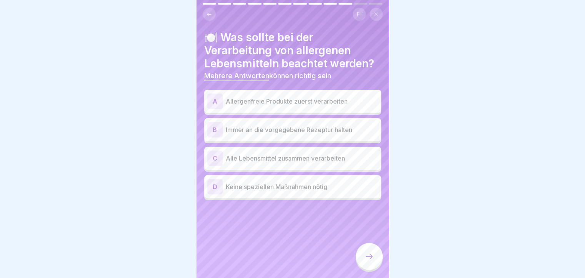
click at [218, 103] on div "A" at bounding box center [214, 100] width 15 height 15
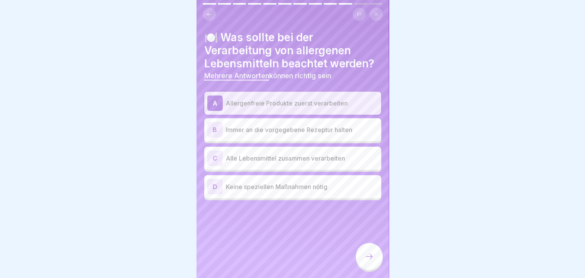
click at [215, 129] on div "B" at bounding box center [214, 129] width 15 height 15
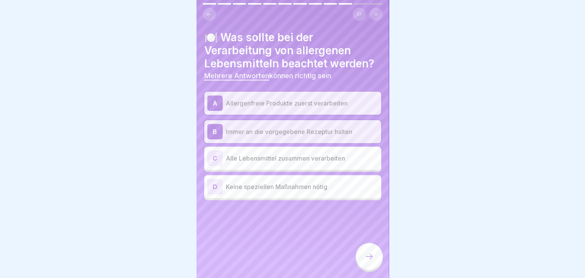
click at [374, 265] on div at bounding box center [369, 256] width 27 height 27
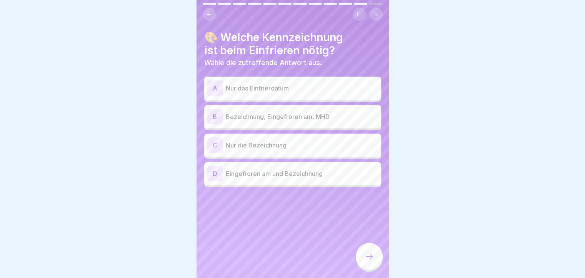
click at [219, 118] on div "B" at bounding box center [214, 116] width 15 height 15
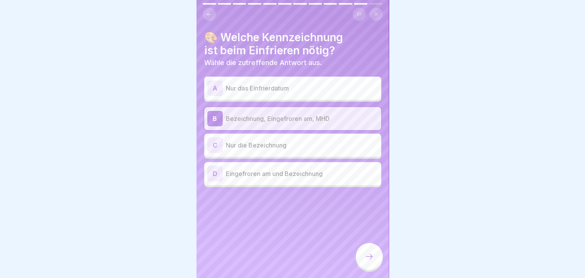
click at [367, 261] on icon at bounding box center [368, 255] width 9 height 9
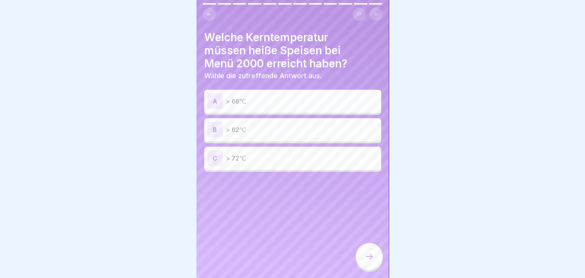
click at [218, 161] on div "C" at bounding box center [214, 157] width 15 height 15
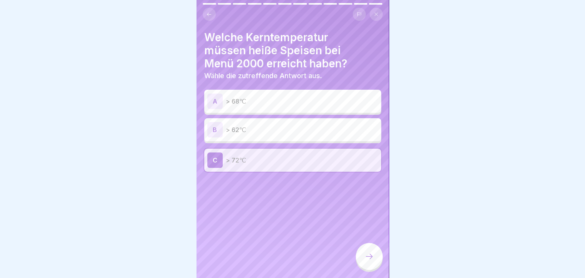
click at [371, 261] on icon at bounding box center [368, 255] width 9 height 9
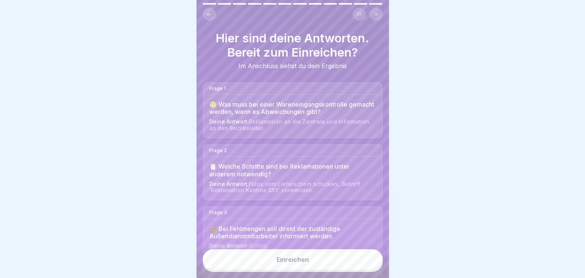
click at [289, 269] on button "Einreichen" at bounding box center [293, 259] width 180 height 21
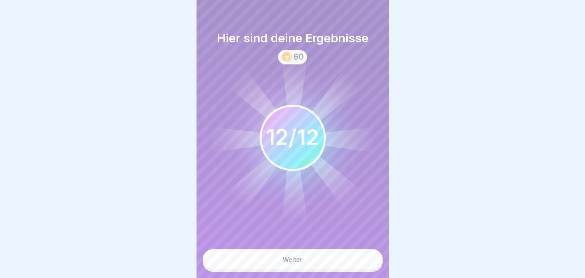
click at [289, 269] on button "Weiter" at bounding box center [293, 259] width 180 height 21
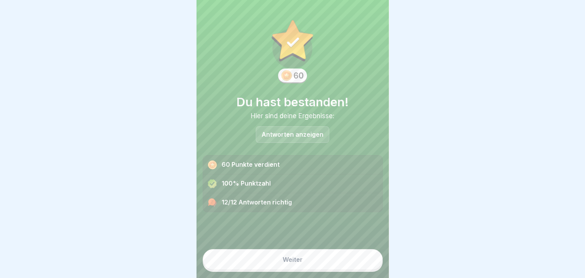
click at [289, 269] on button "Weiter" at bounding box center [293, 259] width 180 height 21
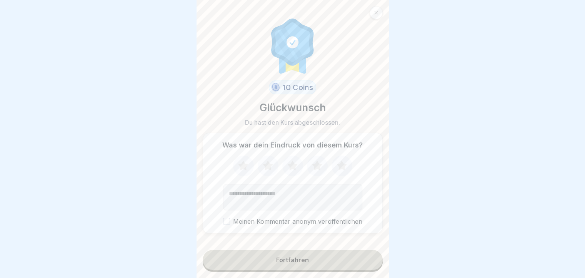
click at [289, 269] on button "Fortfahren" at bounding box center [293, 259] width 180 height 20
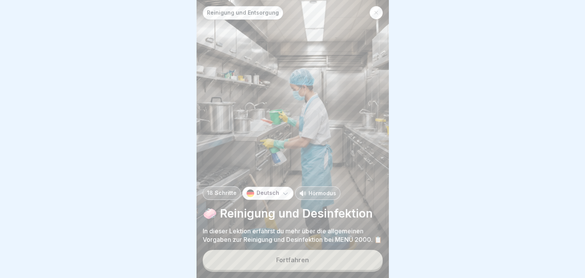
click at [289, 269] on button "Fortfahren" at bounding box center [293, 259] width 180 height 20
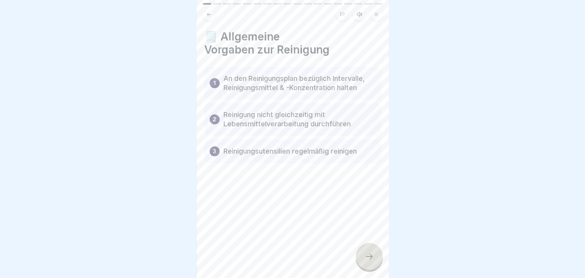
click at [374, 264] on div at bounding box center [369, 256] width 27 height 27
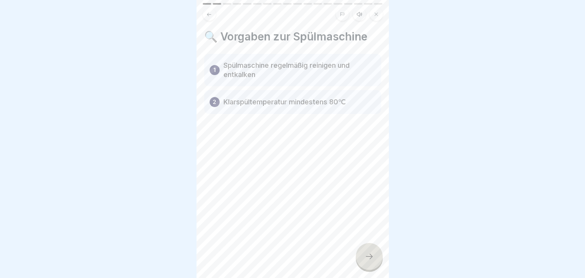
click at [374, 262] on div at bounding box center [369, 256] width 27 height 27
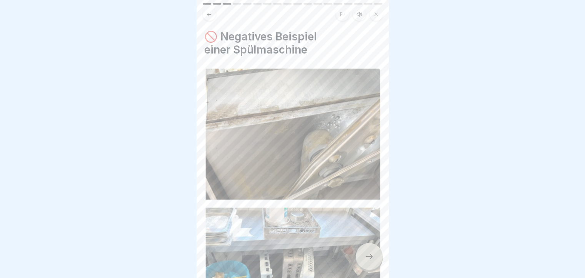
click at [374, 262] on div at bounding box center [369, 256] width 27 height 27
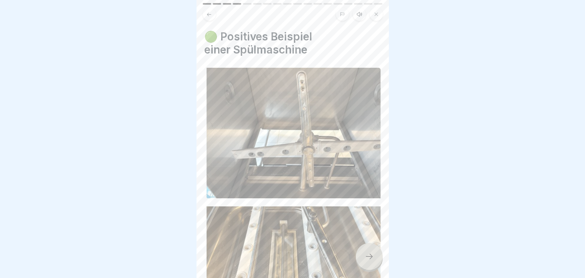
click at [372, 260] on icon at bounding box center [368, 255] width 9 height 9
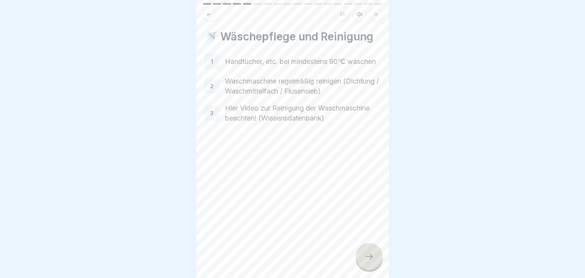
click at [366, 261] on icon at bounding box center [368, 255] width 9 height 9
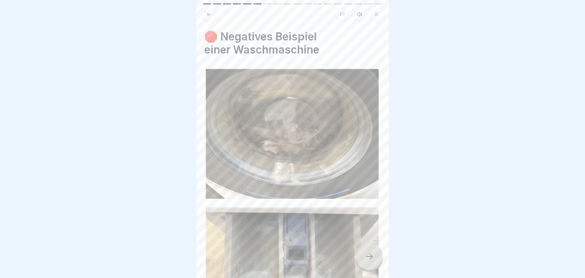
click at [366, 261] on icon at bounding box center [368, 255] width 9 height 9
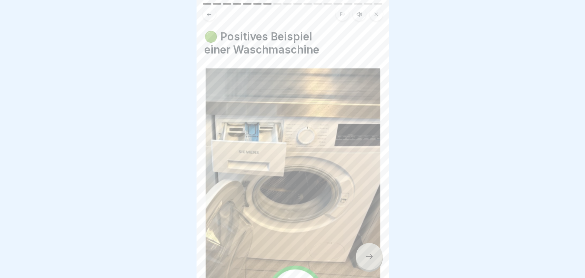
click at [366, 261] on icon at bounding box center [368, 255] width 9 height 9
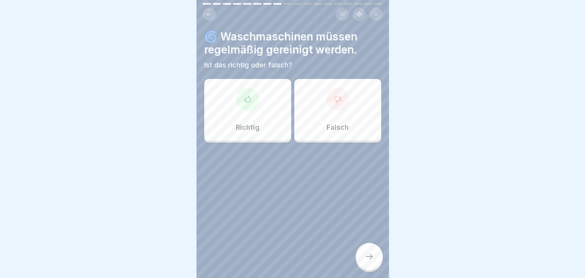
click at [259, 112] on div "Richtig" at bounding box center [247, 110] width 87 height 62
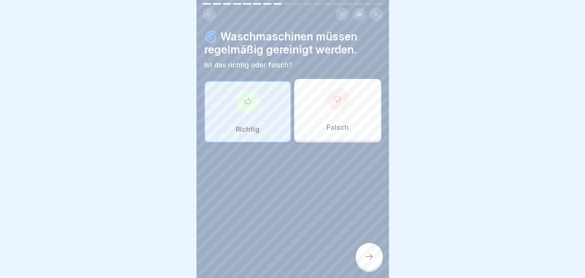
click at [371, 261] on icon at bounding box center [368, 255] width 9 height 9
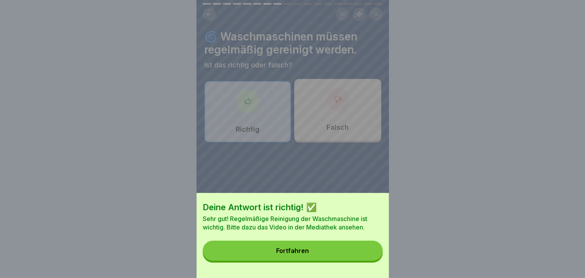
click at [326, 255] on button "Fortfahren" at bounding box center [293, 250] width 180 height 20
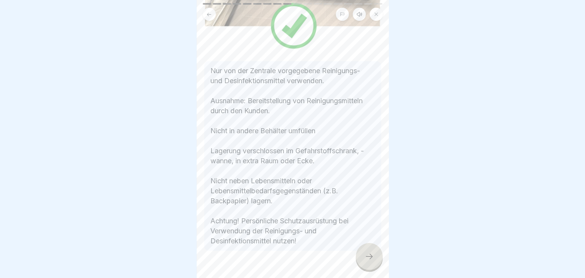
scroll to position [186, 0]
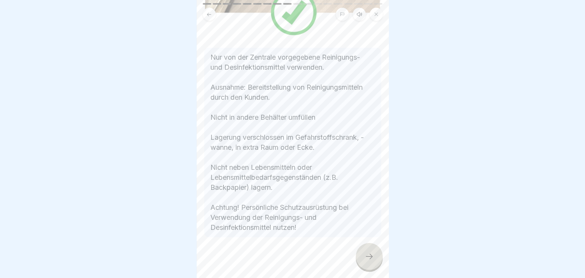
click at [371, 261] on icon at bounding box center [368, 255] width 9 height 9
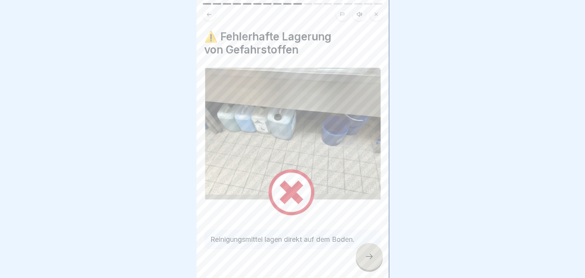
click at [371, 261] on icon at bounding box center [368, 255] width 9 height 9
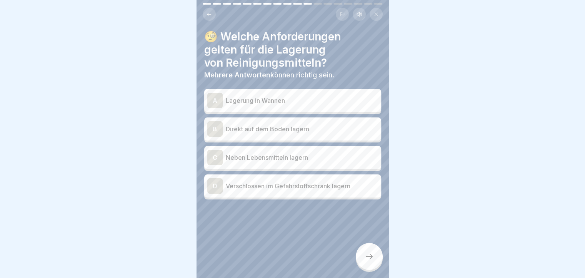
click at [225, 189] on div "D Verschlossen im Gefahrstoffschrank lagern" at bounding box center [292, 185] width 171 height 15
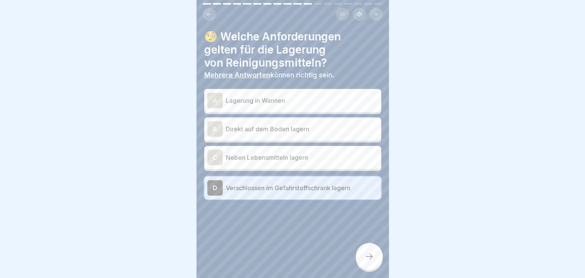
drag, startPoint x: 126, startPoint y: 42, endPoint x: 206, endPoint y: 16, distance: 83.5
click at [206, 16] on button at bounding box center [209, 14] width 13 height 13
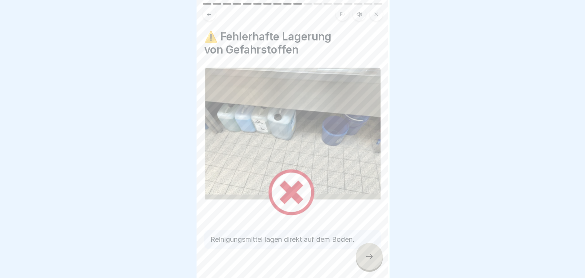
click at [206, 16] on icon at bounding box center [209, 15] width 6 height 6
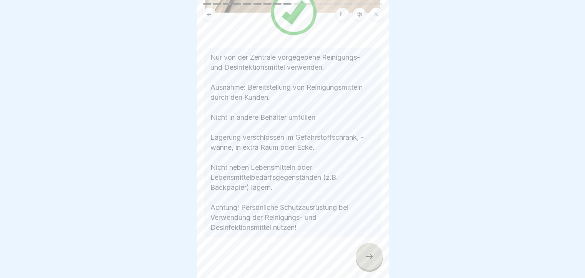
click at [206, 16] on icon at bounding box center [209, 15] width 6 height 6
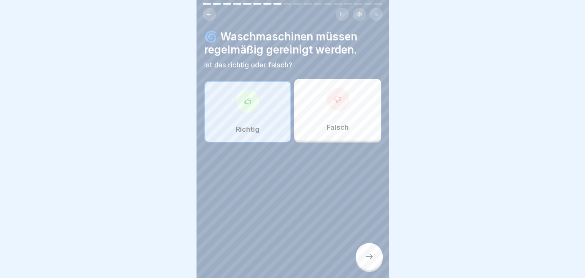
click at [373, 261] on icon at bounding box center [368, 255] width 9 height 9
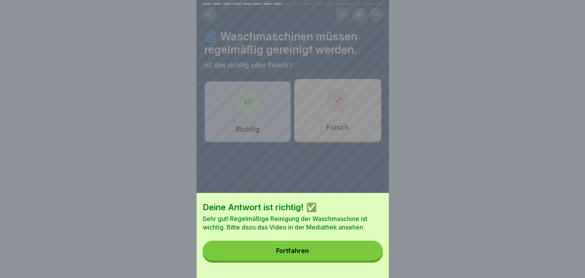
click at [358, 259] on button "Fortfahren" at bounding box center [293, 250] width 180 height 20
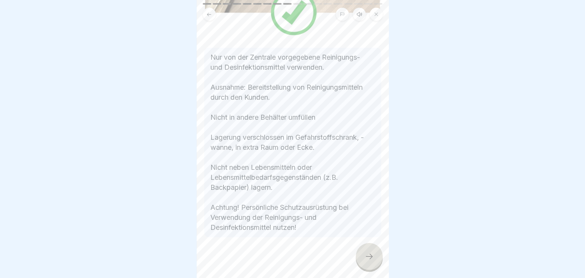
click at [368, 261] on icon at bounding box center [368, 255] width 9 height 9
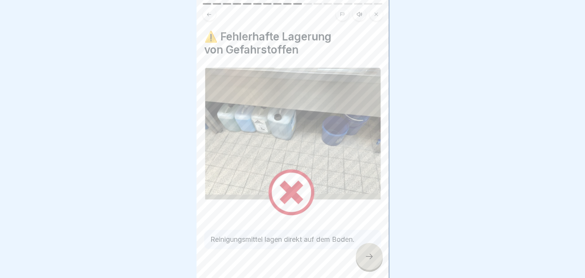
click at [368, 261] on icon at bounding box center [368, 255] width 9 height 9
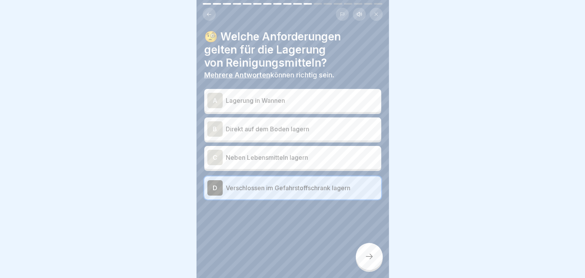
click at [215, 100] on div "A" at bounding box center [214, 100] width 15 height 15
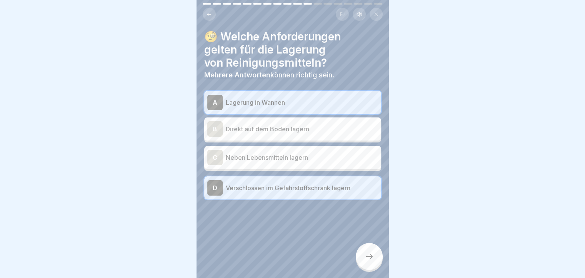
click at [367, 261] on icon at bounding box center [368, 255] width 9 height 9
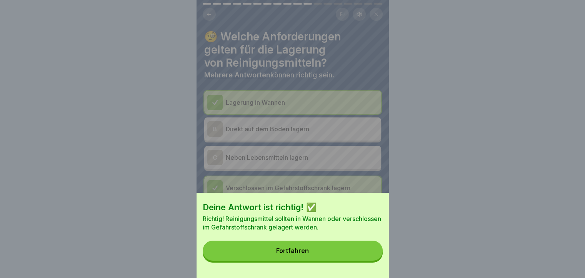
click at [321, 260] on button "Fortfahren" at bounding box center [293, 250] width 180 height 20
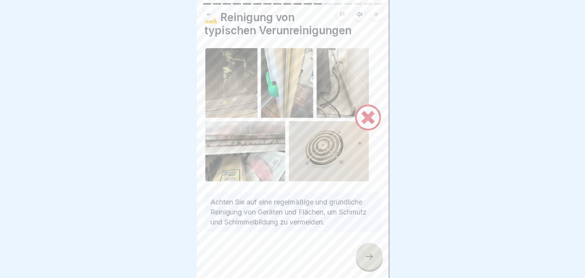
scroll to position [6, 0]
click at [372, 253] on icon at bounding box center [368, 255] width 9 height 9
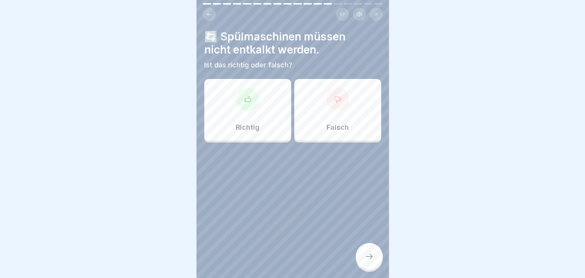
click at [332, 123] on p "Falsch" at bounding box center [337, 127] width 22 height 8
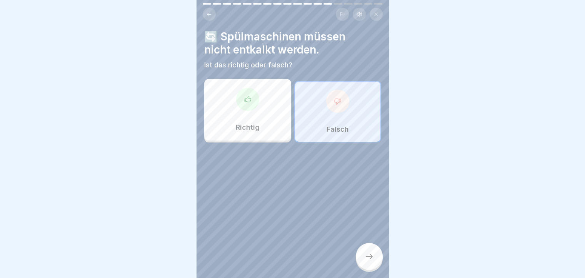
click at [369, 261] on div at bounding box center [369, 256] width 27 height 27
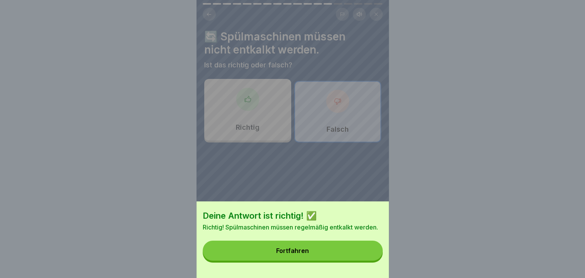
click at [327, 250] on button "Fortfahren" at bounding box center [293, 250] width 180 height 20
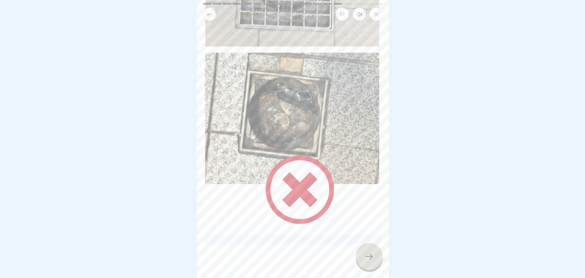
scroll to position [154, 0]
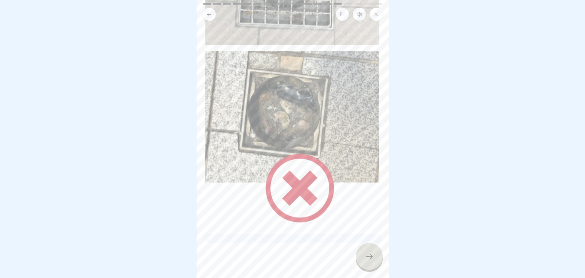
click at [372, 255] on icon at bounding box center [368, 255] width 9 height 9
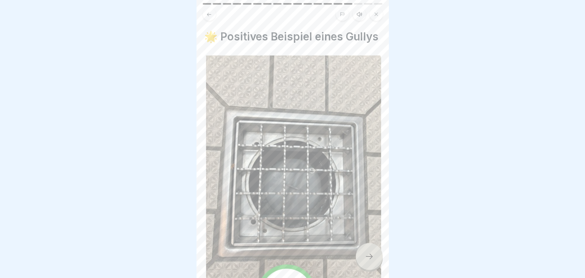
click at [372, 254] on icon at bounding box center [368, 255] width 9 height 9
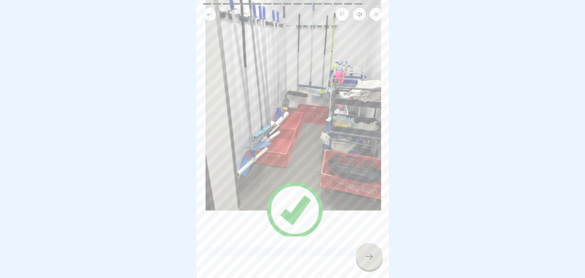
scroll to position [121, 0]
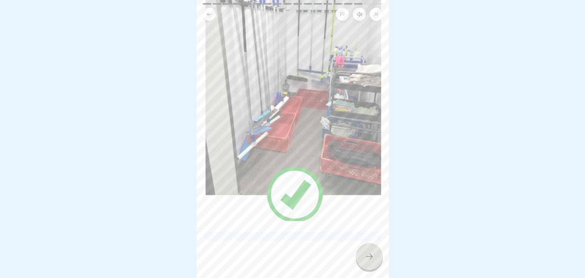
click at [368, 251] on div at bounding box center [369, 256] width 27 height 27
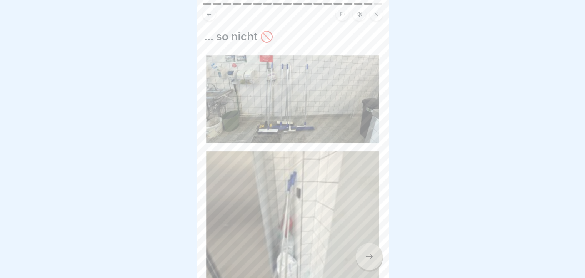
click at [368, 251] on div at bounding box center [369, 256] width 27 height 27
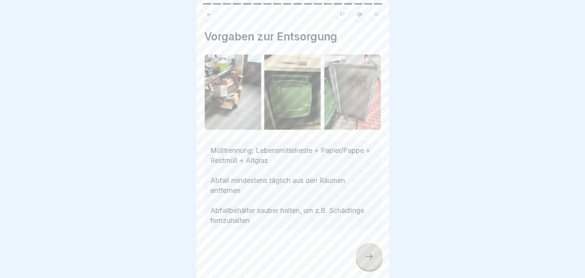
click at [370, 259] on icon at bounding box center [368, 255] width 9 height 9
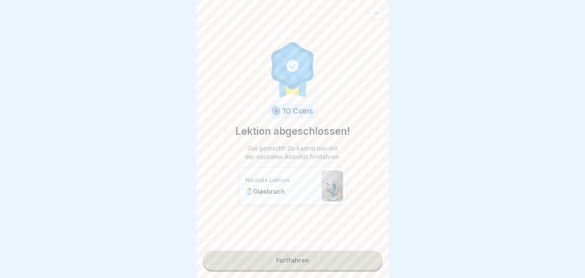
click at [298, 257] on link "Fortfahren" at bounding box center [293, 259] width 180 height 19
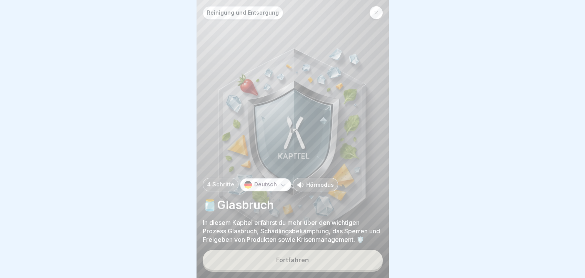
click at [298, 256] on button "Fortfahren" at bounding box center [293, 259] width 180 height 20
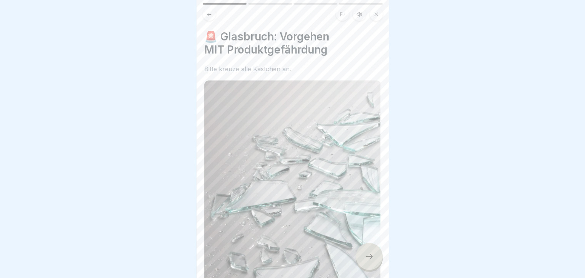
click at [367, 253] on icon at bounding box center [368, 255] width 9 height 9
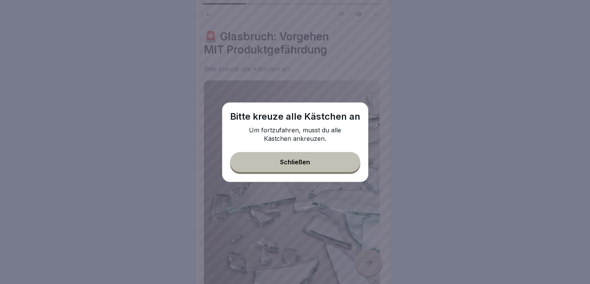
click at [317, 166] on button "Schließen" at bounding box center [295, 162] width 130 height 20
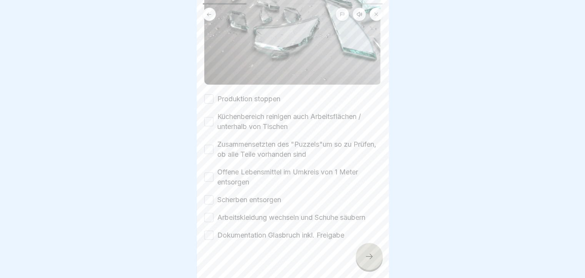
scroll to position [241, 0]
click at [212, 94] on button "Produktion stoppen" at bounding box center [208, 98] width 9 height 9
click at [209, 116] on button "Küchenbereich reinigen auch Arbeitsflächen / unterhalb von Tischen" at bounding box center [208, 120] width 9 height 9
click at [208, 144] on button "Zusammensetzten des "Puzzels"um so zu Prüfen, ob alle Teile vorhanden sind" at bounding box center [208, 148] width 9 height 9
click at [211, 172] on button "Offene Lebensmittel im Umkreis von 1 Meter entsorgen" at bounding box center [208, 176] width 9 height 9
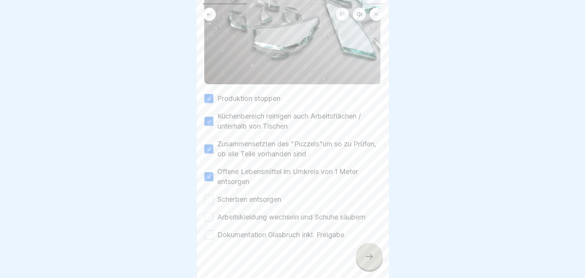
click at [209, 194] on button "Scherben entsorgen" at bounding box center [208, 198] width 9 height 9
click at [211, 212] on button "Arbeitskleidung wechseln und Schuhe säubern" at bounding box center [208, 216] width 9 height 9
click at [211, 230] on button "Dokumentation Glasbruch inkl. Freigabe" at bounding box center [208, 234] width 9 height 9
click at [372, 258] on div at bounding box center [369, 256] width 27 height 27
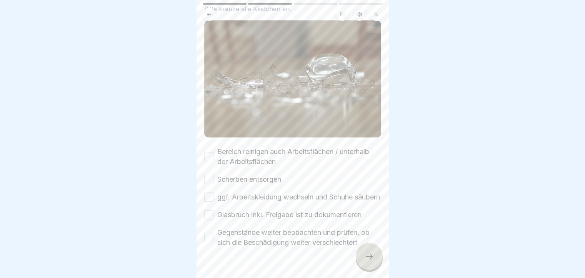
scroll to position [77, 0]
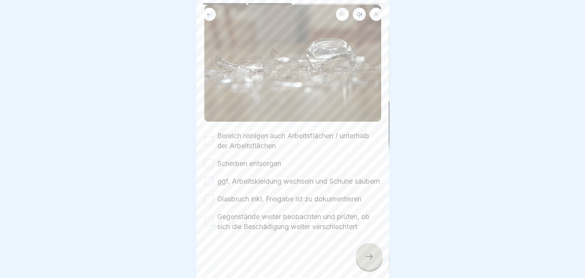
click at [208, 136] on button "Bereich reinigen auch Arbeitsflächen / unterhalb der Arbeitsflächen" at bounding box center [208, 140] width 9 height 9
click at [209, 160] on button "Scherben entsorgen" at bounding box center [208, 163] width 9 height 9
click at [206, 178] on button "ggf. Arbeitskleidung wechseln und Schuhe säubern" at bounding box center [208, 180] width 9 height 9
click at [208, 203] on button "Glasbruch inkl. Freigabe ist zu dokumentieren" at bounding box center [208, 198] width 9 height 9
click at [210, 226] on button "Gegenstände weiter beobachten und prüfen, ob sich die Beschädigung weiter versc…" at bounding box center [208, 221] width 9 height 9
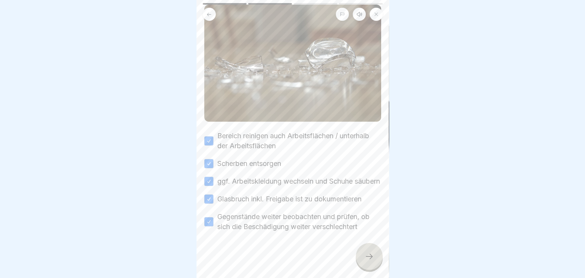
click at [367, 261] on icon at bounding box center [368, 255] width 9 height 9
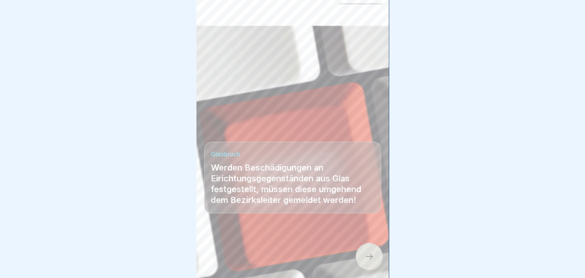
click at [369, 261] on icon at bounding box center [368, 255] width 9 height 9
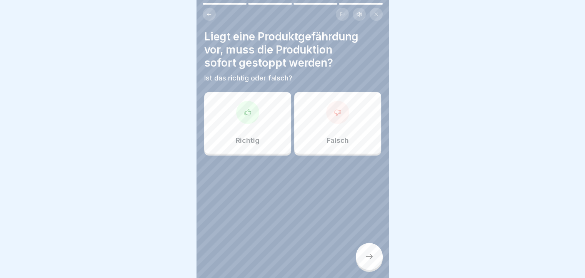
click at [240, 142] on p "Richtig" at bounding box center [248, 140] width 24 height 8
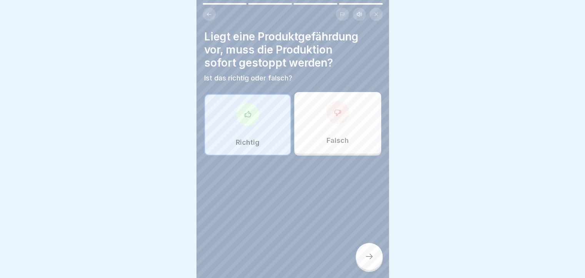
click at [364, 261] on icon at bounding box center [368, 255] width 9 height 9
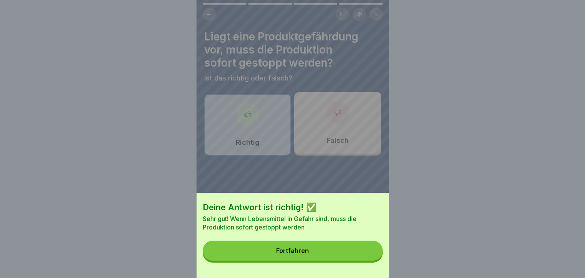
click at [329, 251] on button "Fortfahren" at bounding box center [293, 250] width 180 height 20
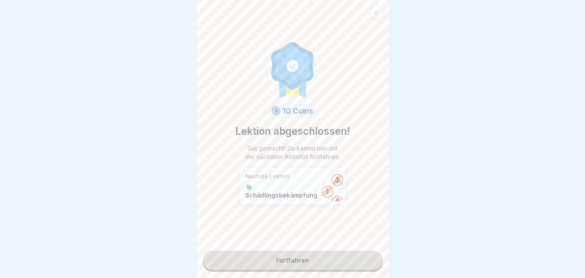
click at [294, 261] on link "Fortfahren" at bounding box center [293, 259] width 180 height 19
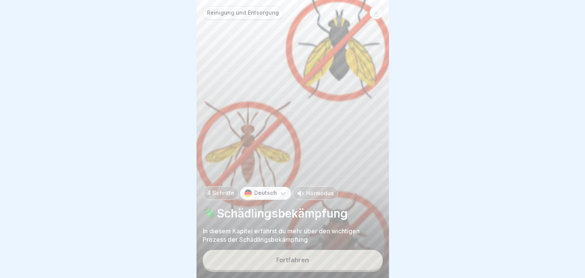
click at [294, 261] on button "Fortfahren" at bounding box center [293, 259] width 180 height 20
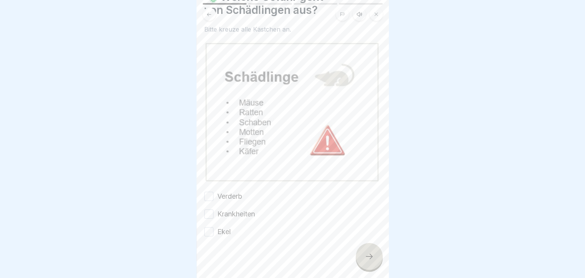
scroll to position [40, 0]
click at [211, 191] on button "Verderb" at bounding box center [208, 195] width 9 height 9
click at [210, 209] on button "Krankheiten" at bounding box center [208, 213] width 9 height 9
click at [210, 236] on div at bounding box center [292, 259] width 177 height 46
click at [211, 231] on button "Ekel" at bounding box center [208, 230] width 9 height 9
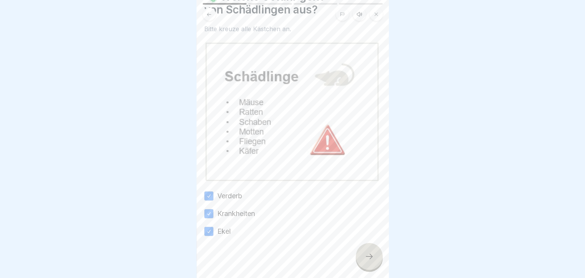
click at [366, 259] on icon at bounding box center [368, 255] width 9 height 9
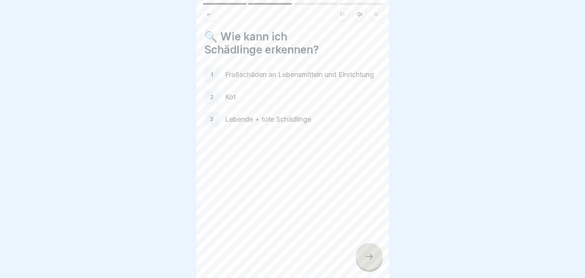
click at [206, 74] on div "1" at bounding box center [211, 74] width 15 height 15
click at [212, 78] on p "1" at bounding box center [212, 74] width 2 height 7
click at [369, 266] on div at bounding box center [369, 256] width 27 height 27
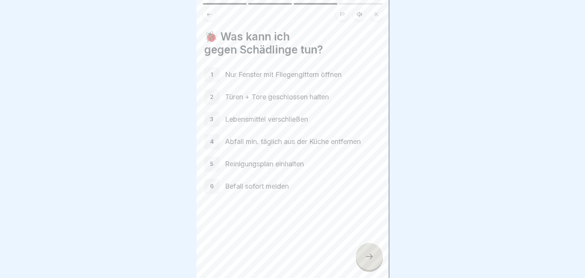
click at [369, 266] on div at bounding box center [369, 256] width 27 height 27
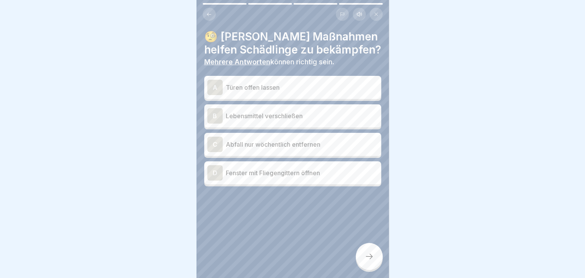
click at [212, 117] on div "B" at bounding box center [214, 115] width 15 height 15
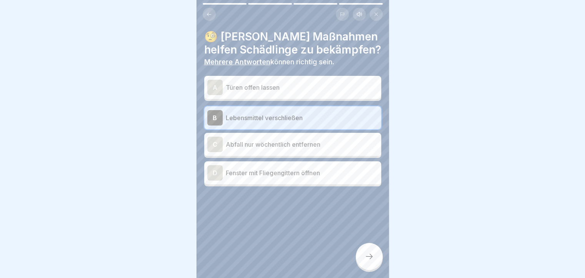
click at [213, 174] on div "D" at bounding box center [214, 172] width 15 height 15
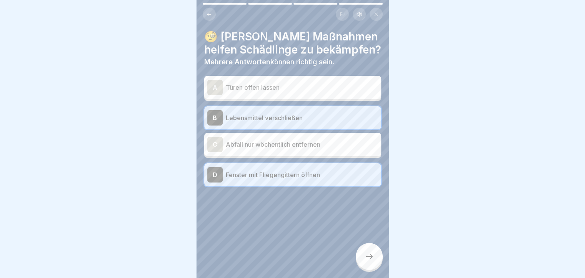
click at [374, 266] on div at bounding box center [369, 256] width 27 height 27
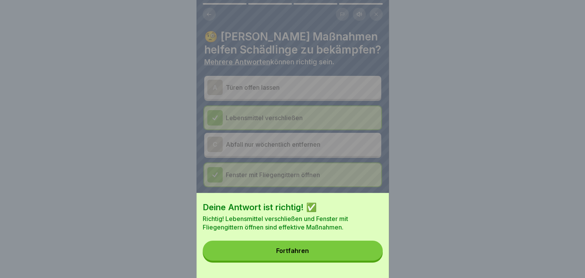
click at [314, 254] on button "Fortfahren" at bounding box center [293, 250] width 180 height 20
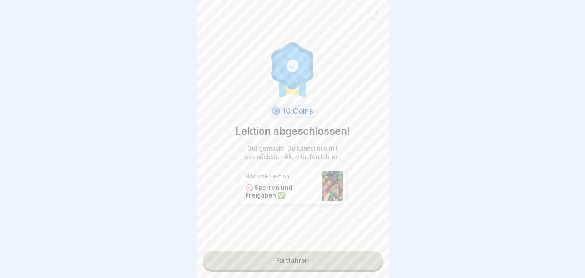
click at [306, 258] on link "Fortfahren" at bounding box center [293, 259] width 180 height 19
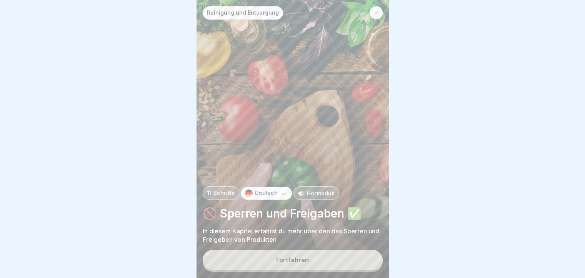
click at [303, 263] on div "Fortfahren" at bounding box center [292, 259] width 33 height 7
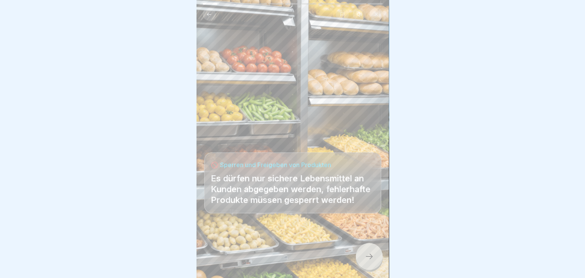
click at [372, 260] on icon at bounding box center [368, 255] width 9 height 9
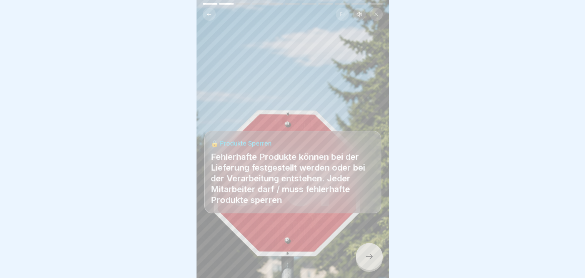
click at [372, 259] on icon at bounding box center [368, 255] width 9 height 9
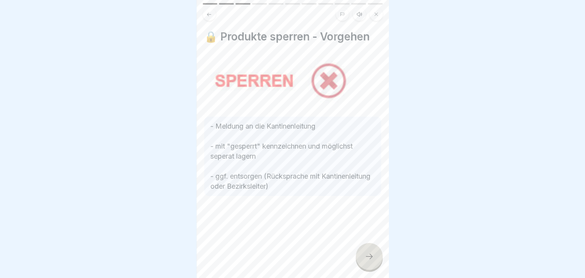
click at [366, 261] on icon at bounding box center [368, 255] width 9 height 9
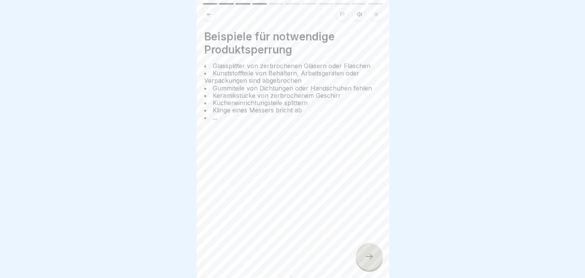
click at [366, 261] on icon at bounding box center [368, 255] width 9 height 9
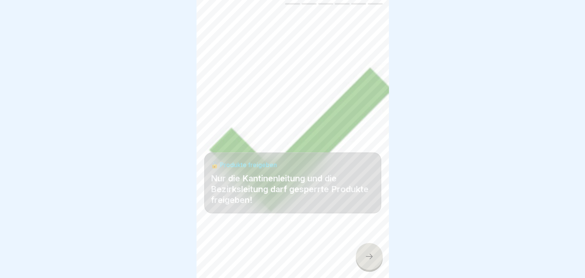
click at [367, 261] on icon at bounding box center [368, 255] width 9 height 9
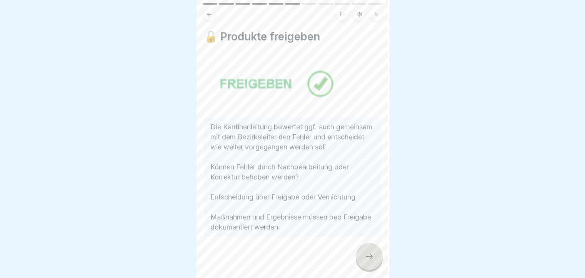
click at [367, 261] on icon at bounding box center [368, 255] width 9 height 9
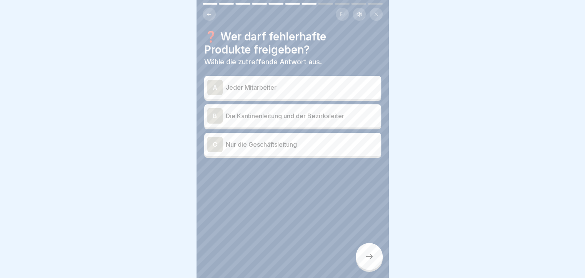
click at [219, 113] on div "B" at bounding box center [214, 115] width 15 height 15
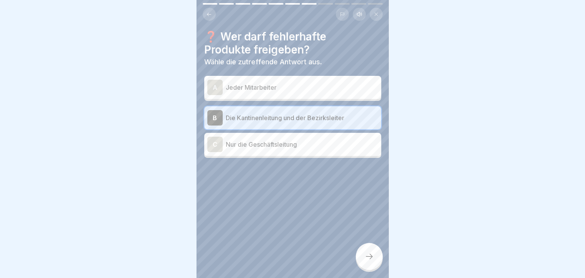
click at [364, 266] on div at bounding box center [369, 256] width 27 height 27
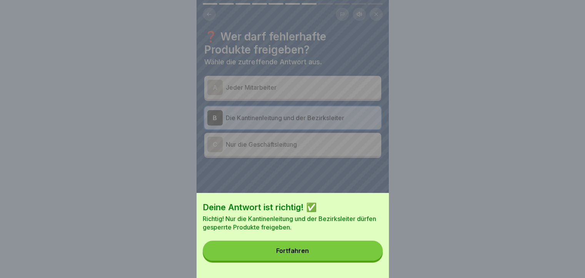
click at [345, 260] on button "Fortfahren" at bounding box center [293, 250] width 180 height 20
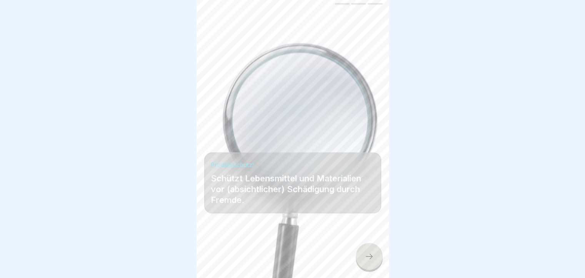
click at [366, 261] on icon at bounding box center [368, 255] width 9 height 9
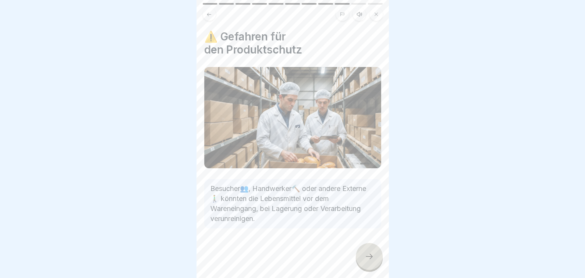
click at [367, 260] on icon at bounding box center [368, 255] width 9 height 9
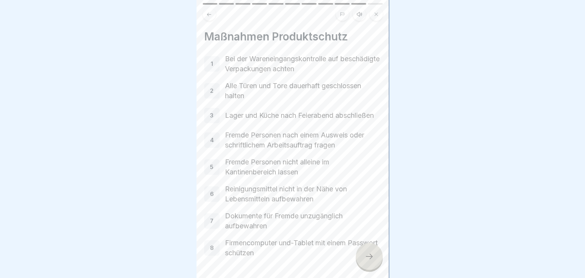
click at [370, 258] on div at bounding box center [369, 256] width 27 height 27
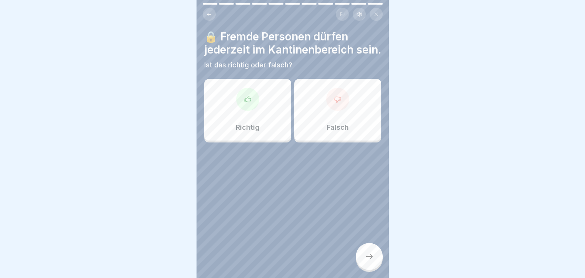
click at [329, 125] on div "Falsch" at bounding box center [337, 110] width 87 height 62
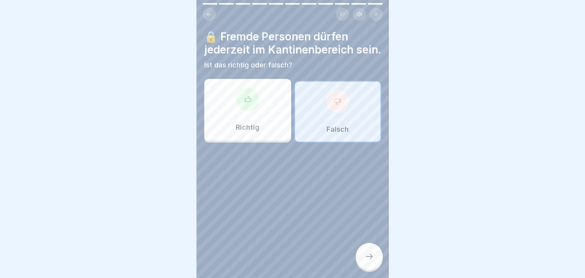
click at [368, 261] on icon at bounding box center [368, 255] width 9 height 9
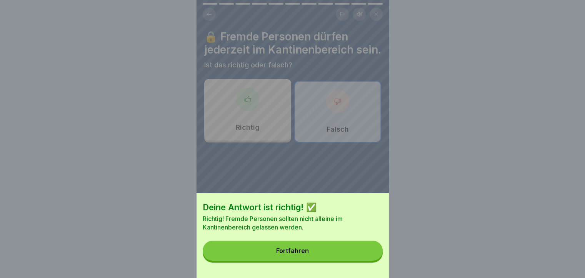
click at [357, 259] on button "Fortfahren" at bounding box center [293, 250] width 180 height 20
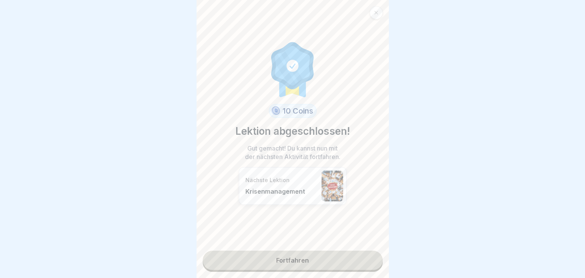
click at [294, 259] on link "Fortfahren" at bounding box center [293, 259] width 180 height 19
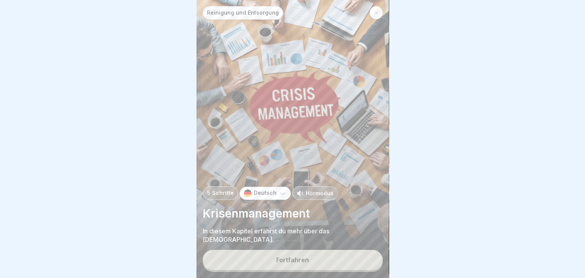
click at [294, 259] on button "Fortfahren" at bounding box center [293, 259] width 180 height 20
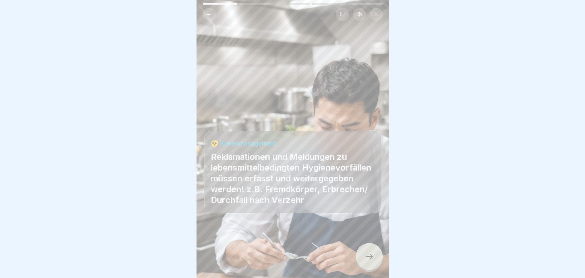
click at [371, 266] on div at bounding box center [369, 256] width 27 height 27
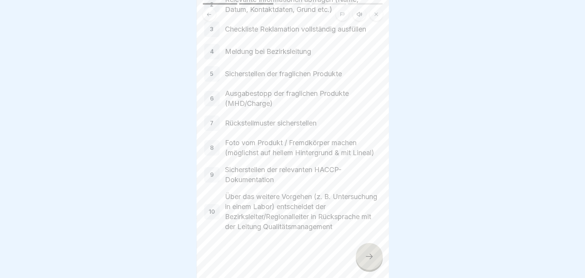
scroll to position [119, 0]
click at [364, 259] on icon at bounding box center [368, 255] width 9 height 9
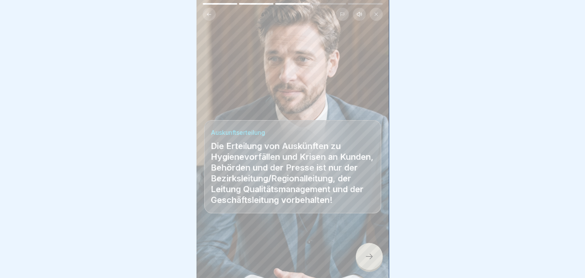
click at [371, 260] on icon at bounding box center [368, 255] width 9 height 9
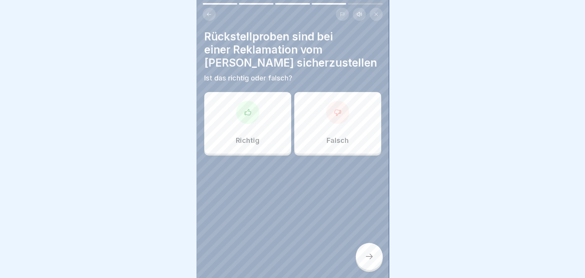
click at [261, 121] on div "Richtig" at bounding box center [247, 123] width 87 height 62
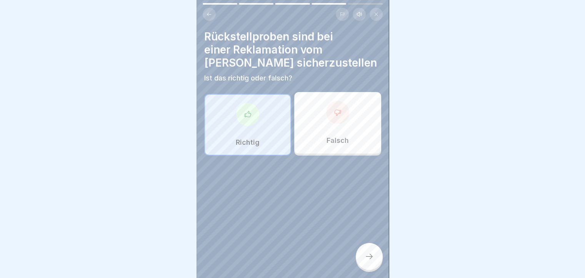
click at [368, 269] on div at bounding box center [369, 256] width 27 height 27
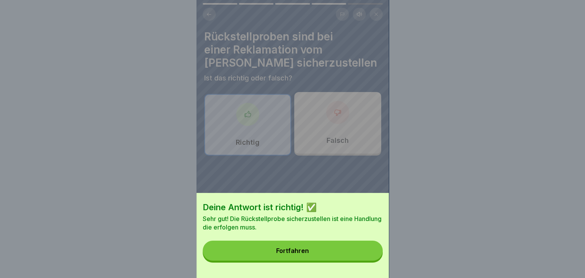
click at [320, 256] on button "Fortfahren" at bounding box center [293, 250] width 180 height 20
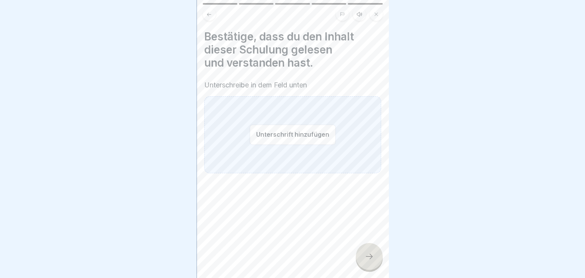
click at [277, 136] on button "Unterschrift hinzufügen" at bounding box center [292, 134] width 86 height 20
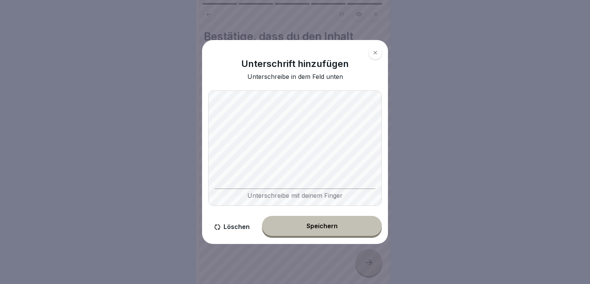
click at [326, 227] on div "Speichern" at bounding box center [322, 225] width 31 height 7
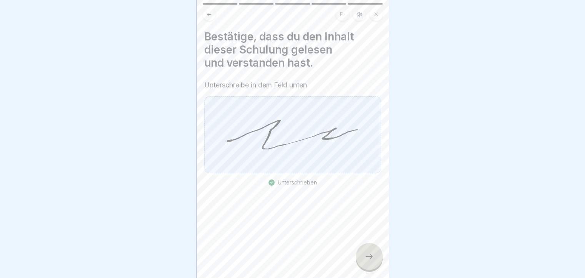
click at [371, 268] on div at bounding box center [369, 256] width 27 height 27
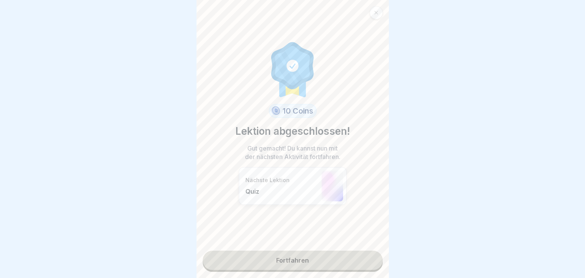
click at [287, 257] on link "Fortfahren" at bounding box center [293, 259] width 180 height 19
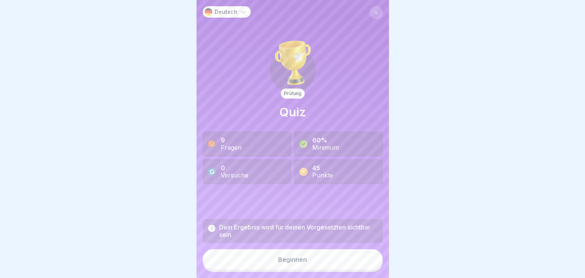
click at [291, 263] on div "Beginnen" at bounding box center [292, 259] width 29 height 7
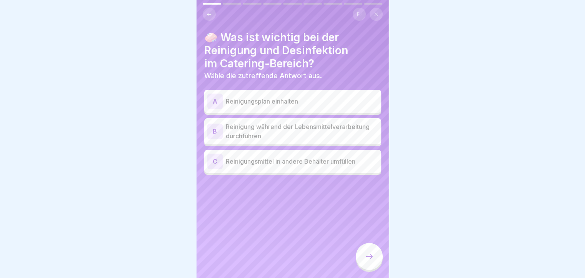
click at [221, 102] on div "A" at bounding box center [214, 100] width 15 height 15
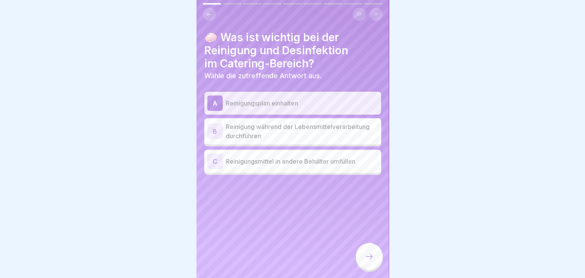
click at [370, 261] on icon at bounding box center [368, 255] width 9 height 9
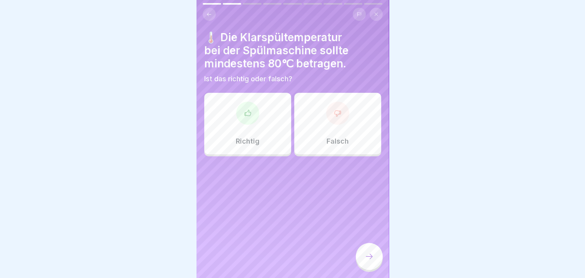
click at [245, 140] on p "Richtig" at bounding box center [248, 141] width 24 height 8
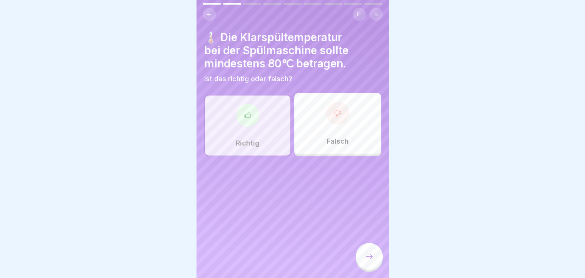
click at [366, 261] on icon at bounding box center [368, 255] width 9 height 9
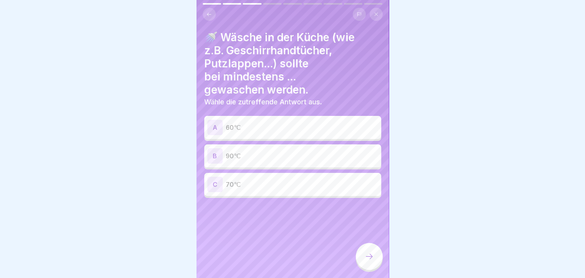
click at [249, 154] on p "90℃" at bounding box center [302, 155] width 152 height 9
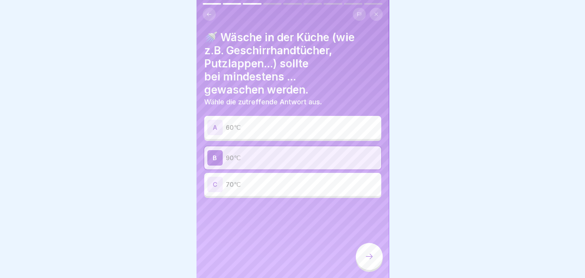
click at [367, 261] on icon at bounding box center [368, 255] width 9 height 9
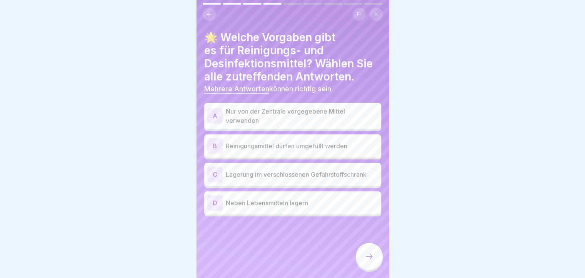
drag, startPoint x: 167, startPoint y: 131, endPoint x: 128, endPoint y: 105, distance: 47.3
click at [128, 105] on div at bounding box center [292, 139] width 585 height 278
click at [209, 117] on div "A" at bounding box center [214, 115] width 15 height 15
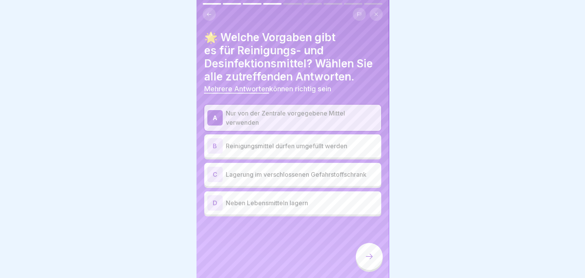
click at [217, 170] on div "C" at bounding box center [214, 173] width 15 height 15
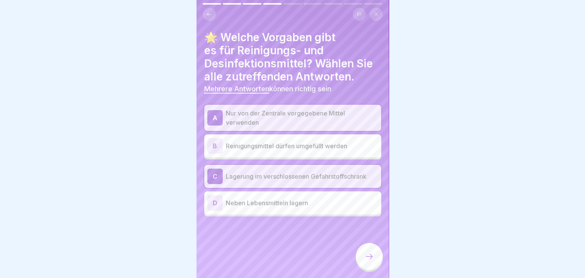
click at [367, 260] on icon at bounding box center [368, 255] width 9 height 9
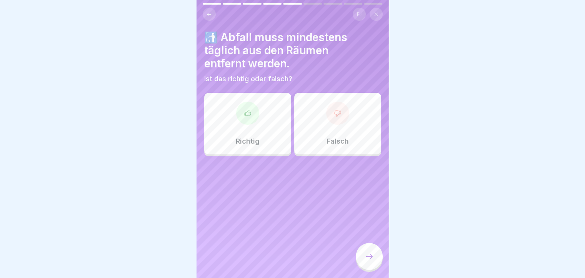
click at [246, 137] on p "Richtig" at bounding box center [248, 141] width 24 height 8
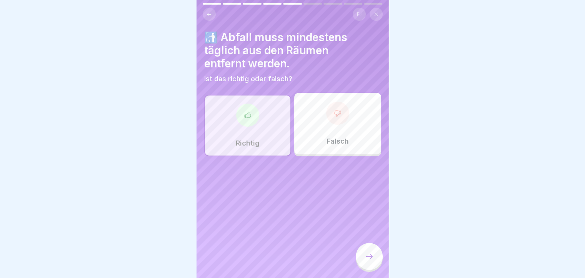
click at [366, 261] on icon at bounding box center [368, 255] width 9 height 9
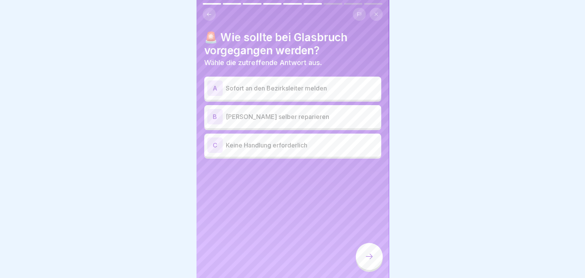
click at [214, 90] on div "A" at bounding box center [214, 87] width 15 height 15
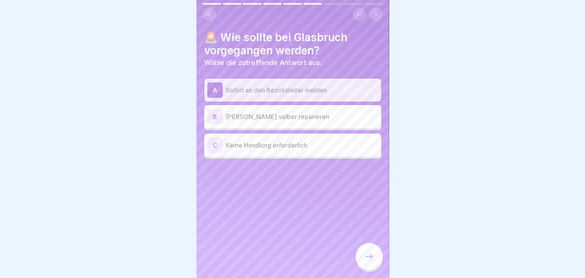
click at [371, 259] on icon at bounding box center [369, 255] width 7 height 5
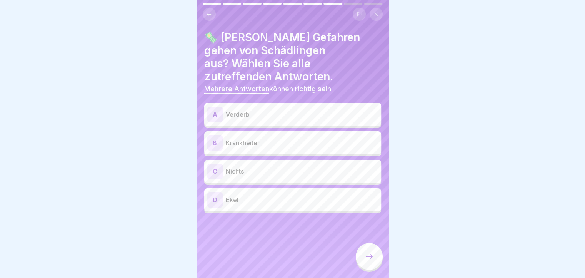
click at [214, 192] on div "D" at bounding box center [214, 199] width 15 height 15
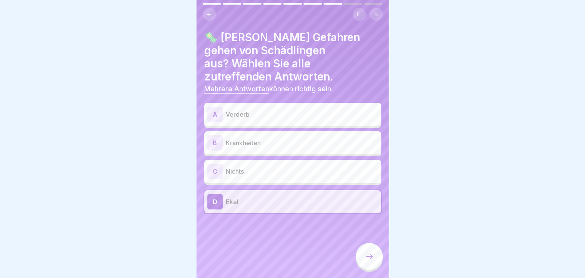
click at [217, 135] on div "B" at bounding box center [214, 142] width 15 height 15
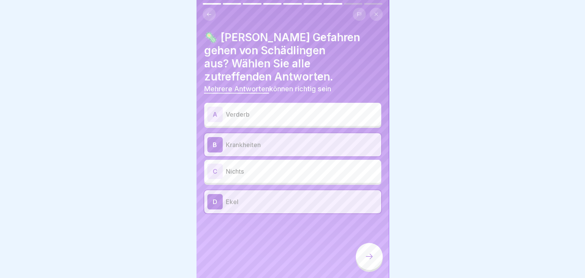
click at [218, 106] on div "A" at bounding box center [214, 113] width 15 height 15
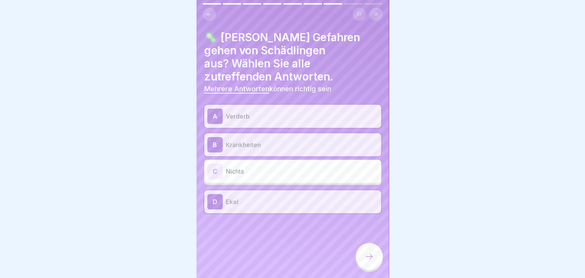
click at [367, 261] on icon at bounding box center [368, 255] width 9 height 9
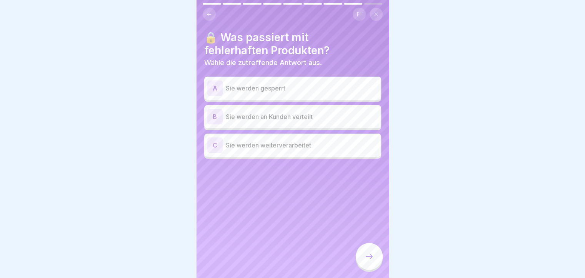
click at [219, 88] on div "A" at bounding box center [214, 87] width 15 height 15
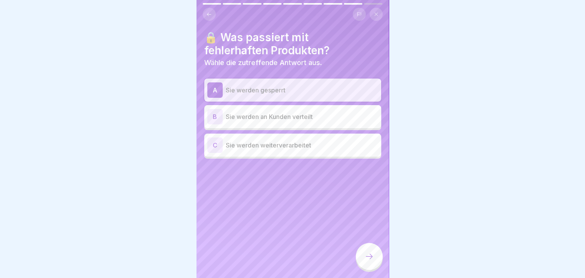
click at [370, 260] on icon at bounding box center [368, 255] width 9 height 9
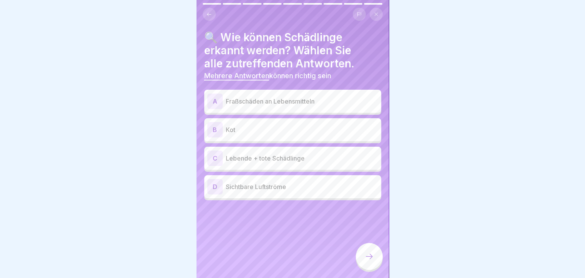
click at [214, 97] on div "A" at bounding box center [214, 100] width 15 height 15
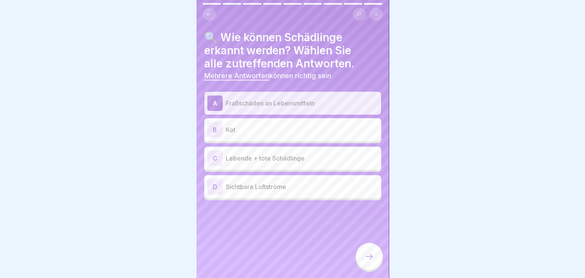
click at [213, 127] on div "B" at bounding box center [214, 129] width 15 height 15
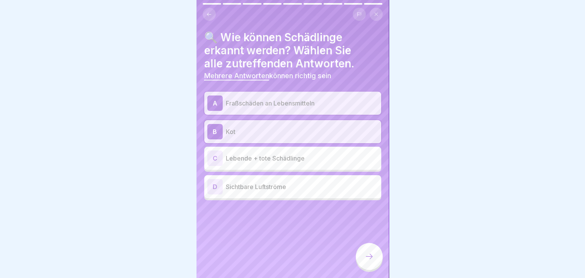
click at [216, 157] on div "C" at bounding box center [214, 157] width 15 height 15
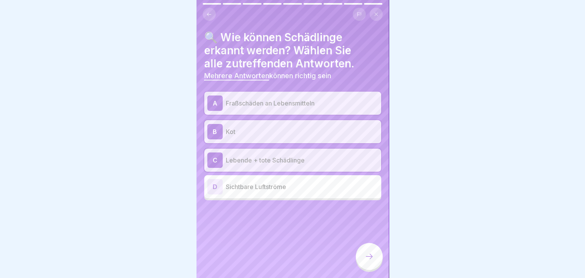
click at [357, 253] on div at bounding box center [369, 257] width 27 height 29
click at [362, 258] on div at bounding box center [369, 256] width 27 height 27
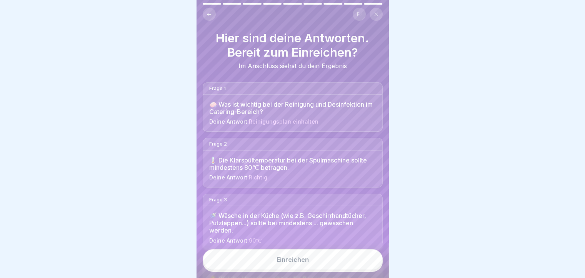
click at [320, 266] on button "Einreichen" at bounding box center [293, 259] width 180 height 21
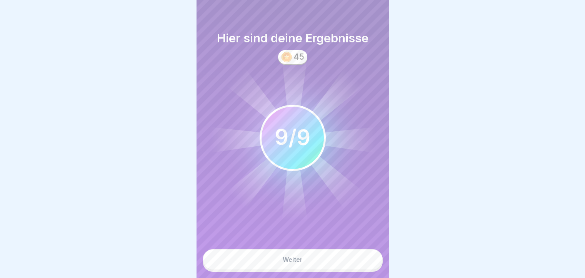
click at [319, 262] on button "Weiter" at bounding box center [293, 259] width 180 height 21
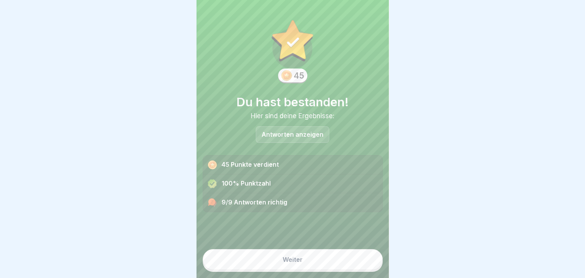
click at [306, 266] on button "Weiter" at bounding box center [293, 259] width 180 height 21
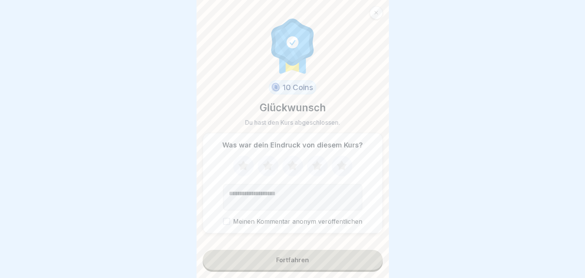
click at [289, 263] on div "Fortfahren" at bounding box center [292, 259] width 33 height 7
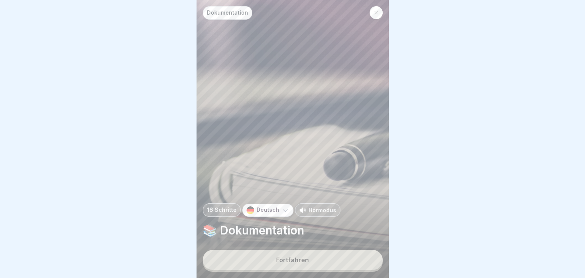
click at [289, 263] on div "Fortfahren" at bounding box center [292, 259] width 33 height 7
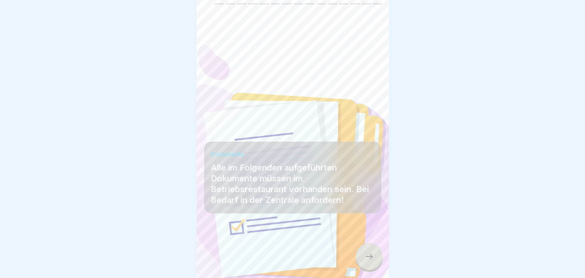
drag, startPoint x: 467, startPoint y: 42, endPoint x: 407, endPoint y: 55, distance: 61.4
drag, startPoint x: 407, startPoint y: 55, endPoint x: 378, endPoint y: 267, distance: 214.1
click at [378, 267] on div at bounding box center [369, 256] width 27 height 27
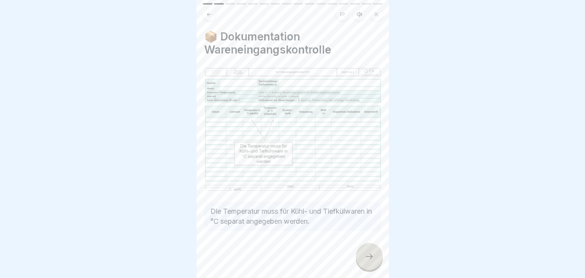
click at [368, 261] on icon at bounding box center [368, 255] width 9 height 9
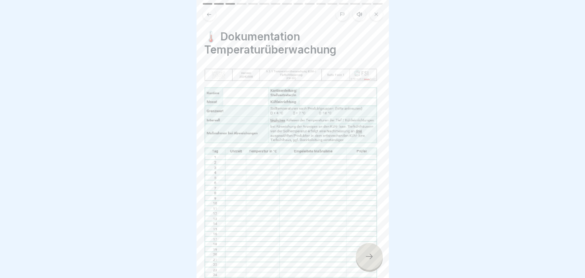
click at [368, 261] on icon at bounding box center [368, 255] width 9 height 9
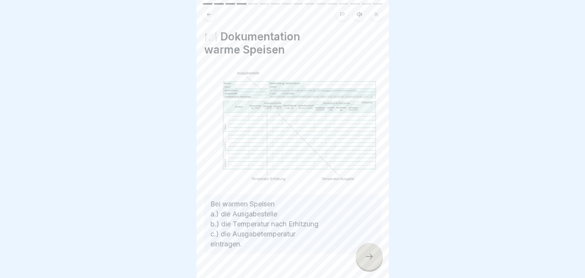
click at [368, 261] on icon at bounding box center [368, 255] width 9 height 9
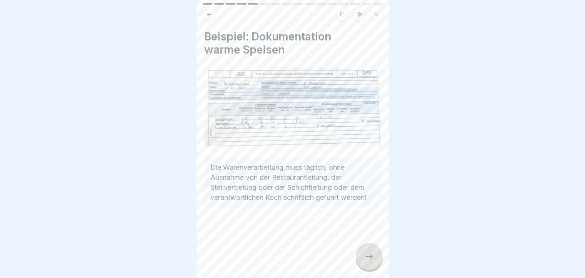
click at [368, 261] on icon at bounding box center [368, 255] width 9 height 9
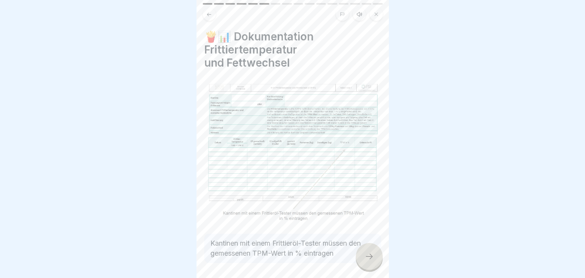
click at [368, 261] on icon at bounding box center [368, 255] width 9 height 9
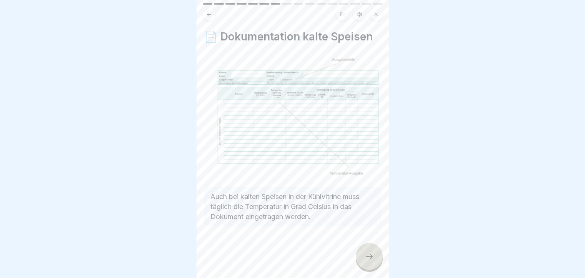
click at [366, 261] on icon at bounding box center [368, 255] width 9 height 9
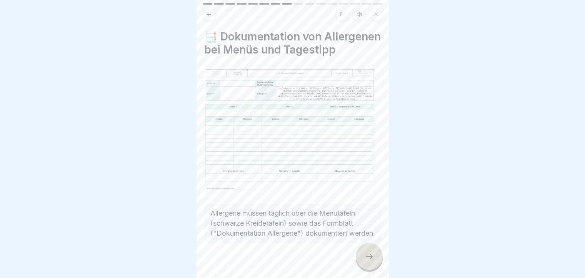
click at [366, 261] on icon at bounding box center [368, 255] width 9 height 9
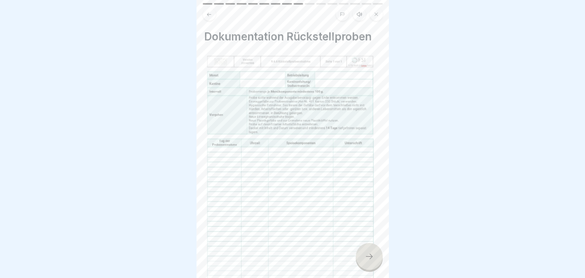
click at [366, 261] on icon at bounding box center [368, 255] width 9 height 9
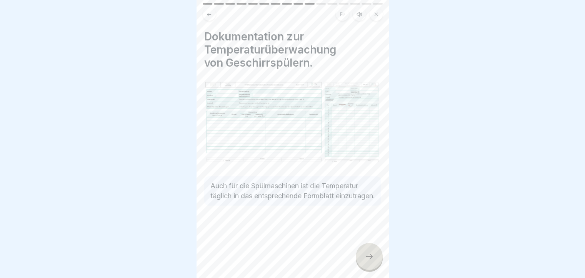
click at [366, 261] on icon at bounding box center [368, 255] width 9 height 9
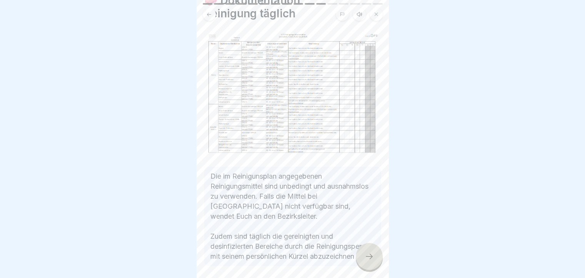
scroll to position [76, 0]
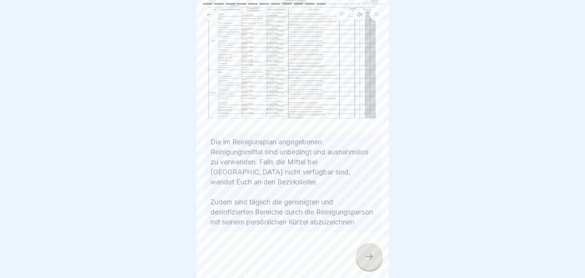
click at [371, 261] on icon at bounding box center [368, 255] width 9 height 9
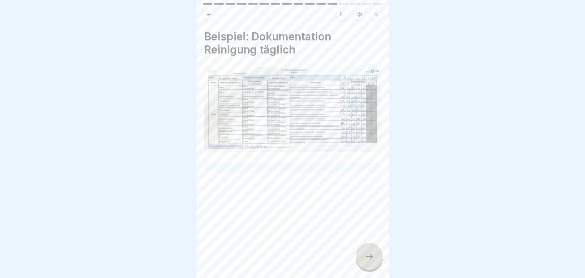
click at [312, 118] on img at bounding box center [292, 109] width 177 height 85
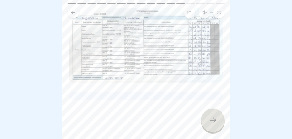
scroll to position [0, 0]
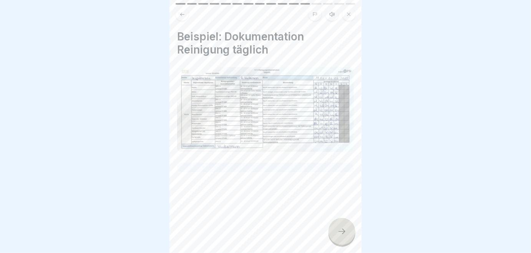
click at [335, 241] on div at bounding box center [342, 231] width 27 height 27
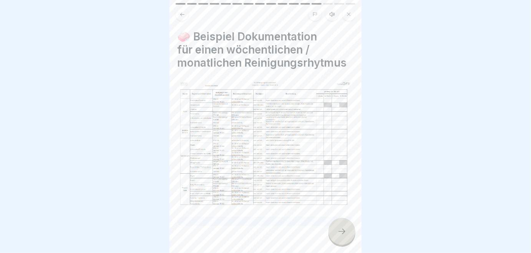
click at [349, 243] on div at bounding box center [342, 231] width 27 height 27
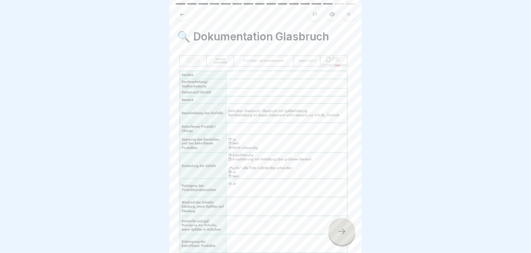
click at [343, 230] on div at bounding box center [342, 231] width 27 height 27
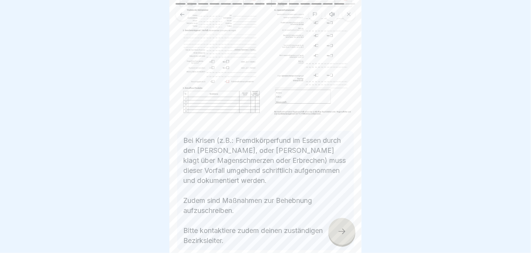
scroll to position [105, 0]
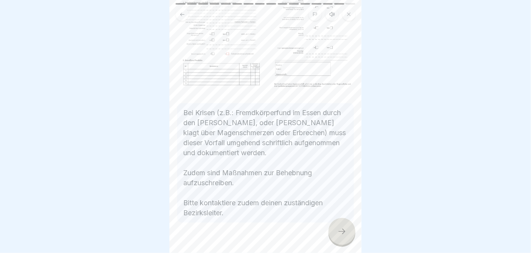
click at [340, 236] on icon at bounding box center [341, 230] width 9 height 9
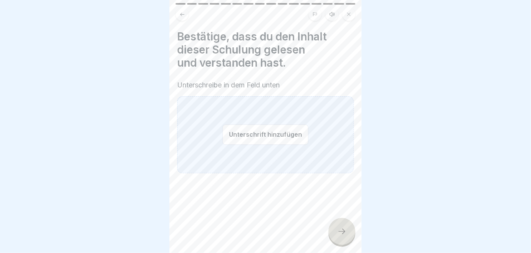
click at [274, 137] on button "Unterschrift hinzufügen" at bounding box center [266, 134] width 86 height 20
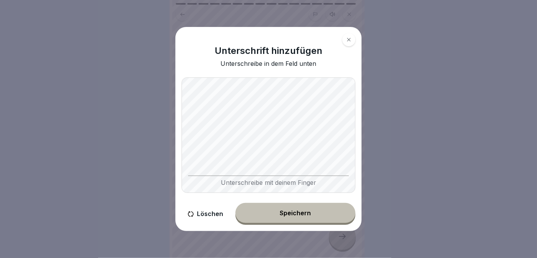
click at [301, 212] on div "Speichern" at bounding box center [295, 212] width 31 height 7
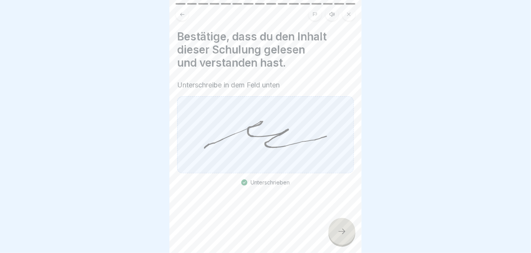
click at [342, 232] on div at bounding box center [342, 231] width 27 height 27
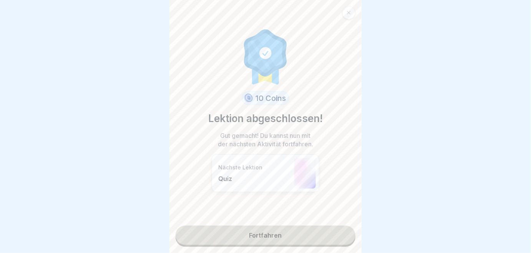
click at [258, 235] on link "Fortfahren" at bounding box center [266, 234] width 180 height 19
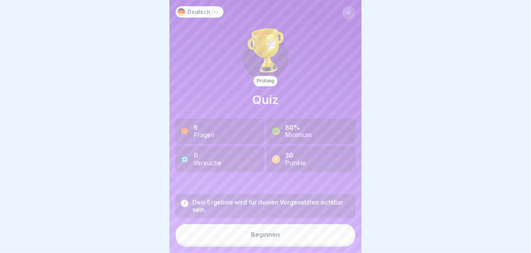
click at [260, 238] on div "Beginnen" at bounding box center [265, 234] width 29 height 7
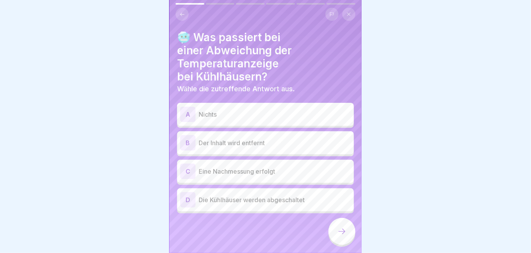
click at [188, 173] on div "C" at bounding box center [187, 170] width 15 height 15
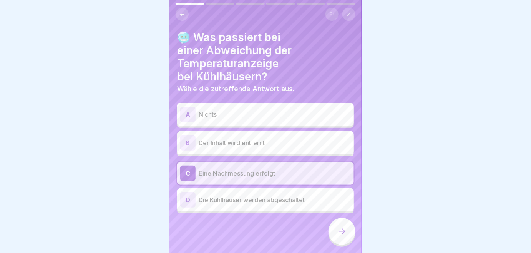
click at [344, 241] on div at bounding box center [342, 231] width 27 height 27
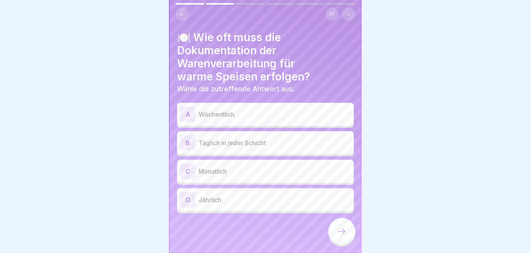
click at [187, 144] on div "B" at bounding box center [187, 142] width 15 height 15
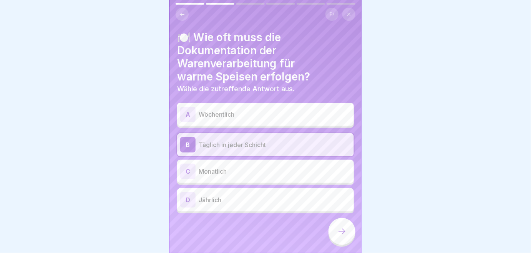
click at [347, 240] on div at bounding box center [342, 231] width 27 height 27
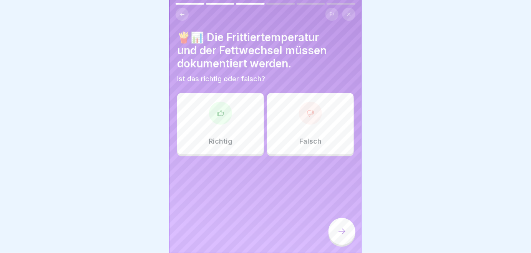
click at [224, 141] on p "Richtig" at bounding box center [221, 141] width 24 height 8
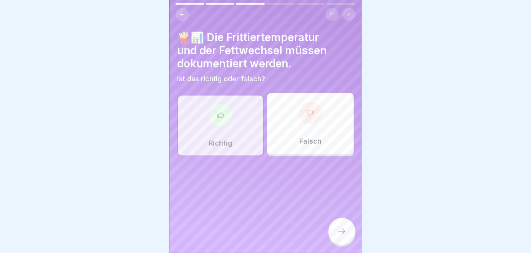
click at [341, 236] on icon at bounding box center [341, 230] width 9 height 9
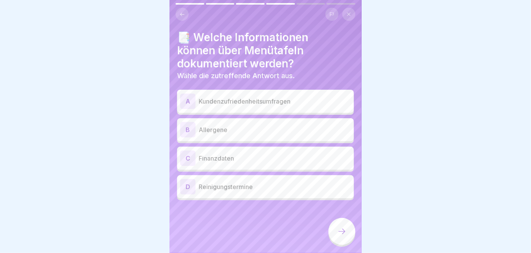
click at [188, 126] on div "B" at bounding box center [187, 129] width 15 height 15
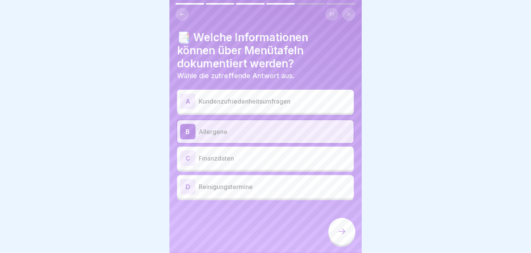
click at [346, 236] on icon at bounding box center [341, 230] width 9 height 9
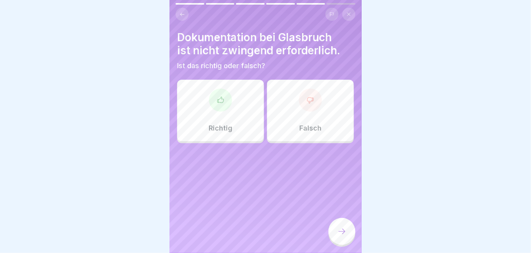
click at [314, 130] on p "Falsch" at bounding box center [310, 128] width 22 height 8
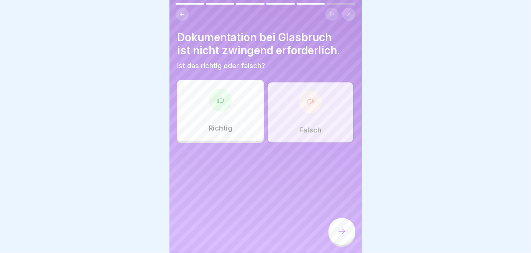
click at [341, 236] on icon at bounding box center [341, 230] width 9 height 9
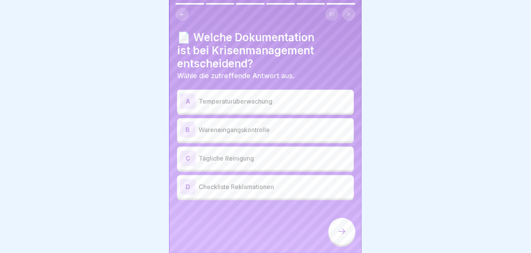
drag, startPoint x: 177, startPoint y: 101, endPoint x: 183, endPoint y: 105, distance: 7.4
drag, startPoint x: 183, startPoint y: 105, endPoint x: 118, endPoint y: 142, distance: 74.7
click at [119, 141] on div at bounding box center [265, 126] width 531 height 253
click at [186, 97] on div "A" at bounding box center [187, 100] width 15 height 15
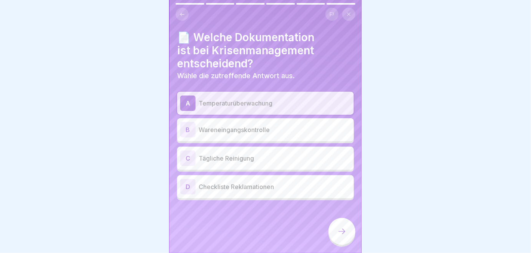
click at [190, 186] on div "D" at bounding box center [187, 186] width 15 height 15
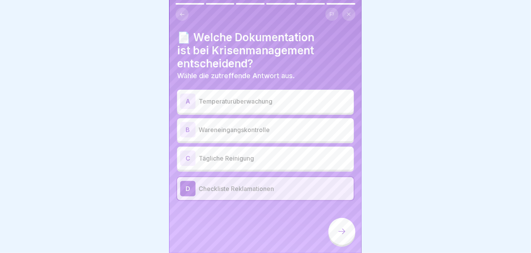
click at [188, 158] on div "C" at bounding box center [187, 157] width 15 height 15
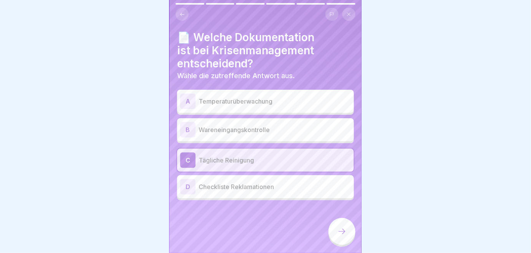
click at [190, 191] on div "D" at bounding box center [187, 186] width 15 height 15
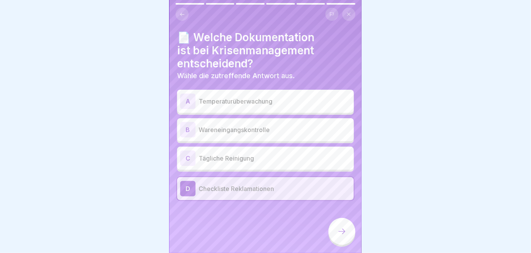
click at [341, 243] on div at bounding box center [342, 231] width 27 height 27
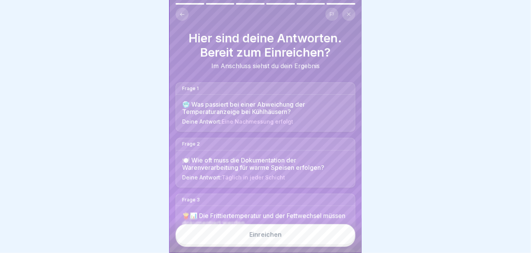
click at [279, 244] on button "Einreichen" at bounding box center [266, 234] width 180 height 21
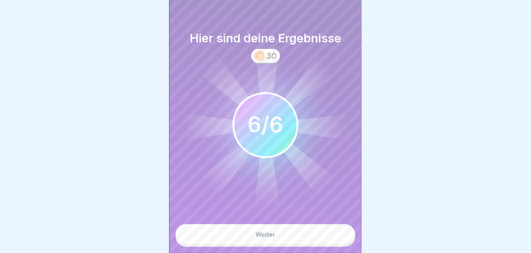
click at [274, 243] on button "Weiter" at bounding box center [266, 234] width 180 height 21
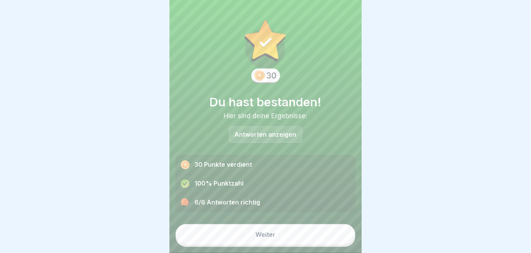
click at [254, 131] on p "Antworten anzeigen" at bounding box center [266, 134] width 62 height 7
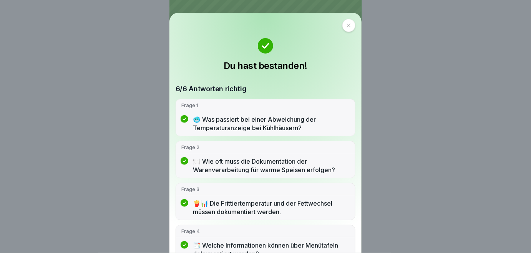
click at [347, 25] on icon at bounding box center [349, 25] width 5 height 5
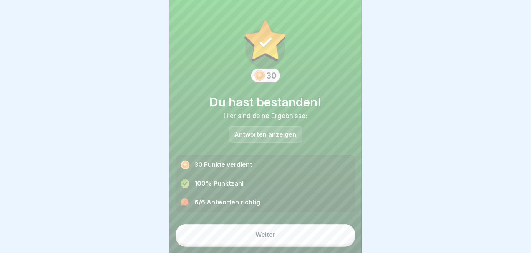
click at [252, 238] on button "Weiter" at bounding box center [266, 234] width 180 height 21
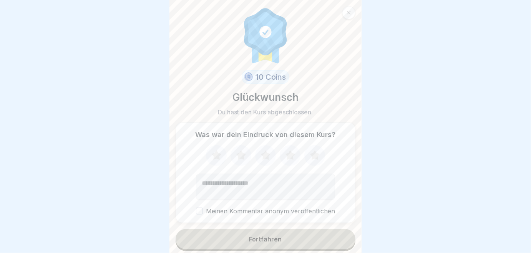
click at [257, 235] on div "Fortfahren" at bounding box center [265, 238] width 33 height 7
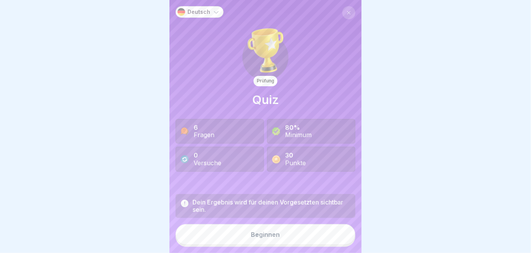
scroll to position [5, 0]
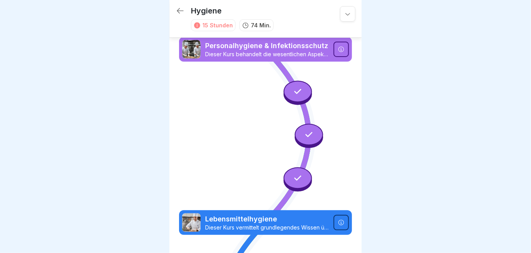
click at [345, 10] on icon at bounding box center [348, 14] width 8 height 8
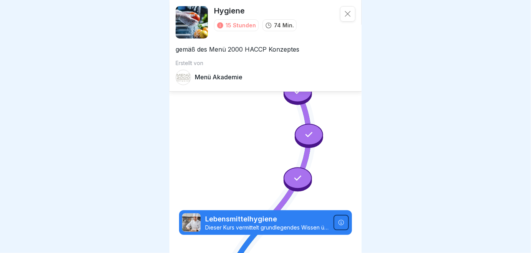
click at [345, 10] on icon at bounding box center [348, 14] width 8 height 8
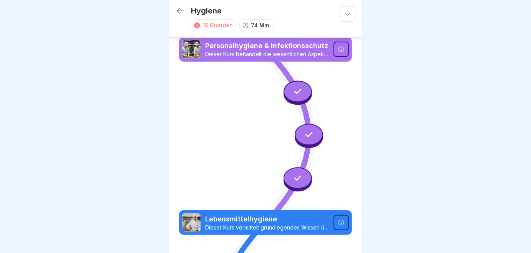
click at [344, 12] on icon at bounding box center [348, 14] width 8 height 8
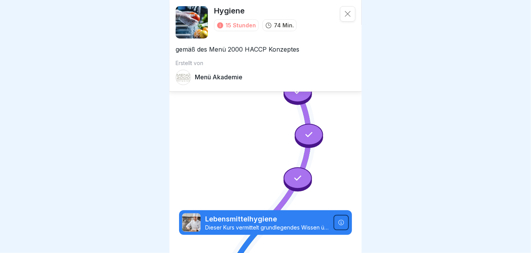
click at [210, 73] on p "Menü Akademie" at bounding box center [219, 76] width 48 height 7
click at [344, 12] on icon at bounding box center [348, 14] width 8 height 8
